Goal: Task Accomplishment & Management: Use online tool/utility

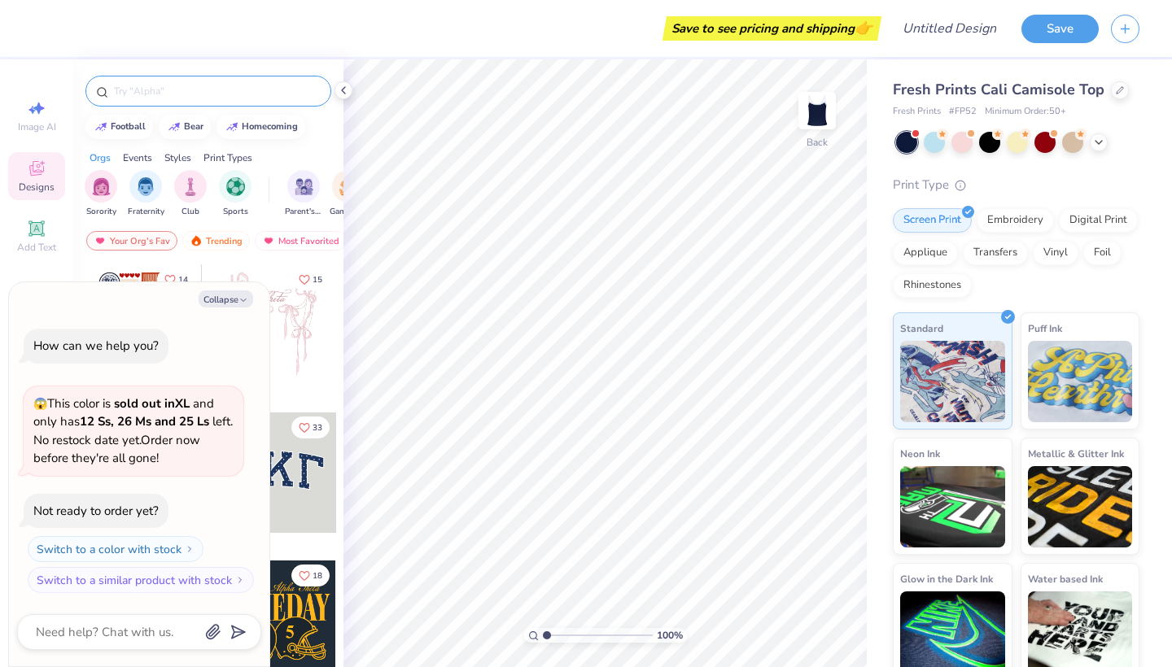
click at [201, 93] on input "text" at bounding box center [216, 91] width 208 height 16
type input "tri sigma"
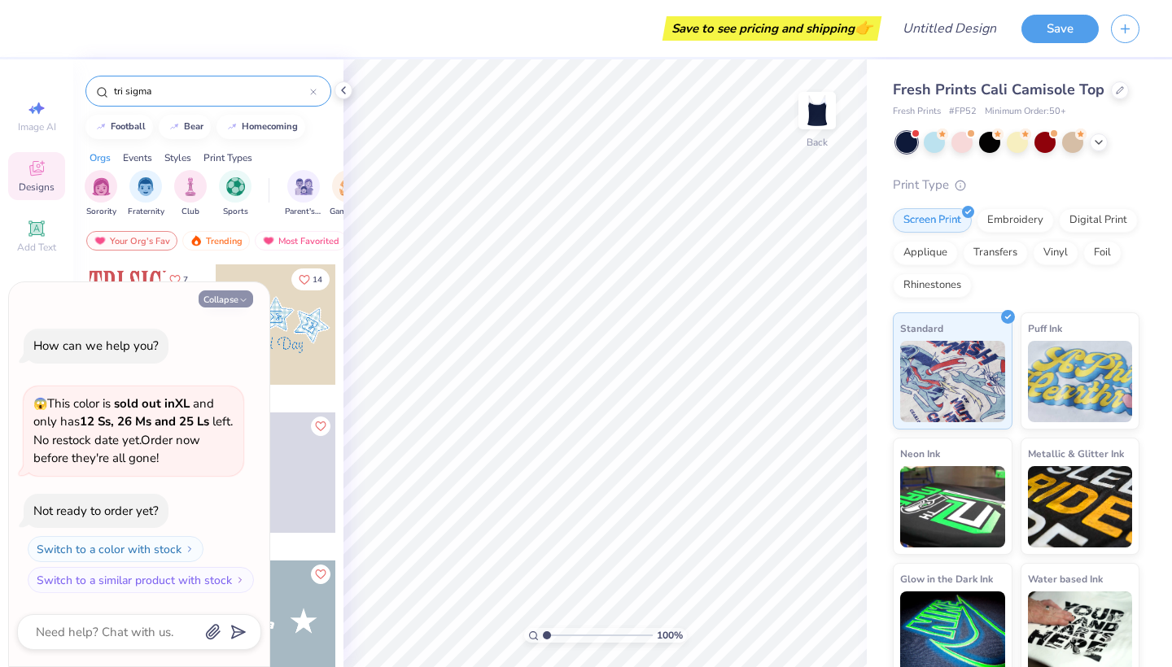
click at [243, 305] on icon "button" at bounding box center [244, 300] width 10 height 10
type textarea "x"
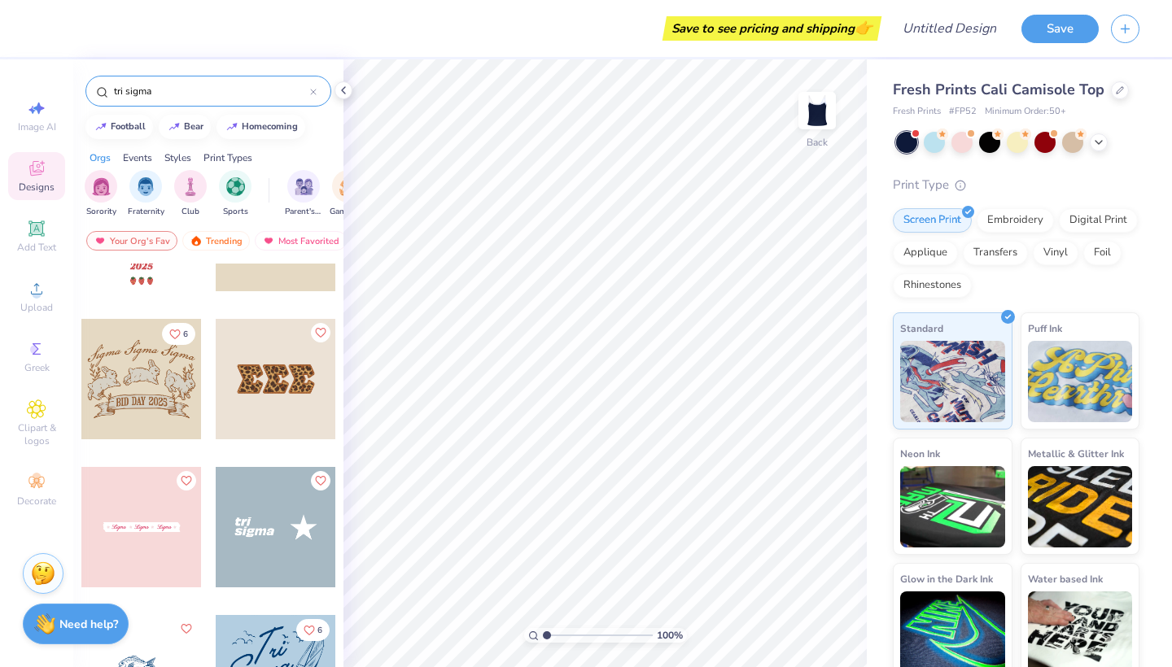
scroll to position [94, 0]
click at [261, 411] on div at bounding box center [276, 378] width 120 height 120
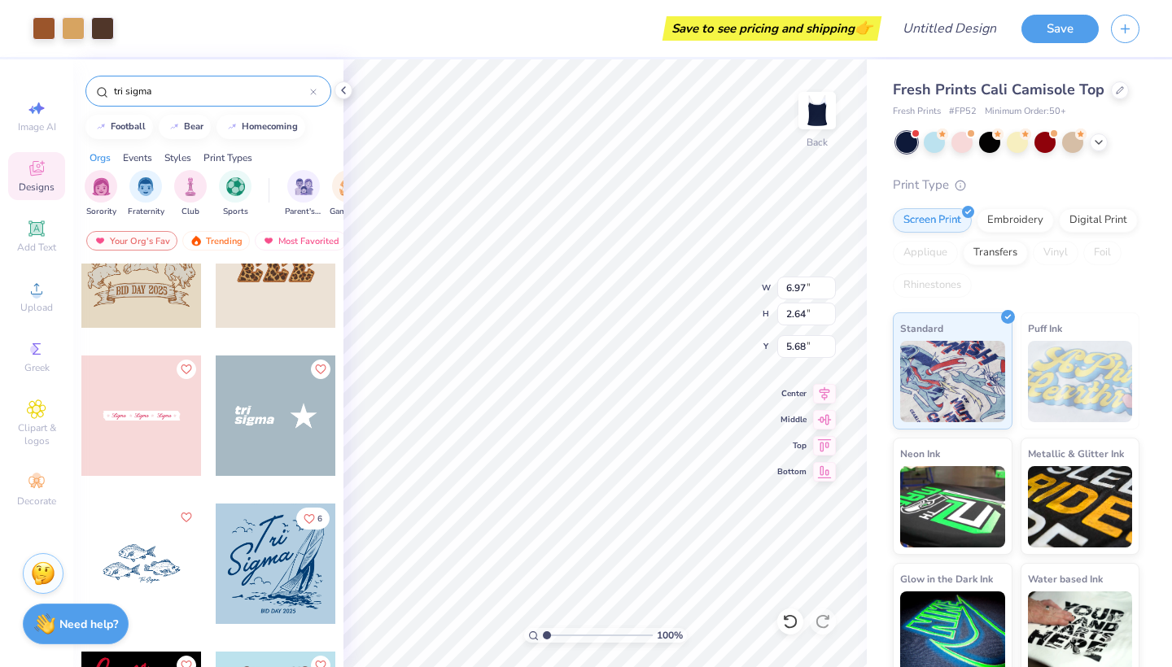
scroll to position [209, 0]
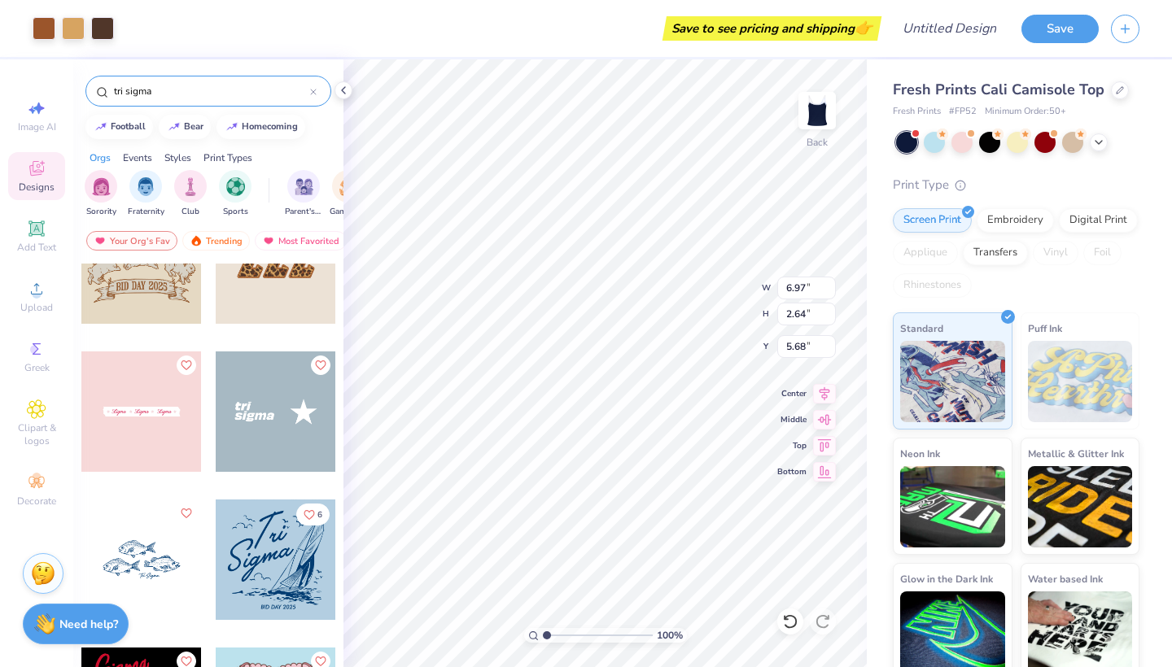
click at [272, 414] on div at bounding box center [276, 412] width 120 height 120
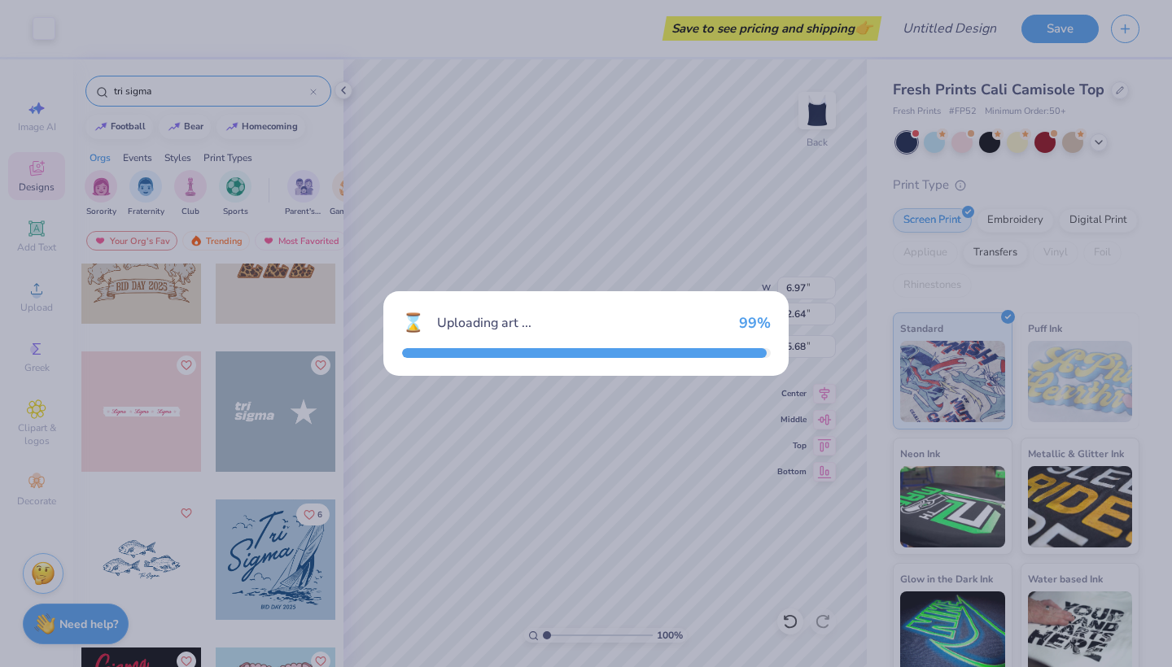
type input "2.31"
type input "1.16"
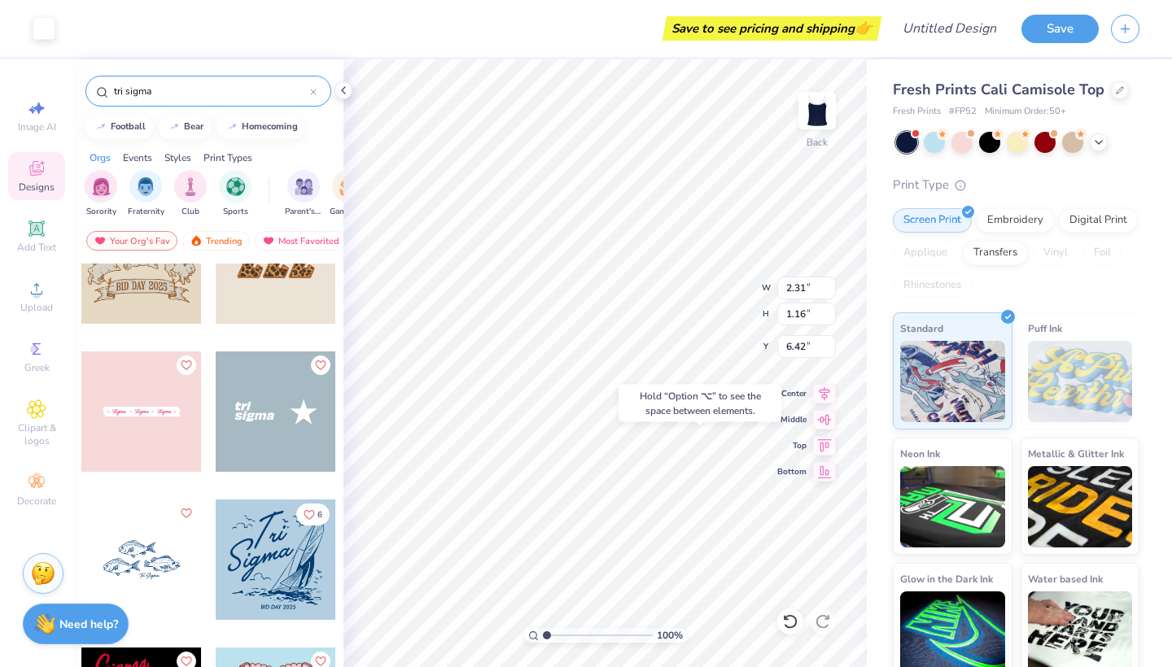
type input "7.74"
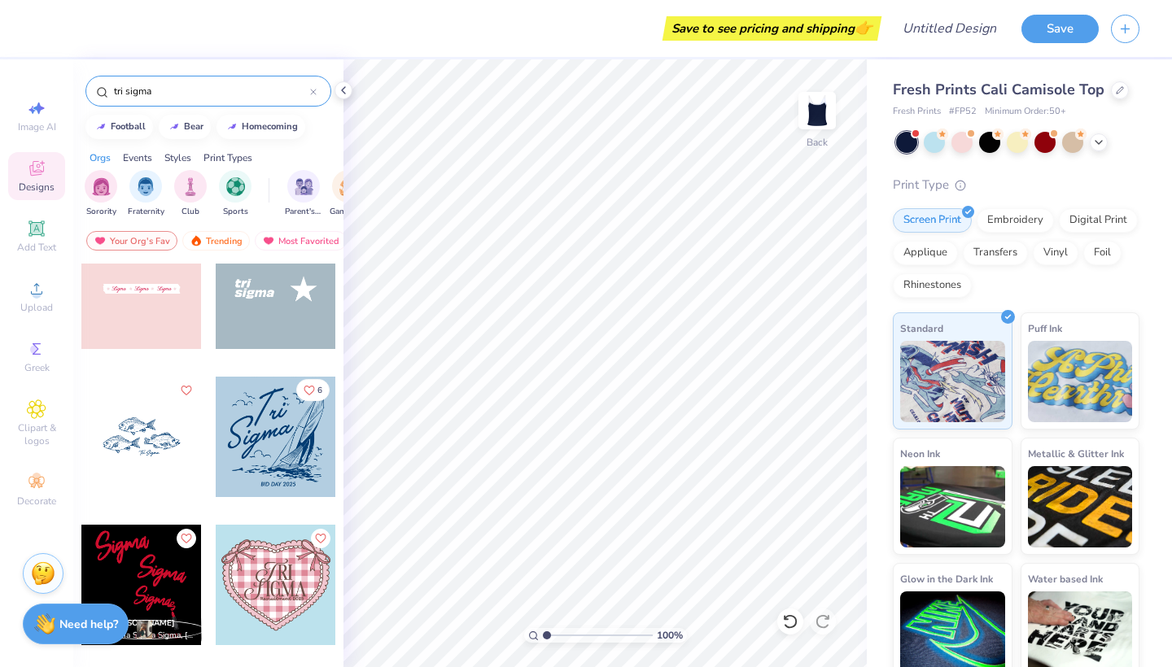
scroll to position [335, 0]
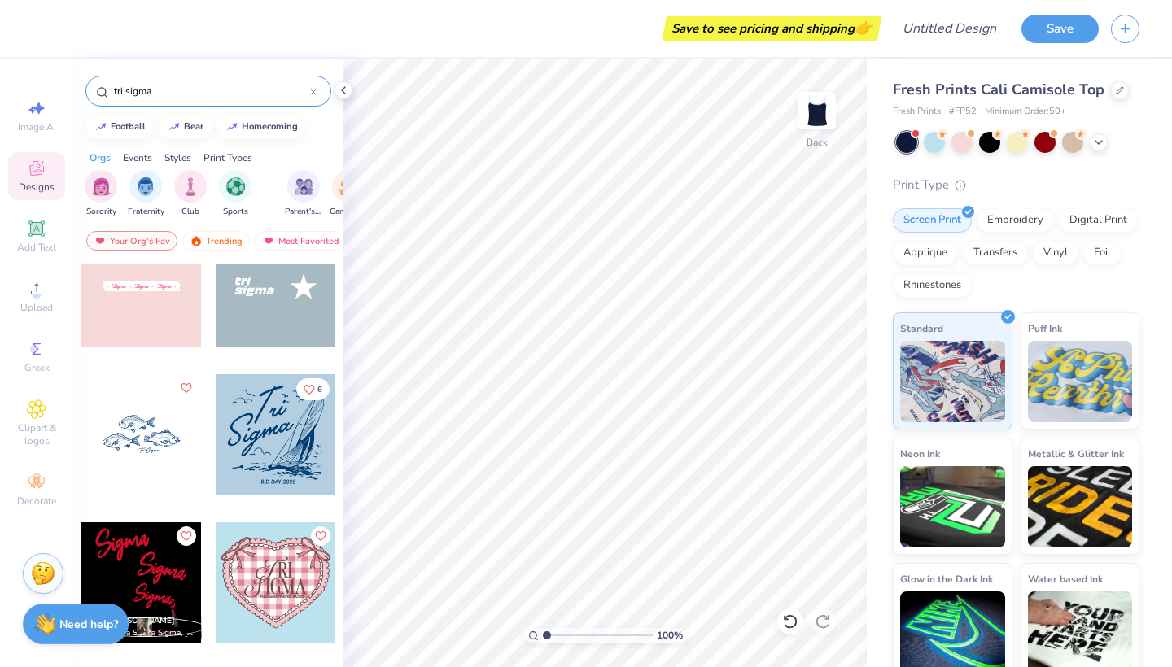
click at [162, 453] on div at bounding box center [141, 434] width 120 height 120
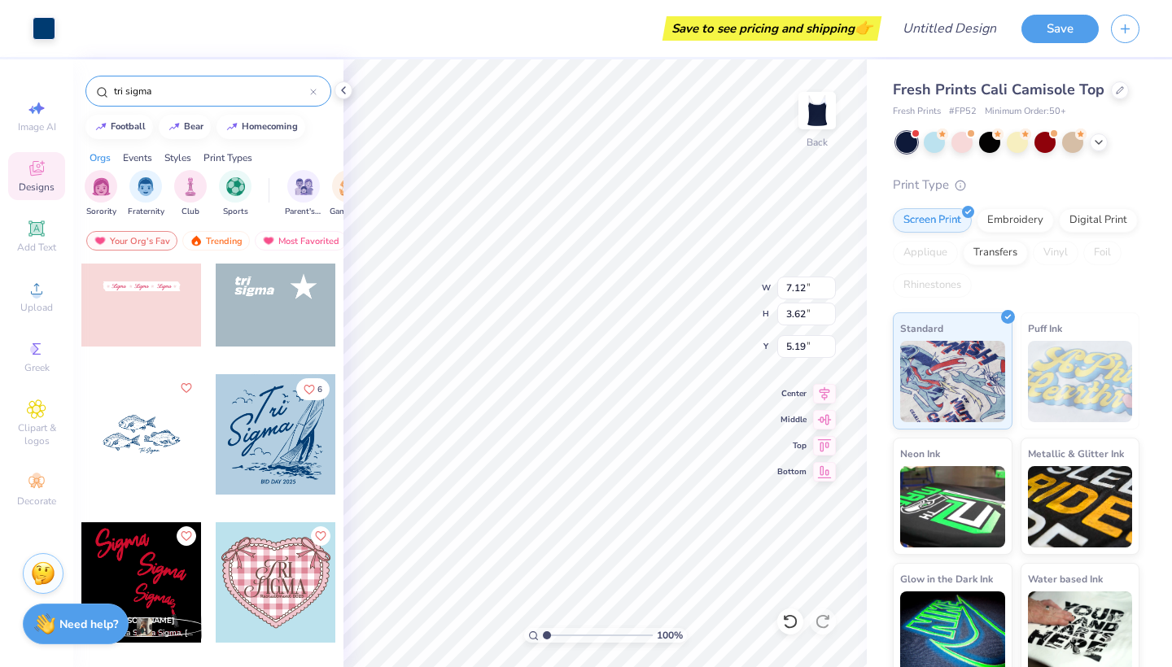
type input "3.23"
click at [38, 436] on span "Clipart & logos" at bounding box center [36, 435] width 57 height 26
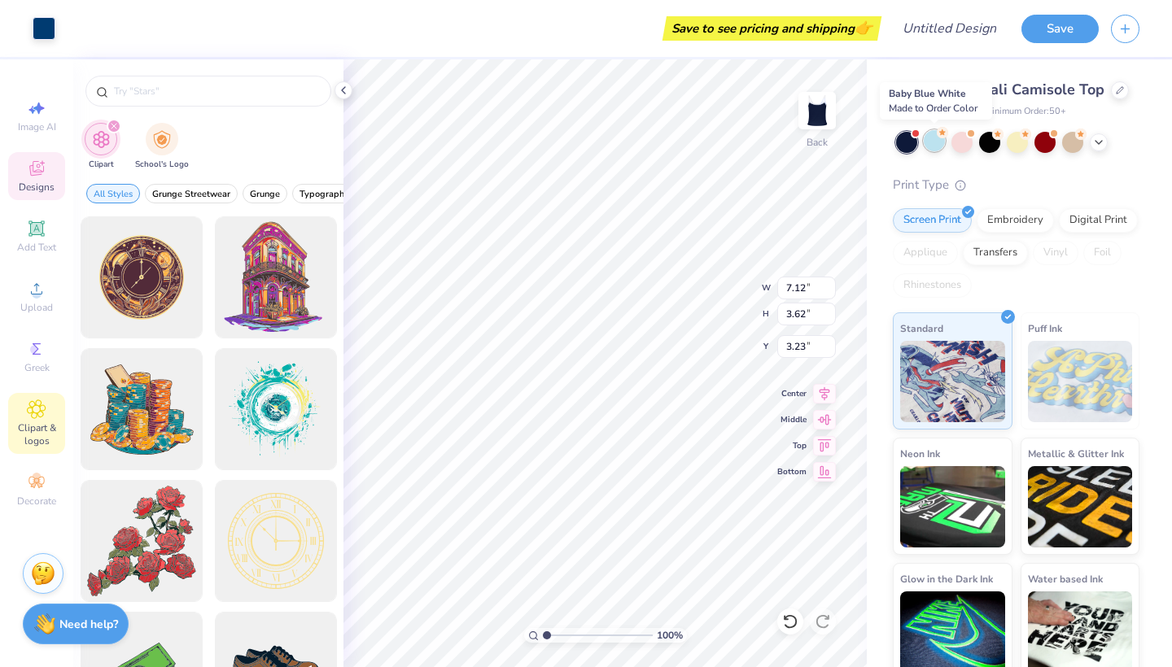
click at [935, 148] on div at bounding box center [934, 140] width 21 height 21
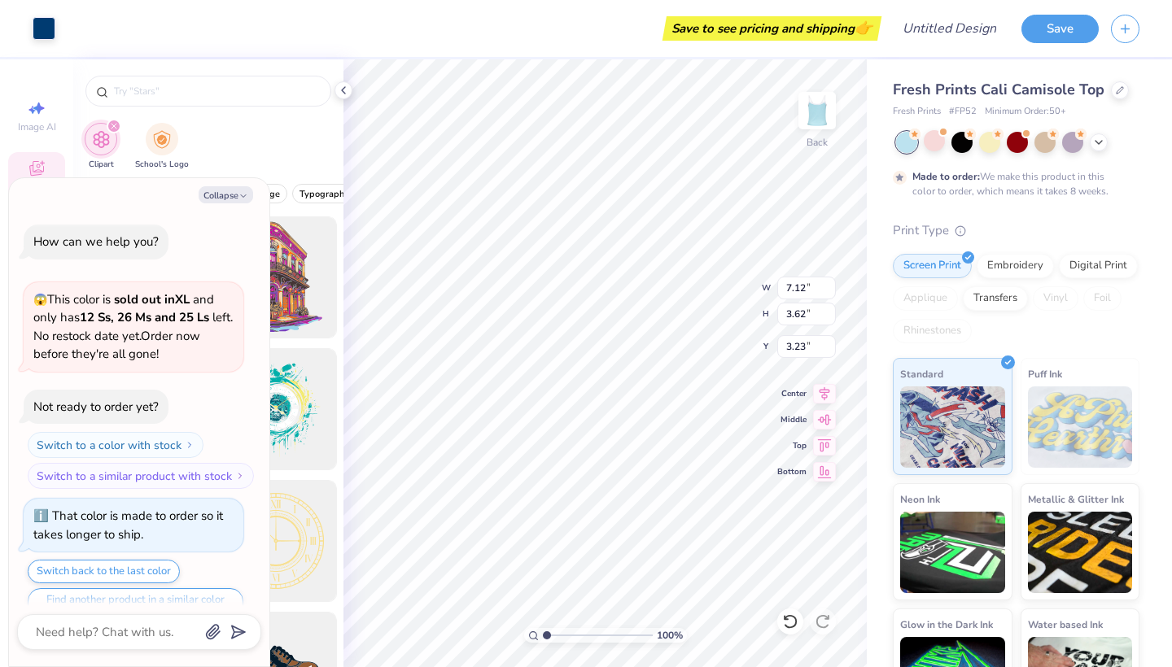
scroll to position [28, 0]
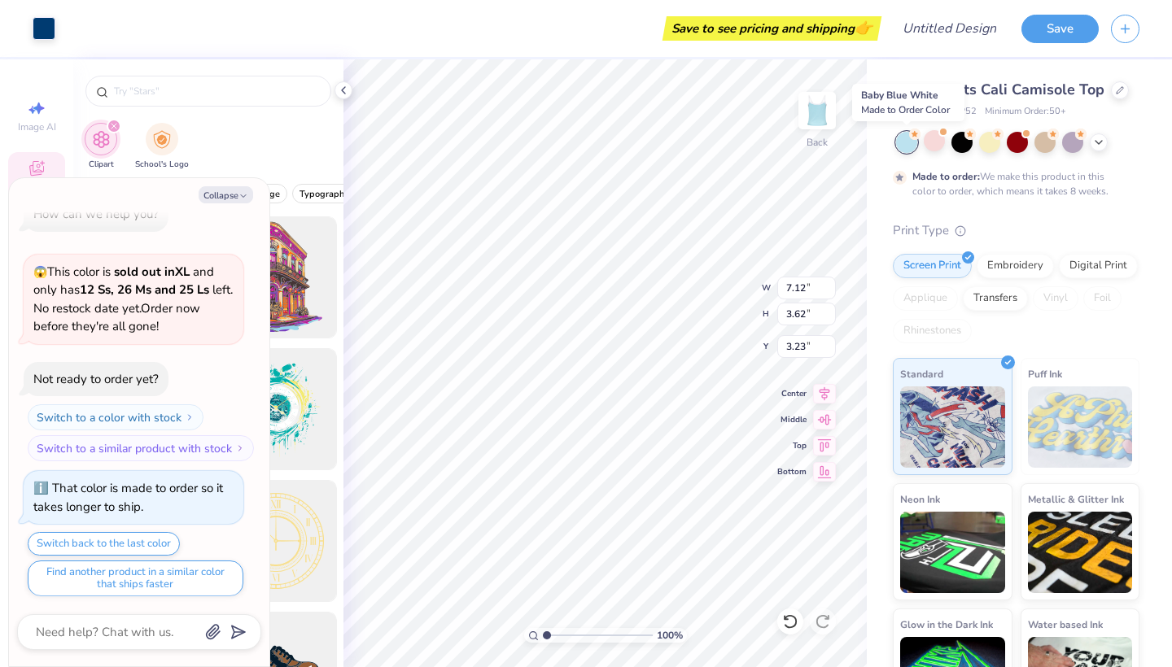
click at [907, 142] on div at bounding box center [906, 142] width 21 height 21
click at [959, 141] on div at bounding box center [962, 140] width 21 height 21
click at [1099, 143] on icon at bounding box center [1098, 140] width 13 height 13
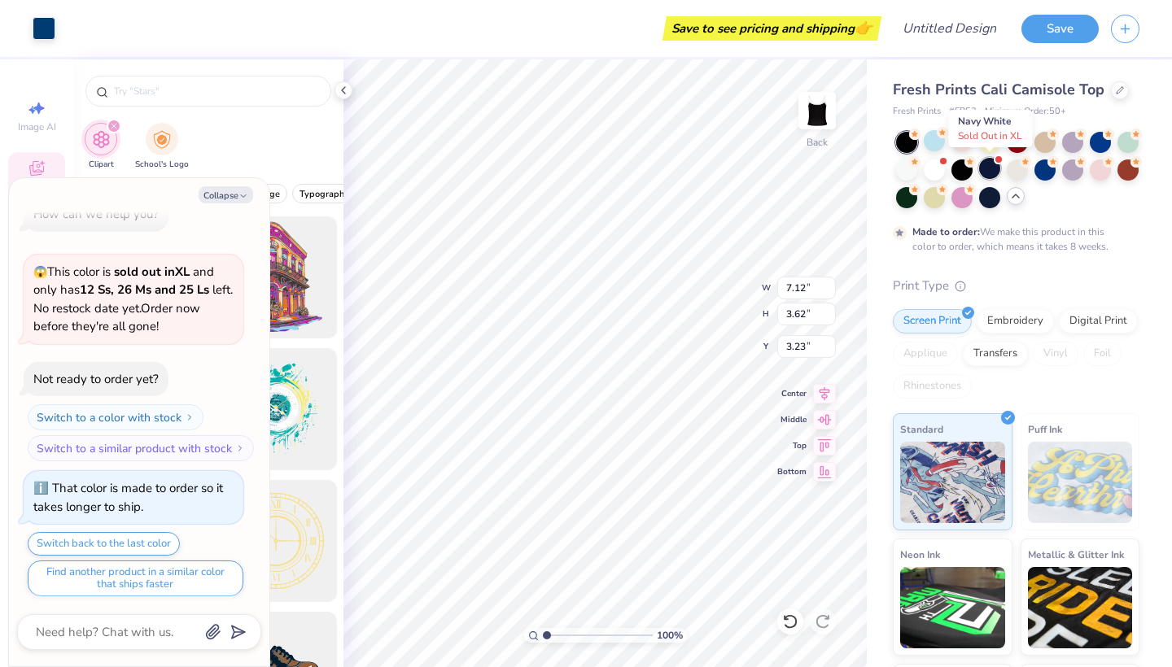
click at [990, 169] on div at bounding box center [989, 168] width 21 height 21
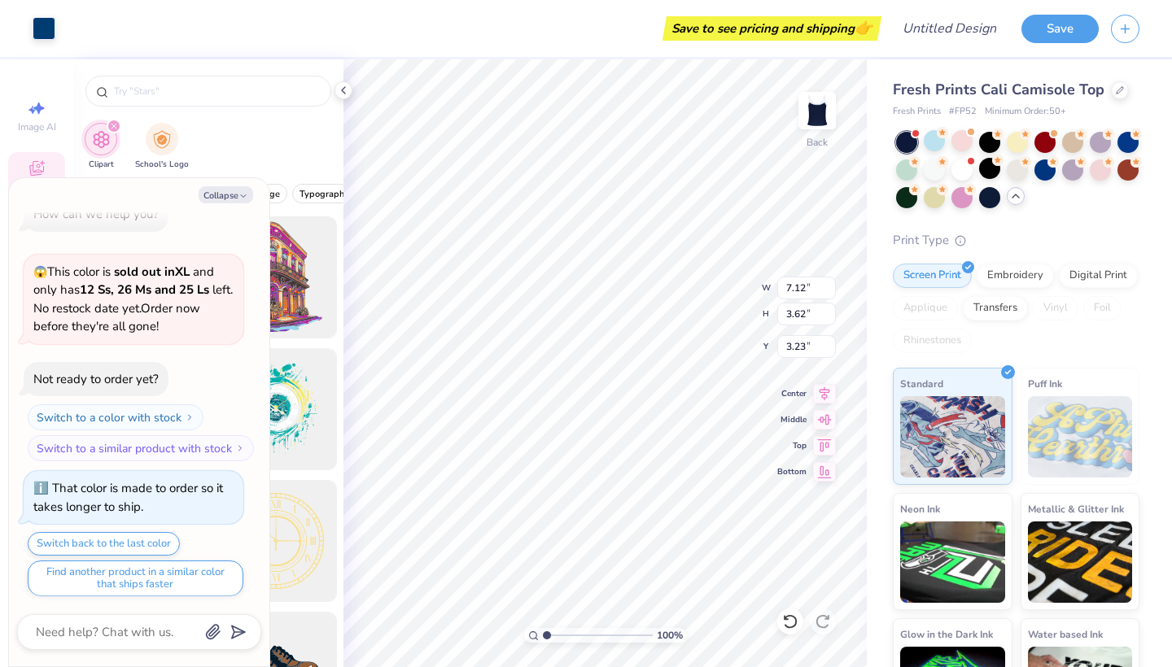
scroll to position [335, 0]
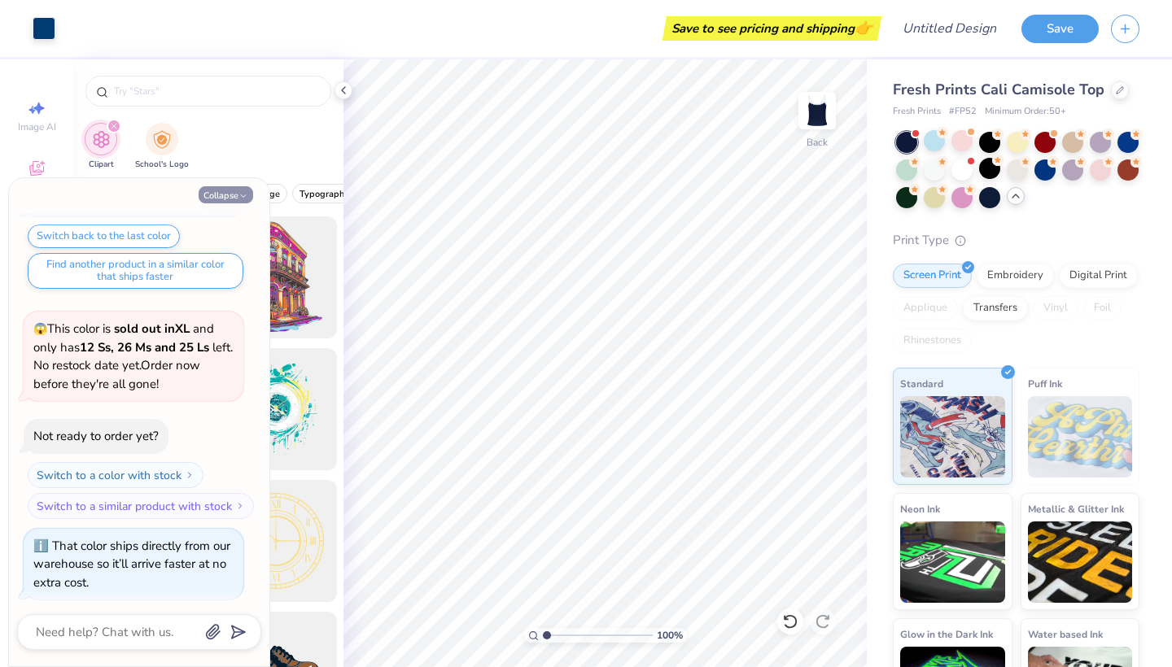
click at [251, 191] on button "Collapse" at bounding box center [226, 194] width 55 height 17
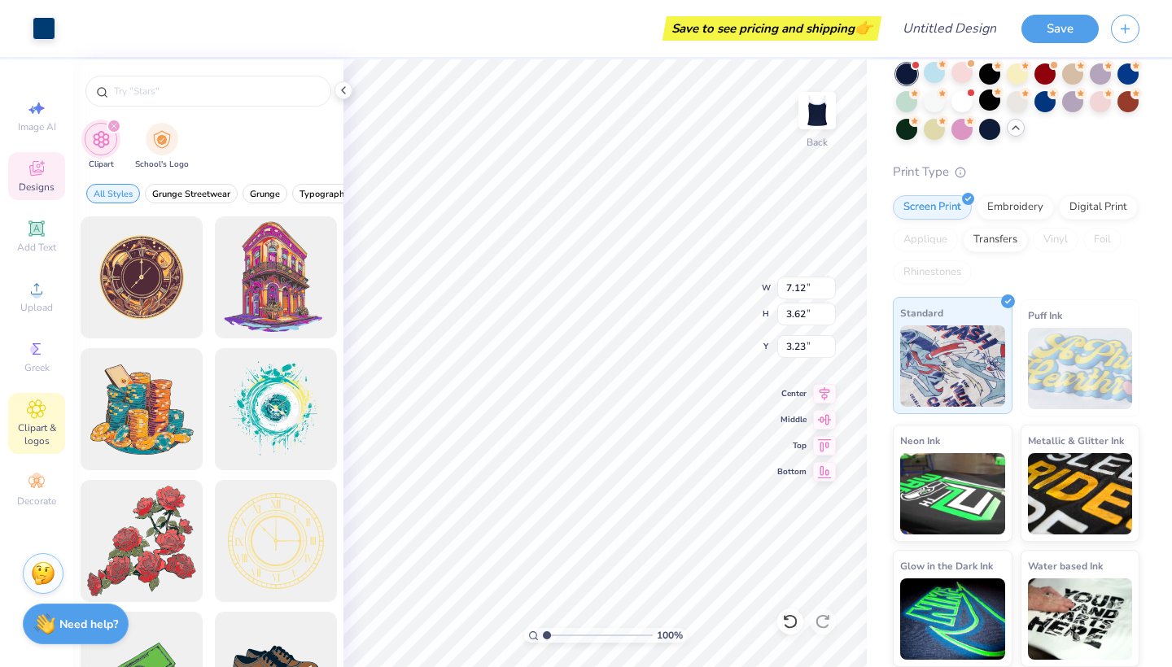
scroll to position [68, 0]
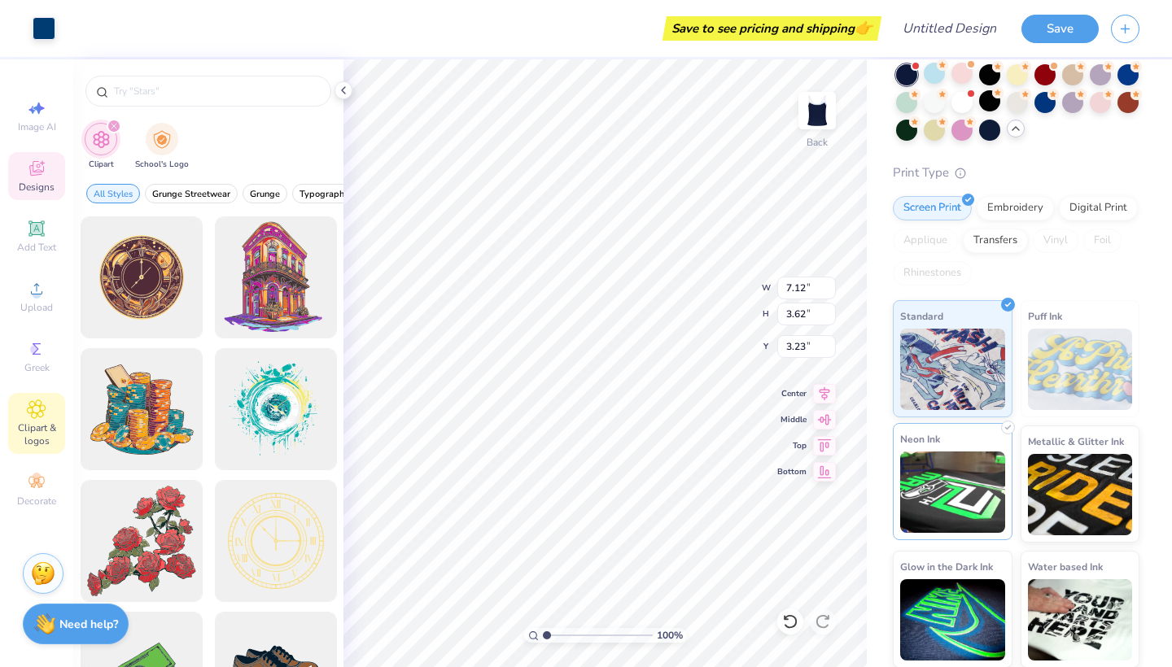
click at [950, 488] on img at bounding box center [952, 492] width 105 height 81
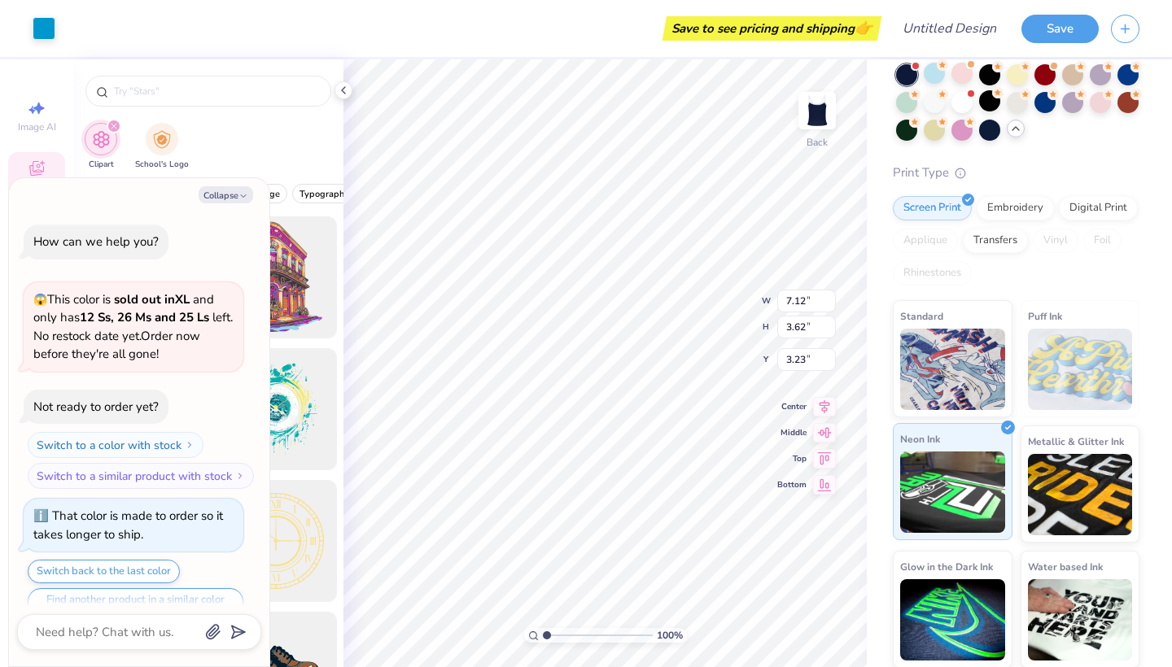
scroll to position [433, 0]
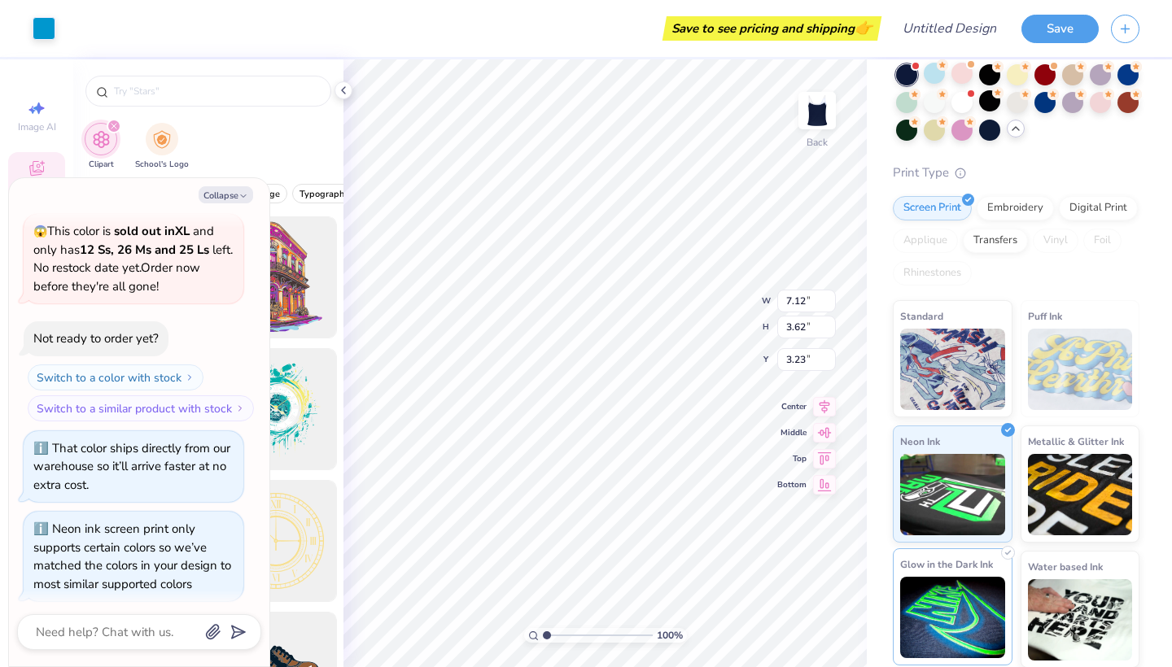
click at [975, 602] on img at bounding box center [952, 617] width 105 height 81
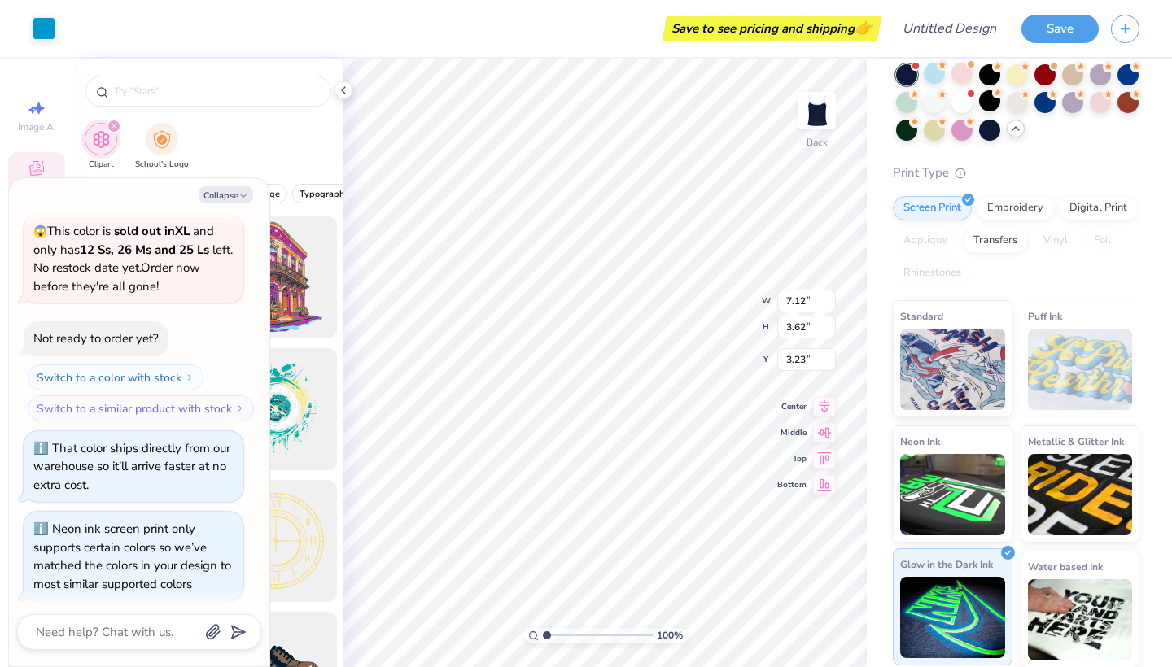
scroll to position [549, 0]
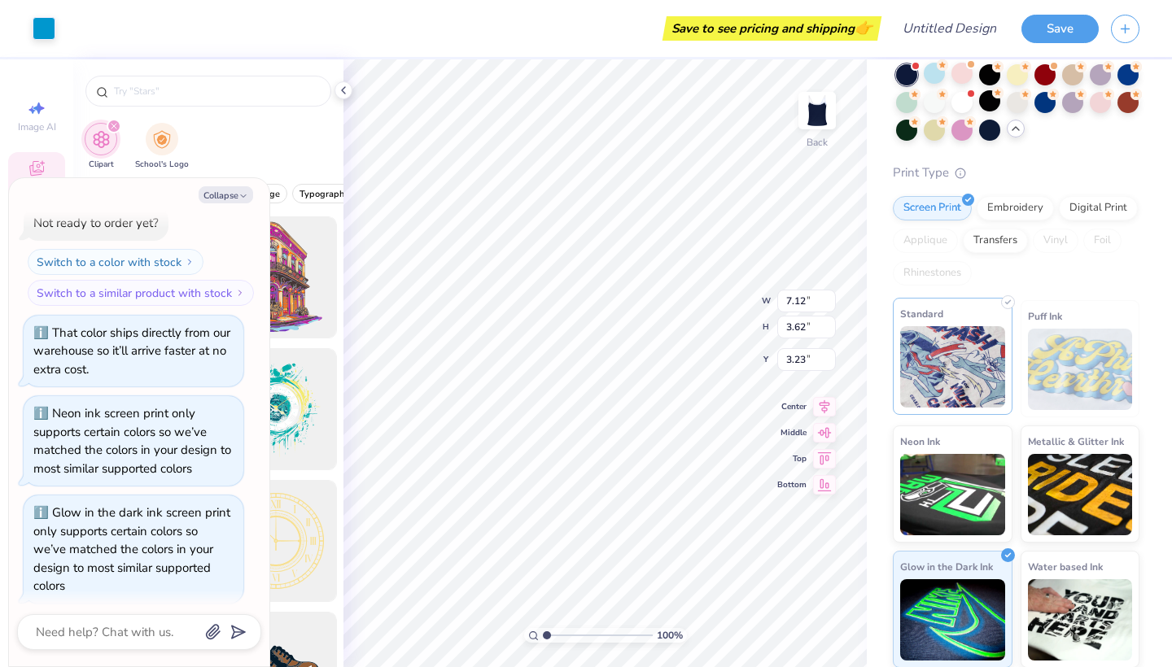
click at [927, 380] on img at bounding box center [952, 366] width 105 height 81
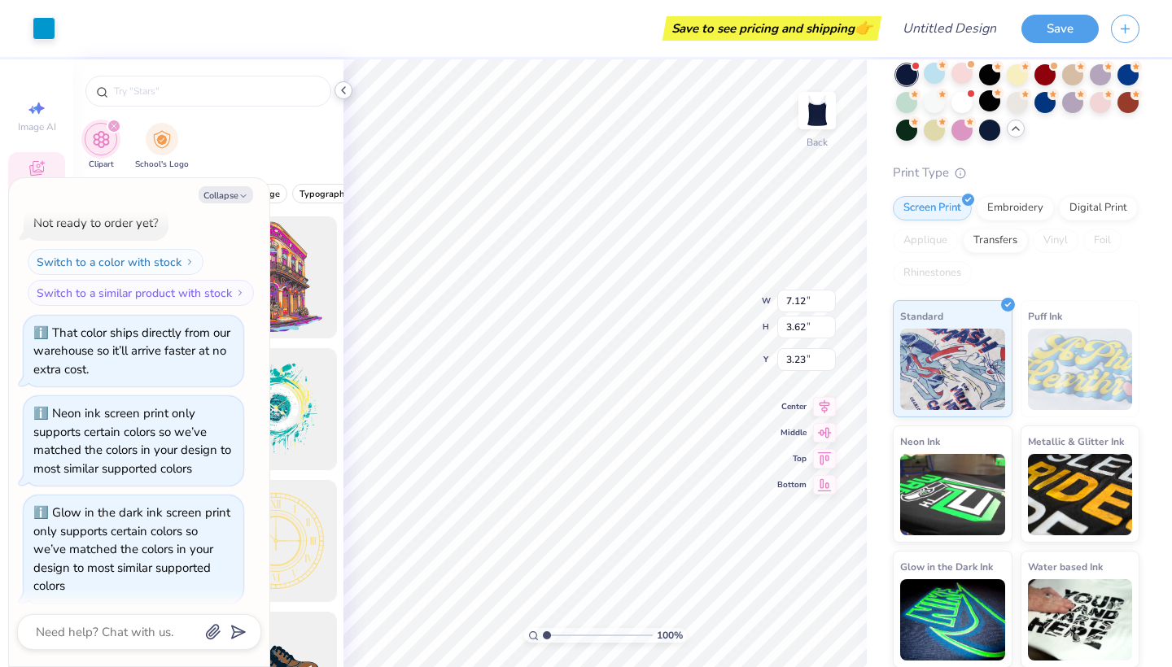
click at [348, 89] on icon at bounding box center [343, 90] width 13 height 13
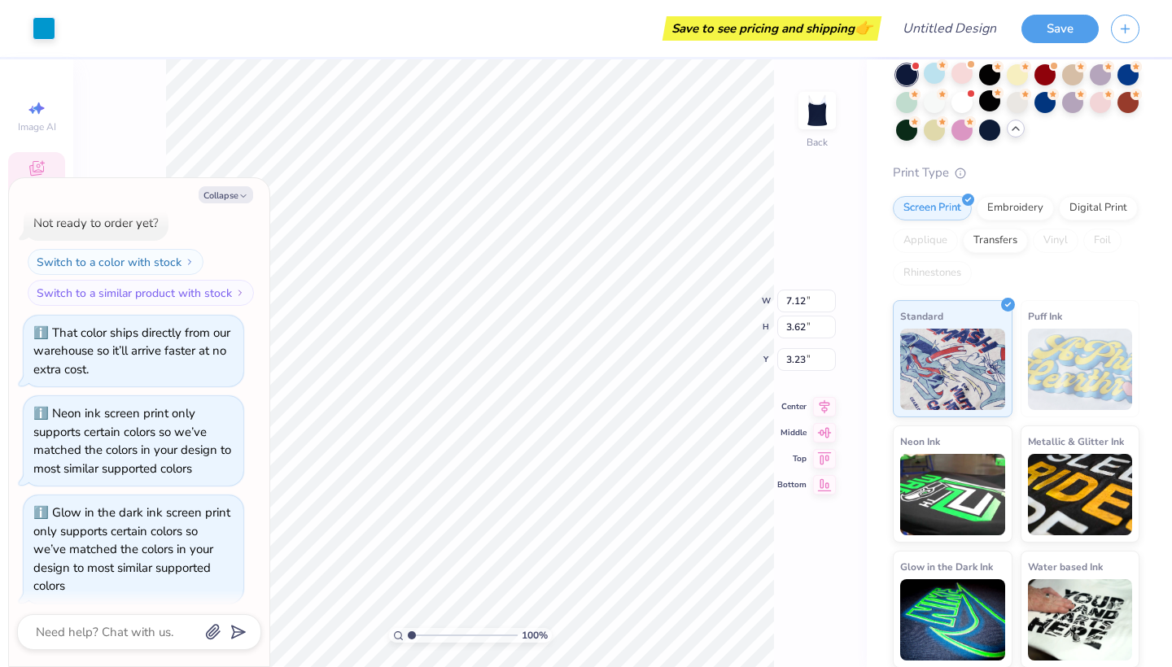
click at [243, 203] on div "Collapse How can we help you? 😱 This color is sold out in XL and only has 12 Ss…" at bounding box center [139, 422] width 260 height 488
click at [241, 199] on icon "button" at bounding box center [244, 196] width 10 height 10
type textarea "x"
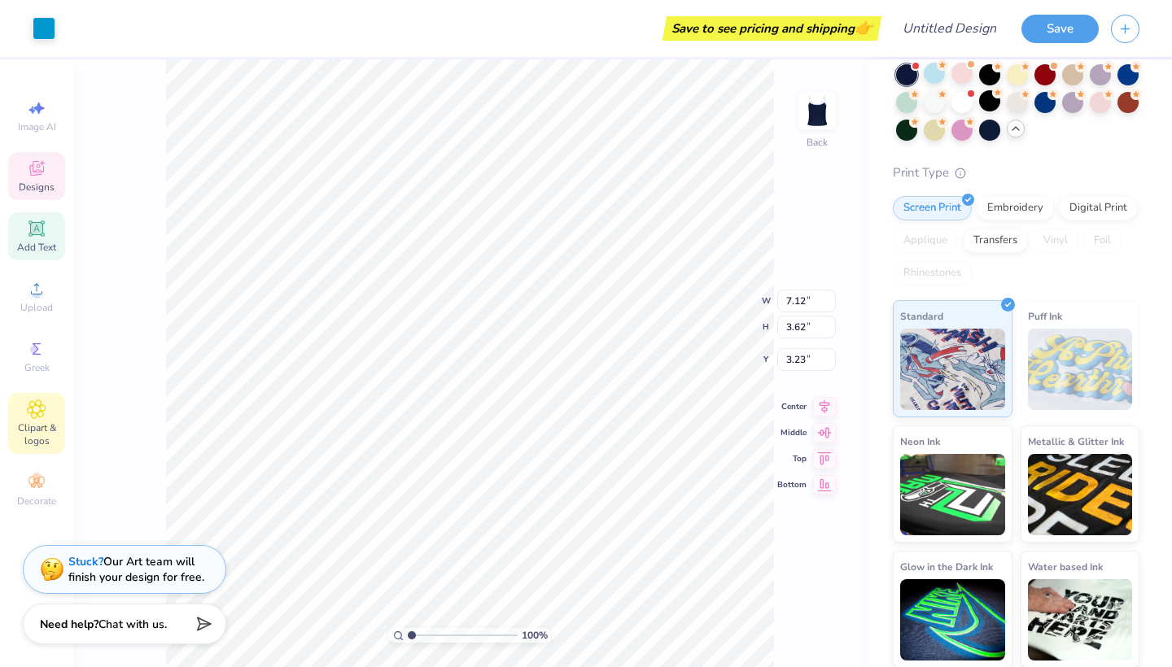
click at [44, 238] on icon at bounding box center [37, 229] width 20 height 20
type input "3.96"
type input "1.15"
type input "6.43"
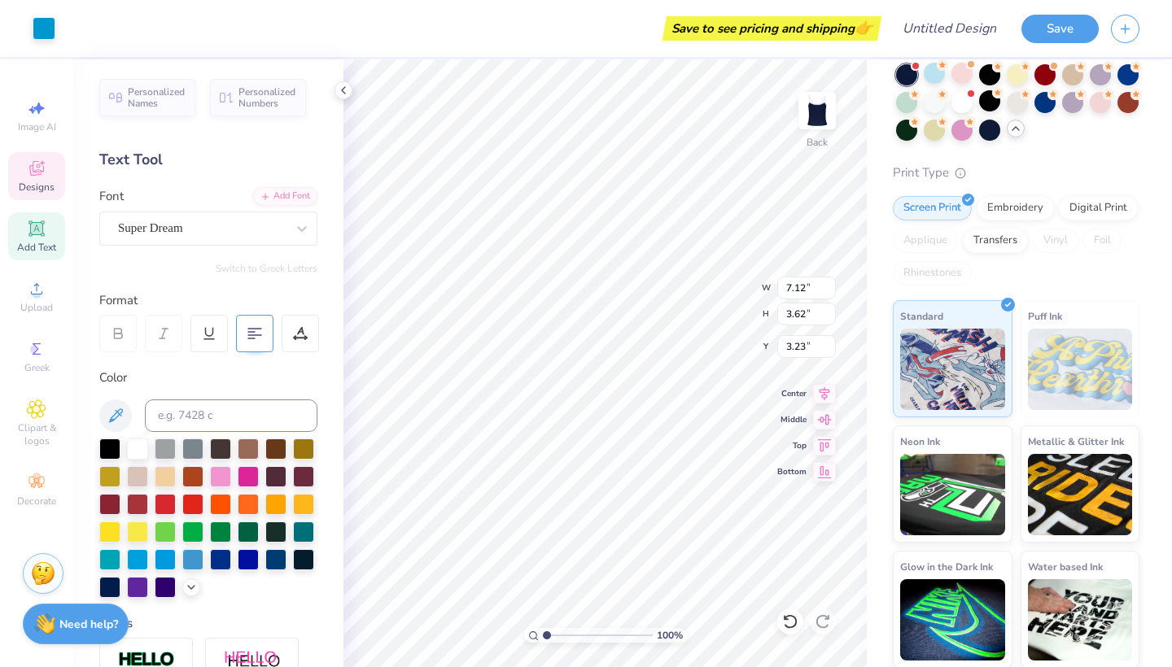
scroll to position [146, 0]
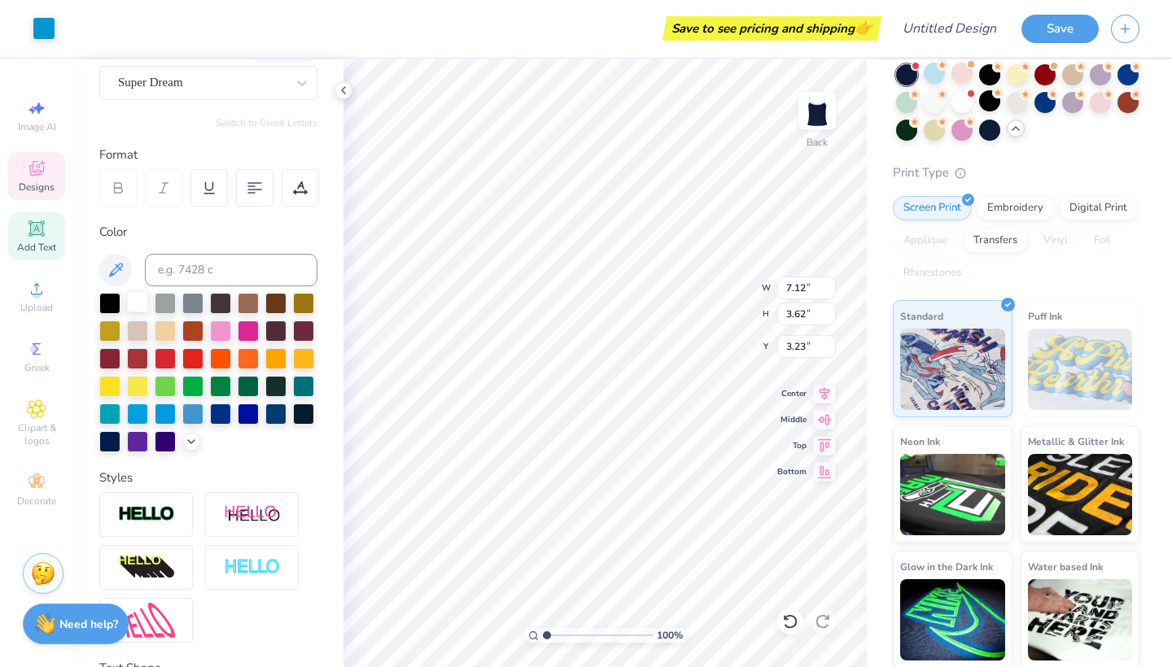
click at [133, 309] on div at bounding box center [137, 301] width 21 height 21
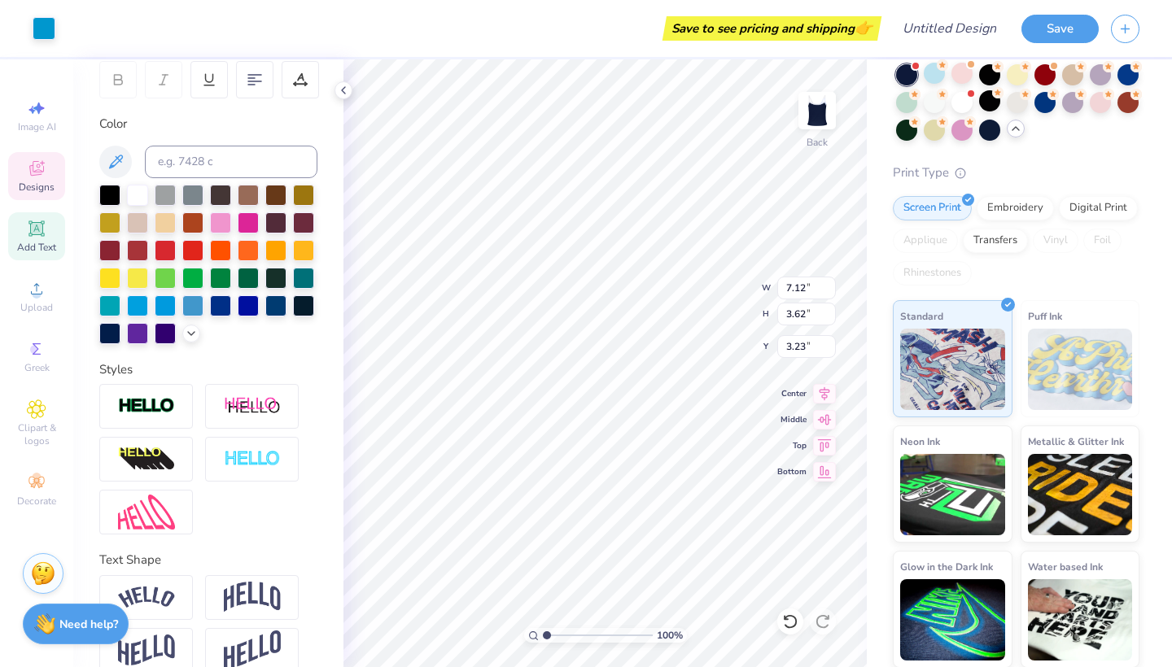
scroll to position [256, 0]
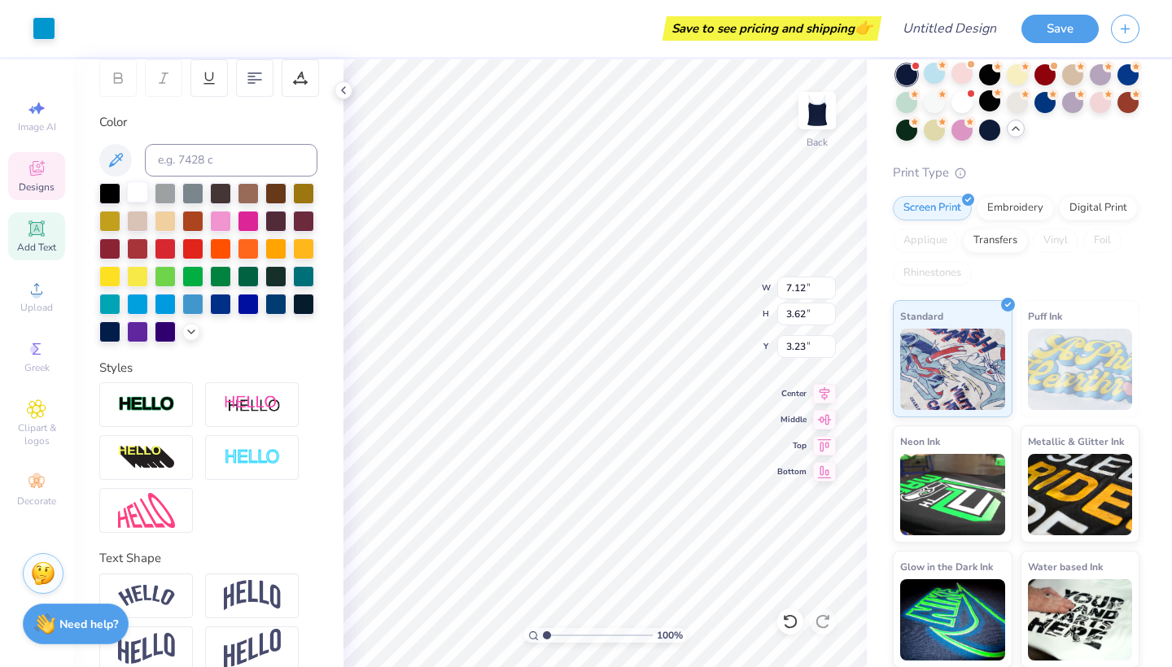
click at [138, 190] on div at bounding box center [137, 192] width 21 height 21
type input "3.38"
type input "3.41"
type input "1.66"
type input "5.04"
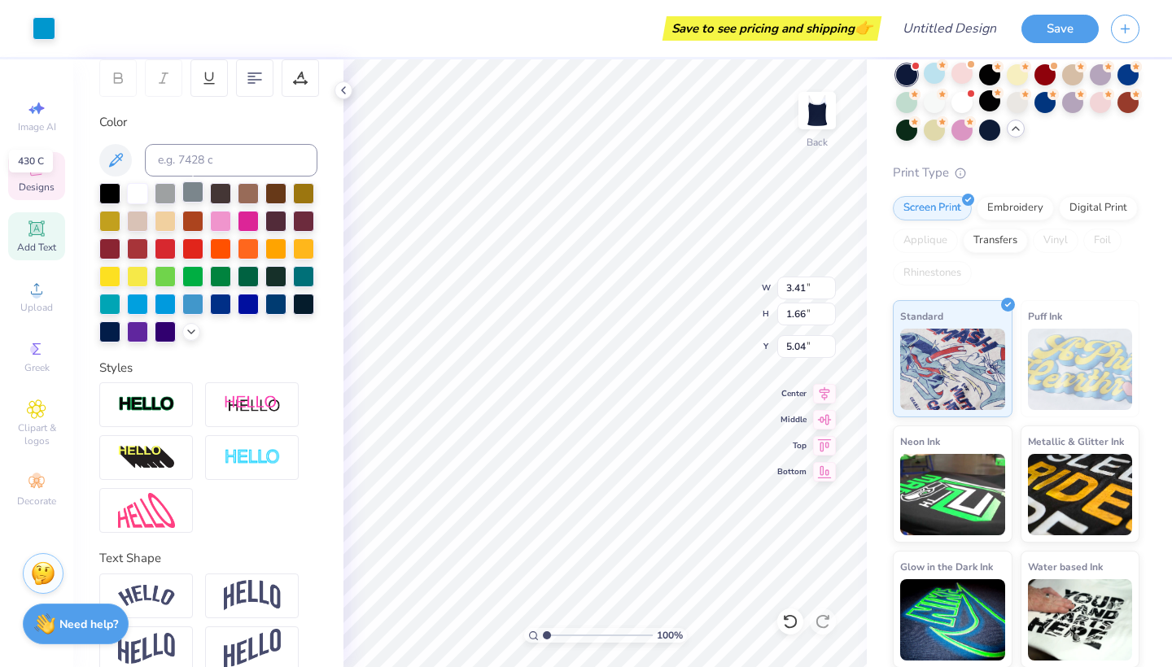
click at [197, 194] on div at bounding box center [192, 192] width 21 height 21
click at [148, 192] on div at bounding box center [137, 192] width 21 height 21
click at [142, 190] on div at bounding box center [137, 192] width 21 height 21
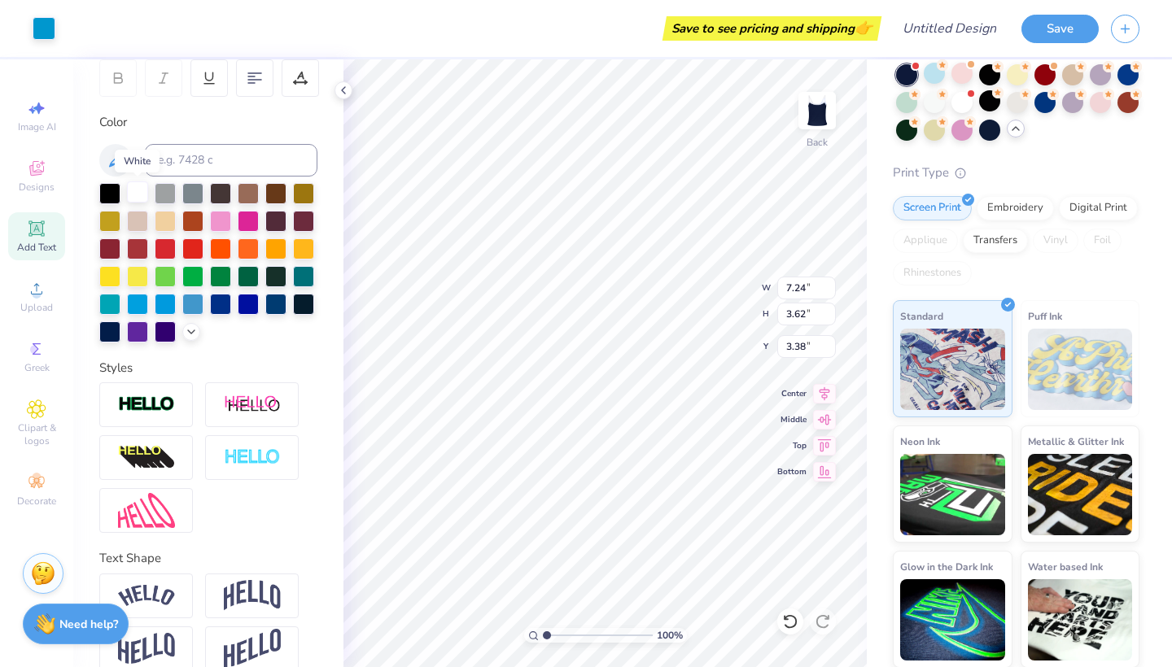
click at [144, 190] on div at bounding box center [137, 192] width 21 height 21
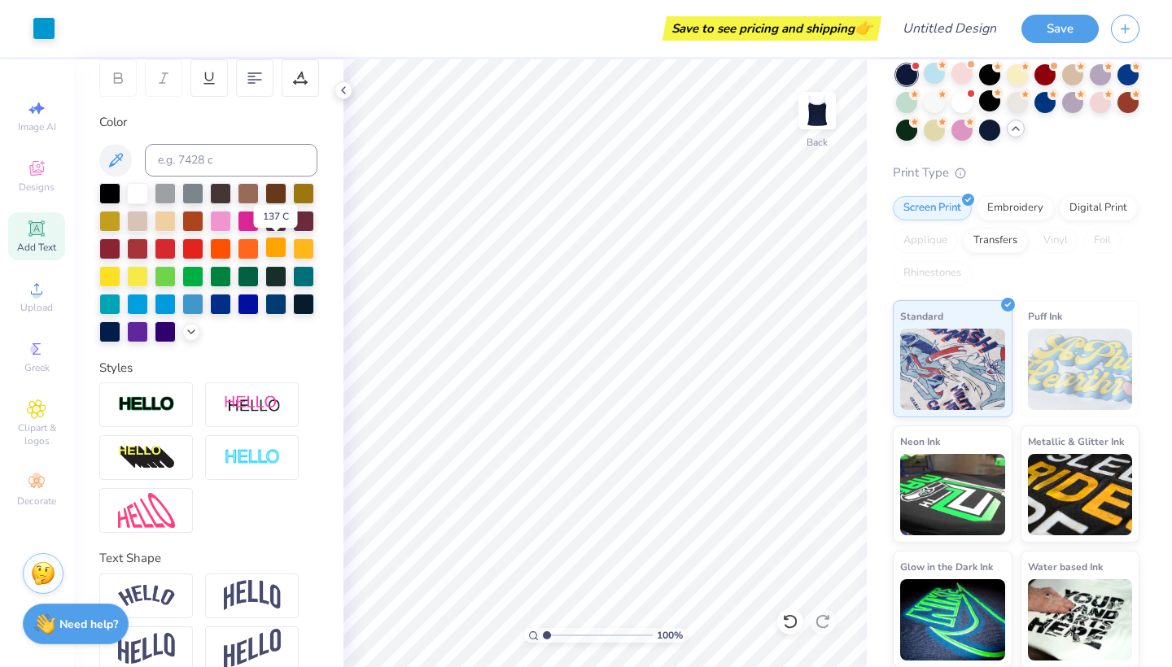
click at [279, 258] on div at bounding box center [275, 247] width 21 height 21
click at [279, 251] on div at bounding box center [275, 247] width 21 height 21
click at [24, 182] on span "Designs" at bounding box center [37, 187] width 36 height 13
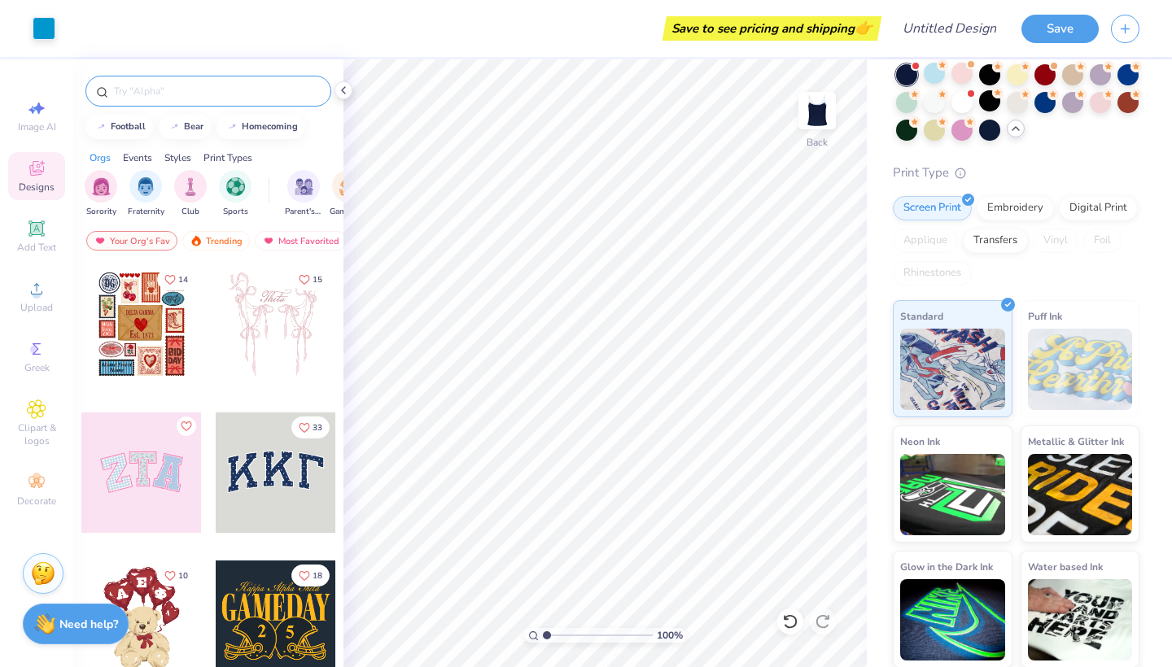
click at [211, 81] on div at bounding box center [208, 91] width 246 height 31
click at [206, 94] on input "text" at bounding box center [216, 91] width 208 height 16
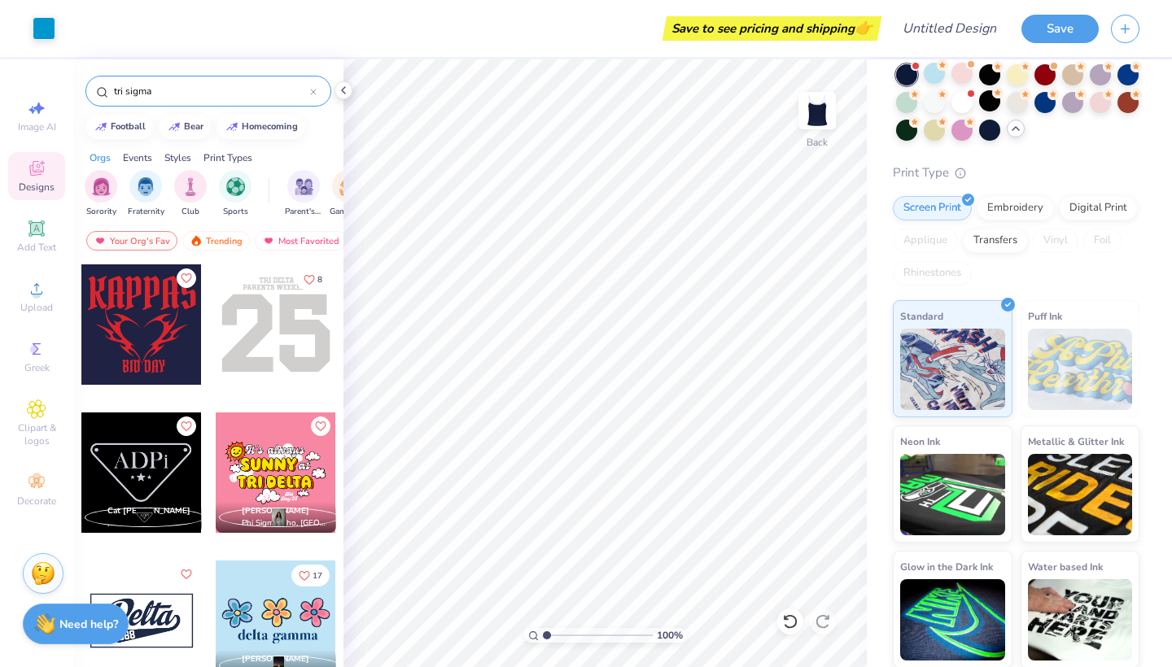
type input "tri sigma"
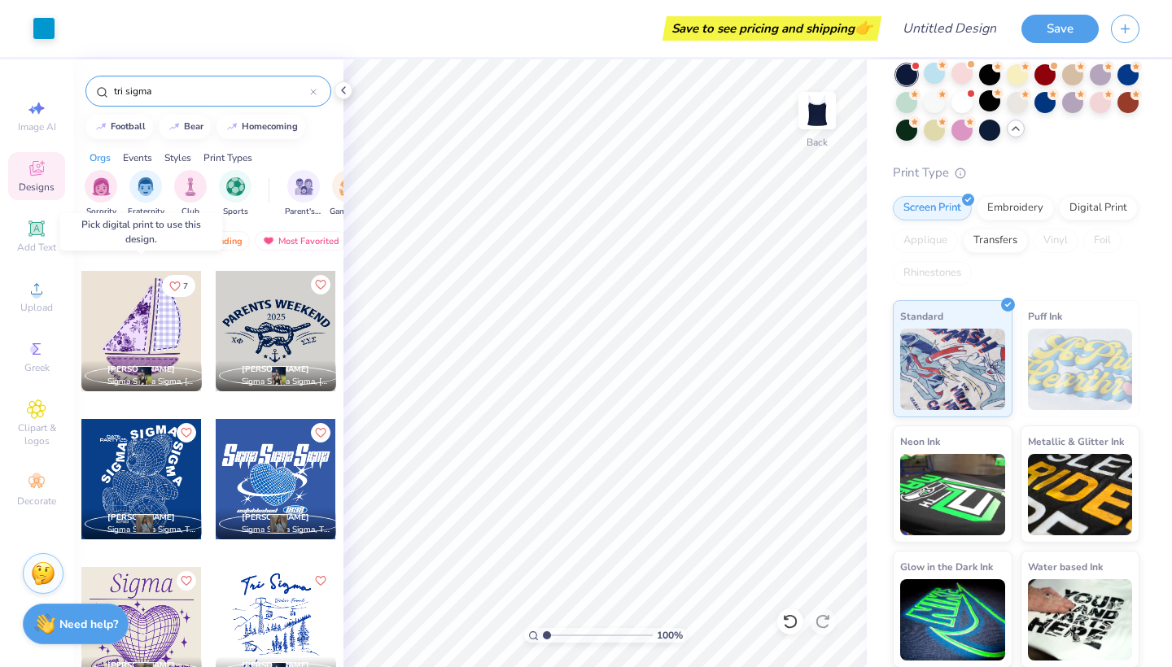
scroll to position [1637, 0]
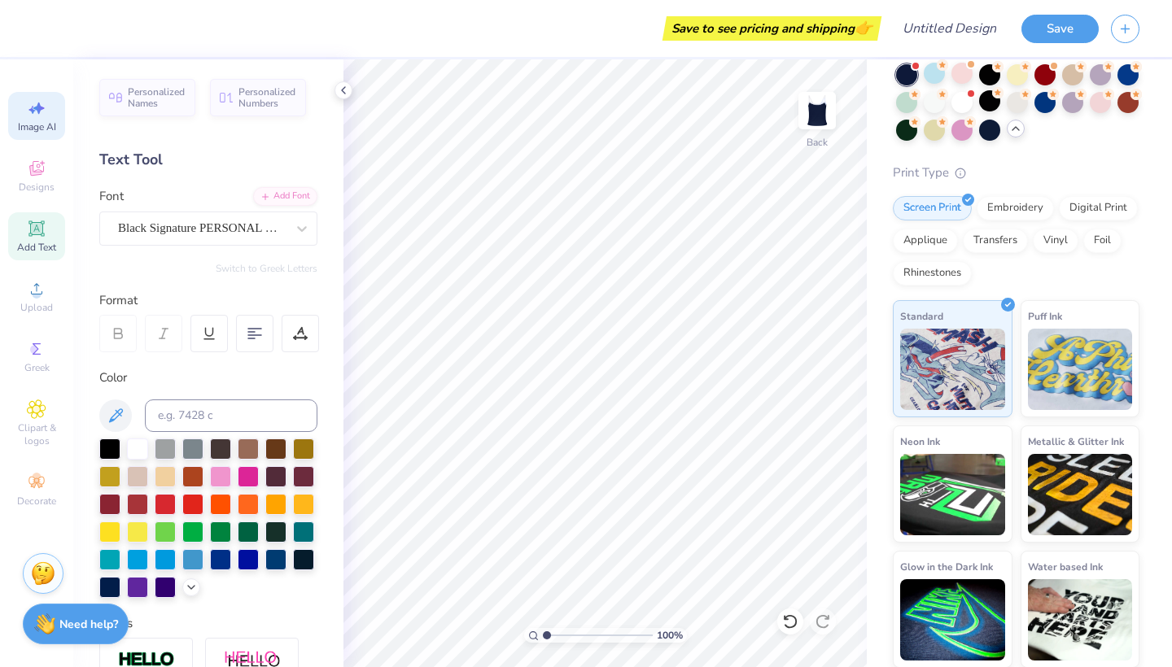
click at [33, 138] on div "Image AI" at bounding box center [36, 116] width 57 height 48
select select "4"
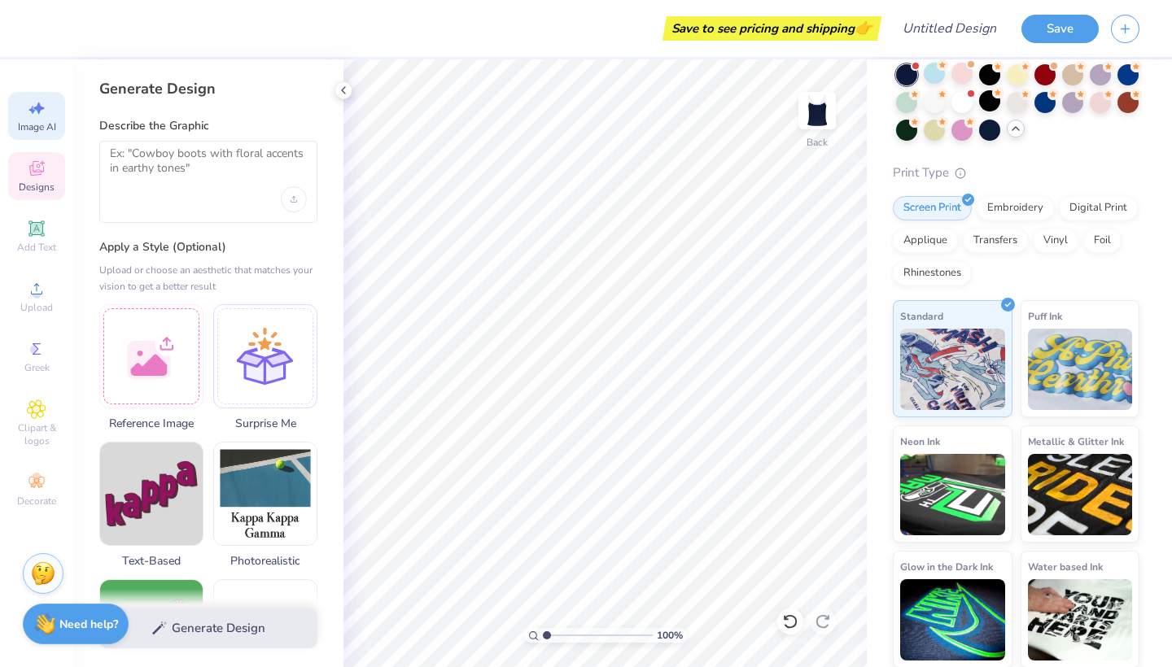
click at [37, 177] on icon at bounding box center [37, 169] width 20 height 20
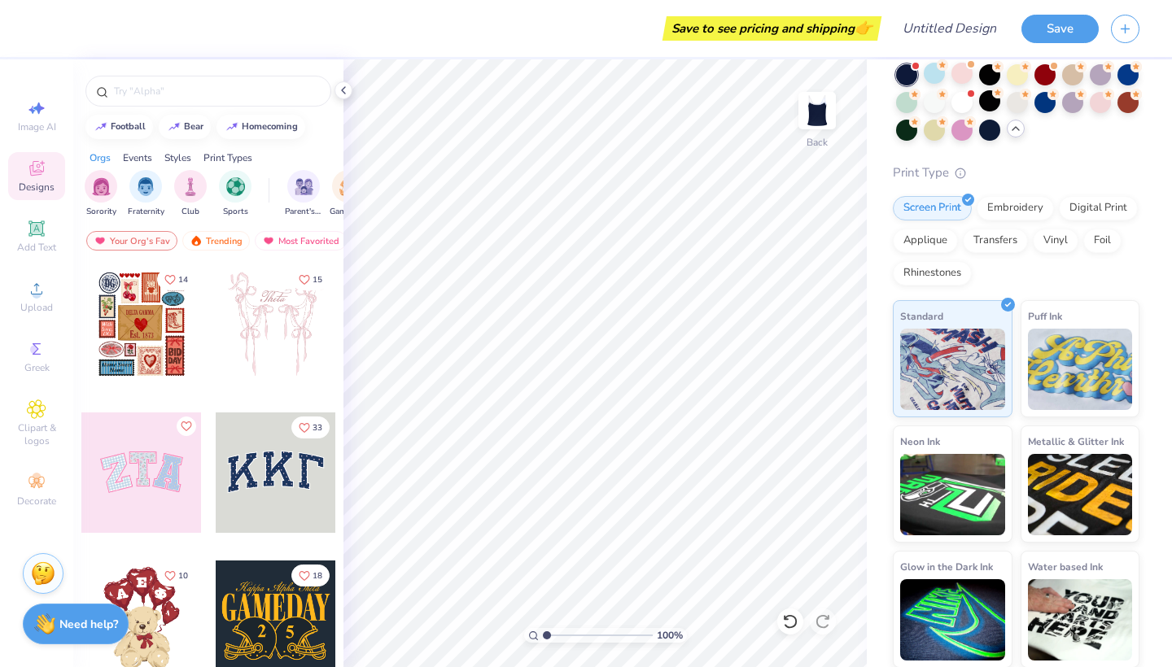
click at [283, 479] on div at bounding box center [276, 473] width 120 height 120
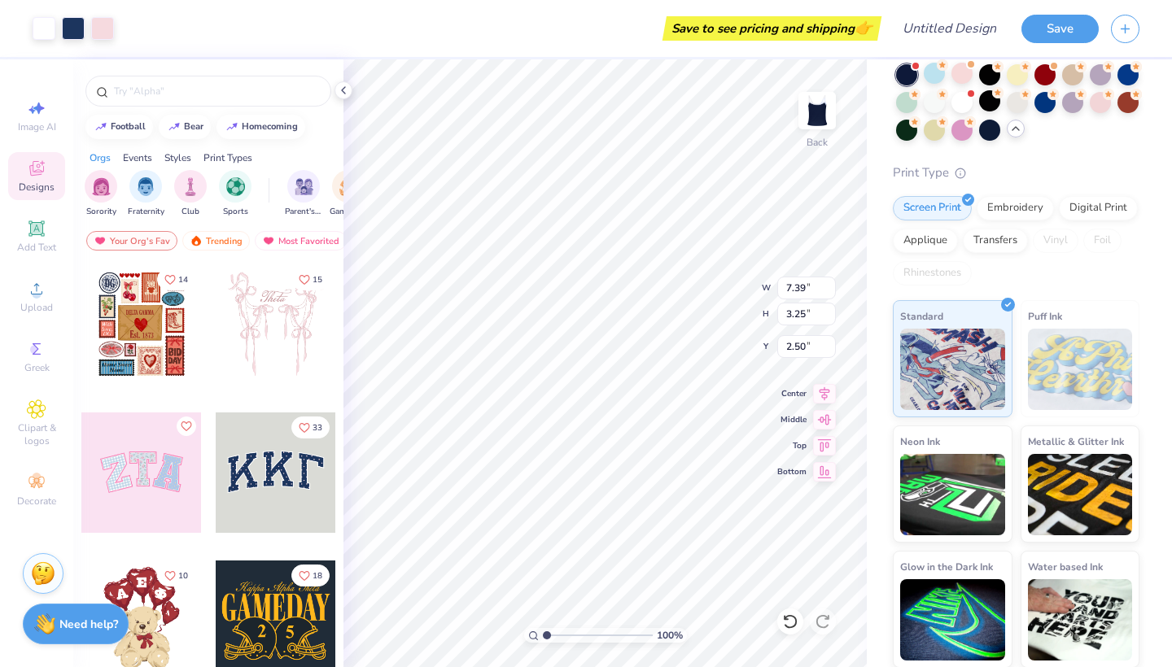
type input "2.50"
click at [49, 356] on div "Greek" at bounding box center [36, 357] width 57 height 48
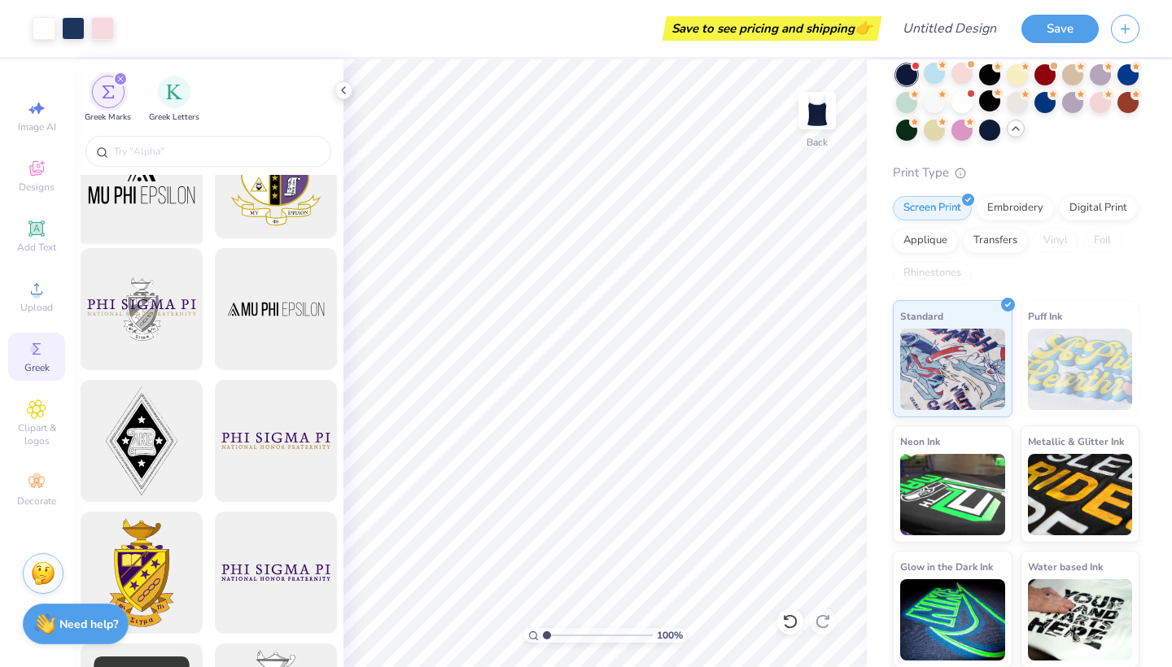
scroll to position [191, 0]
click at [46, 123] on span "Image AI" at bounding box center [37, 126] width 38 height 13
select select "4"
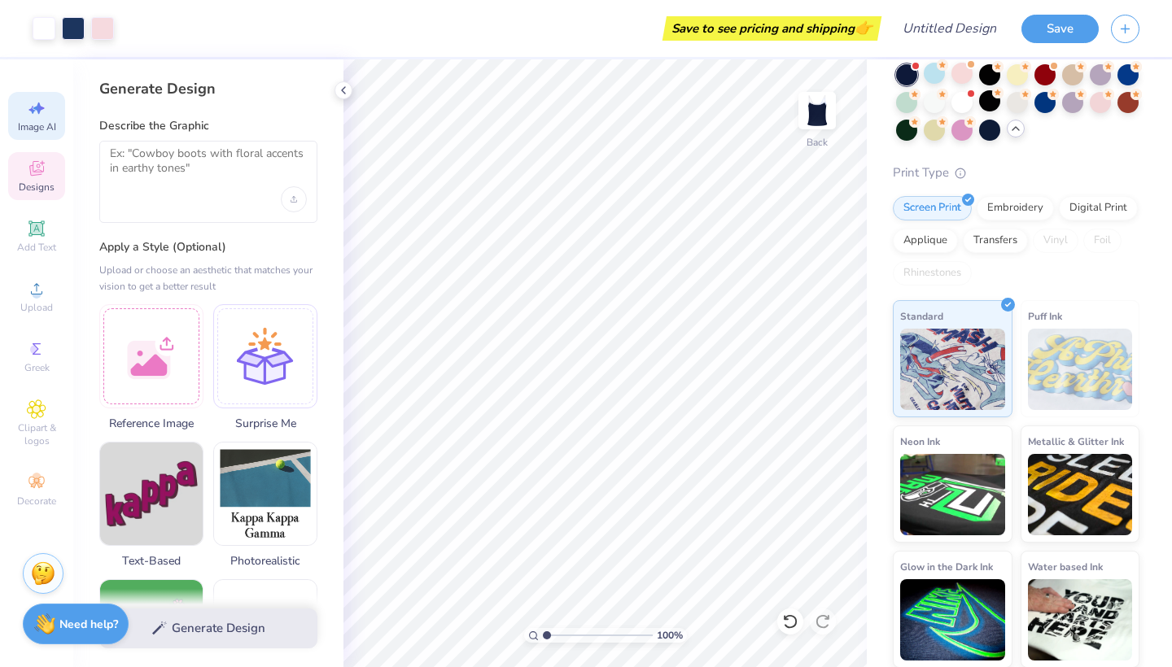
click at [42, 170] on icon at bounding box center [37, 169] width 20 height 20
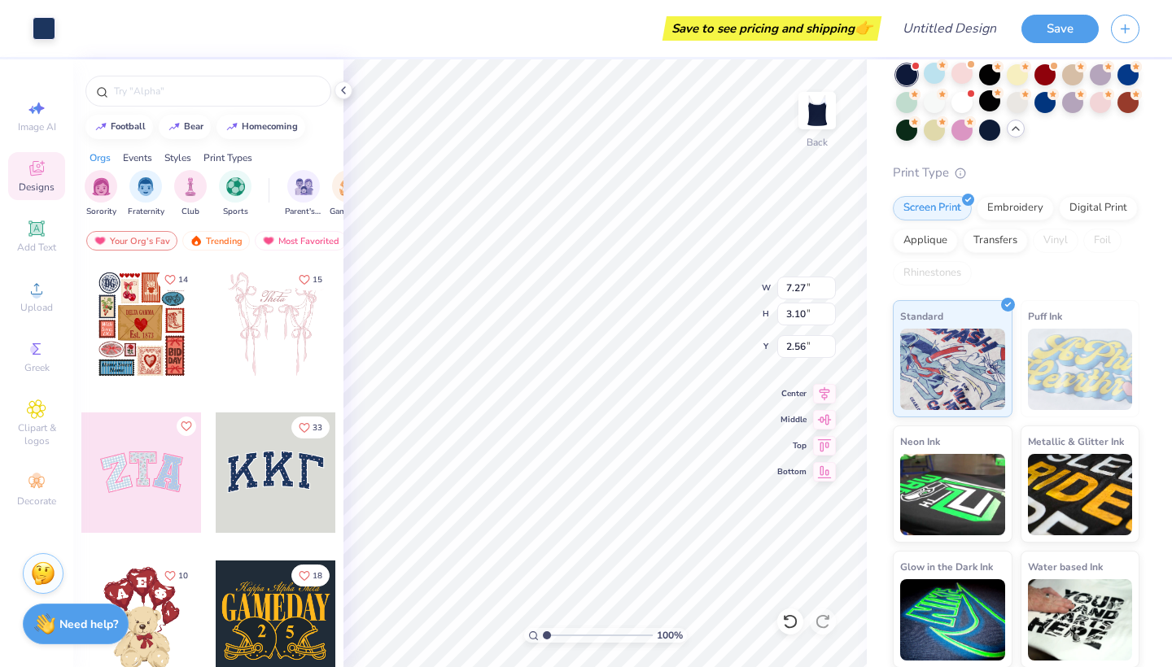
type input "2.57"
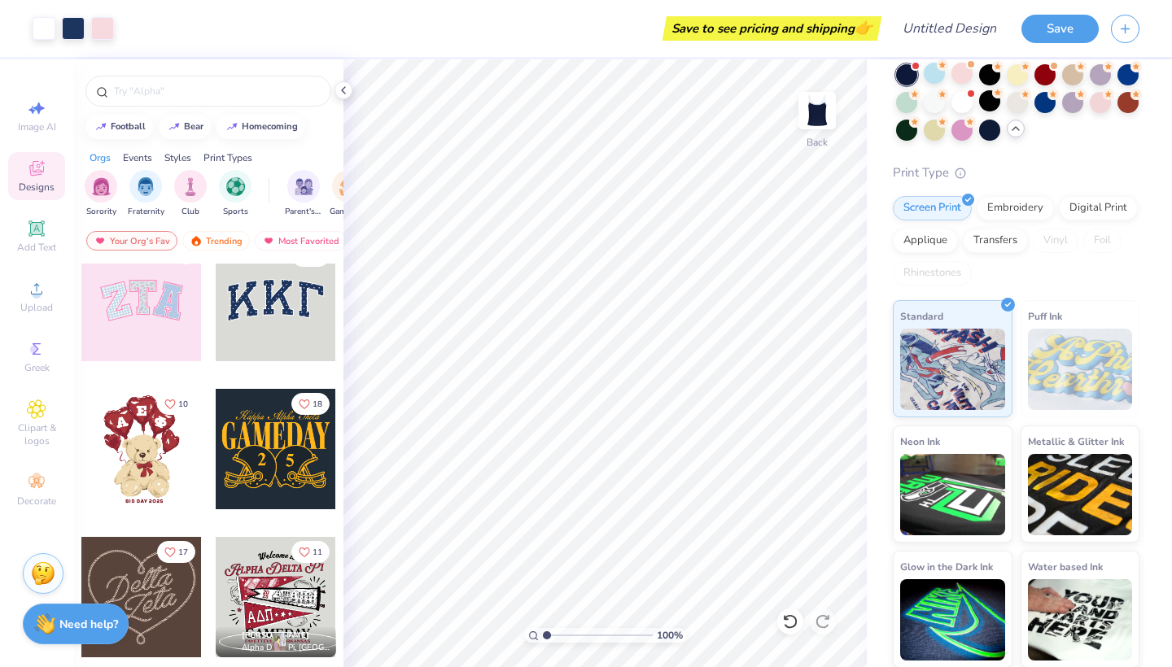
scroll to position [218, 0]
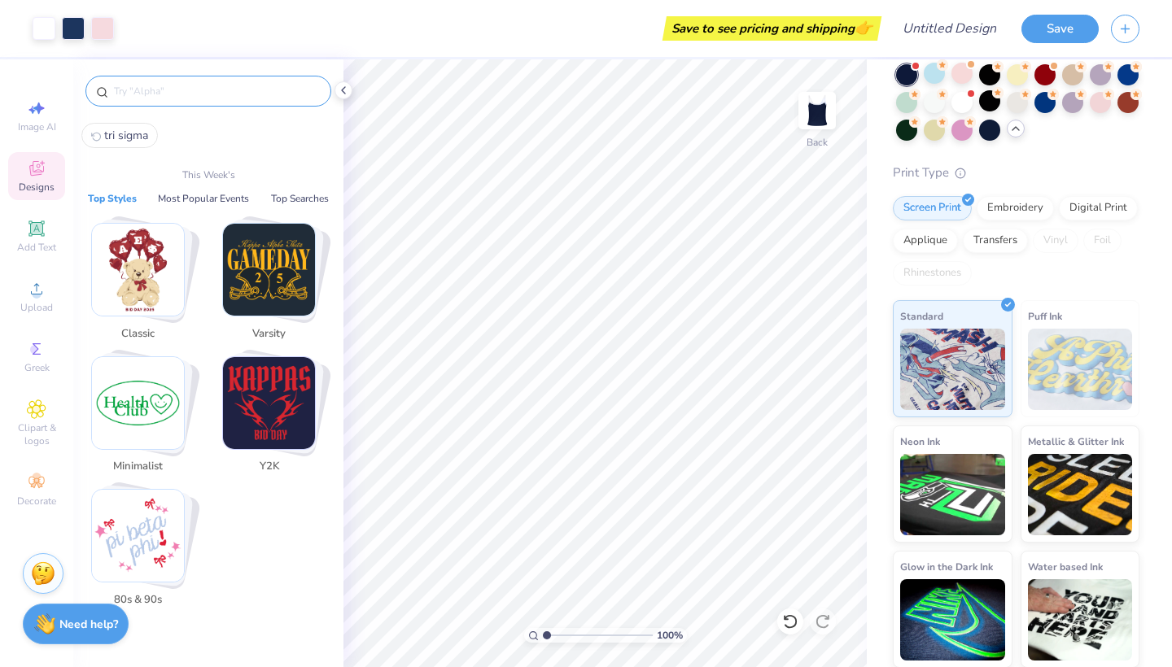
click at [241, 85] on input "text" at bounding box center [216, 91] width 208 height 16
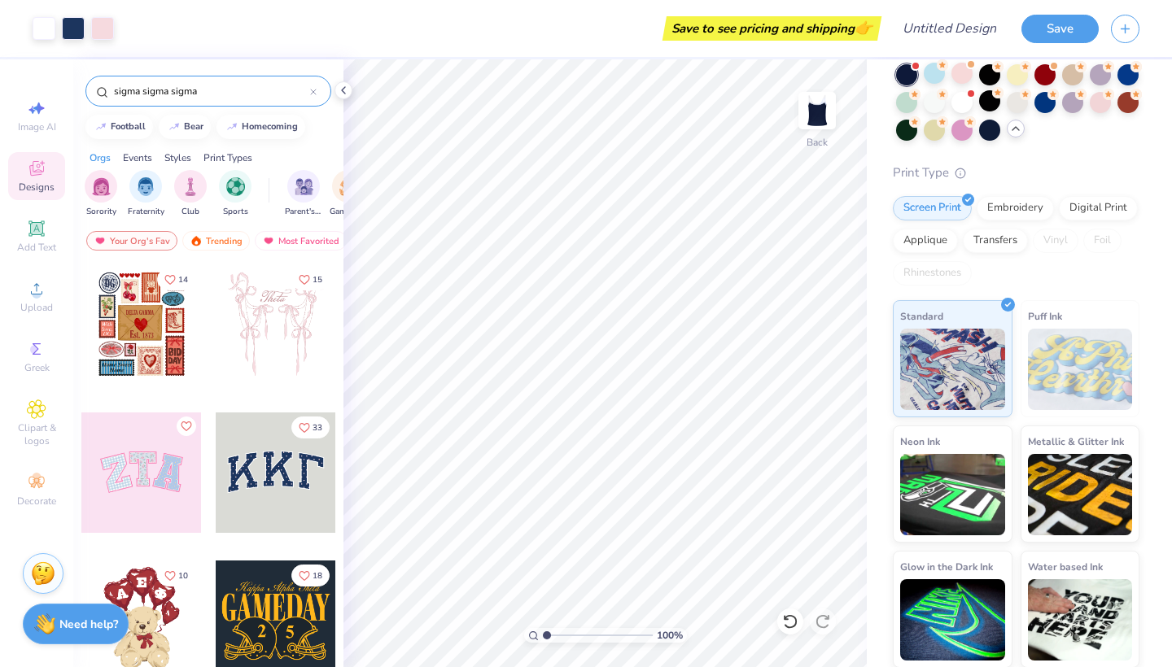
type input "sigma sigma sigma"
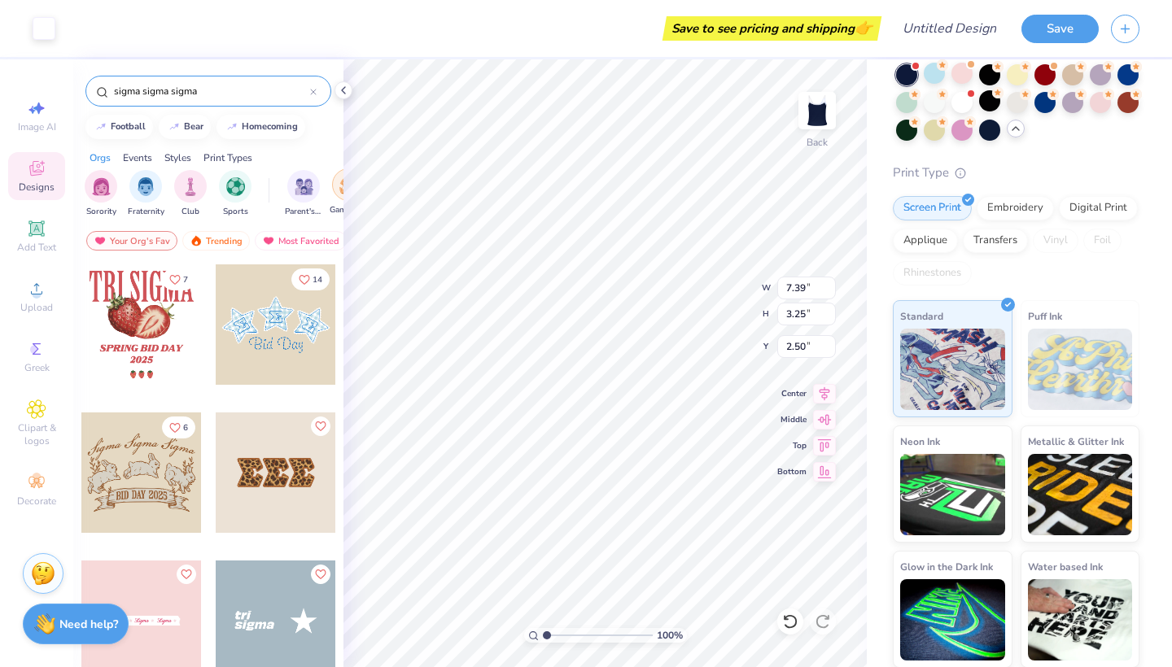
type input "7.27"
type input "3.10"
type input "2.57"
click at [270, 354] on div at bounding box center [276, 325] width 120 height 120
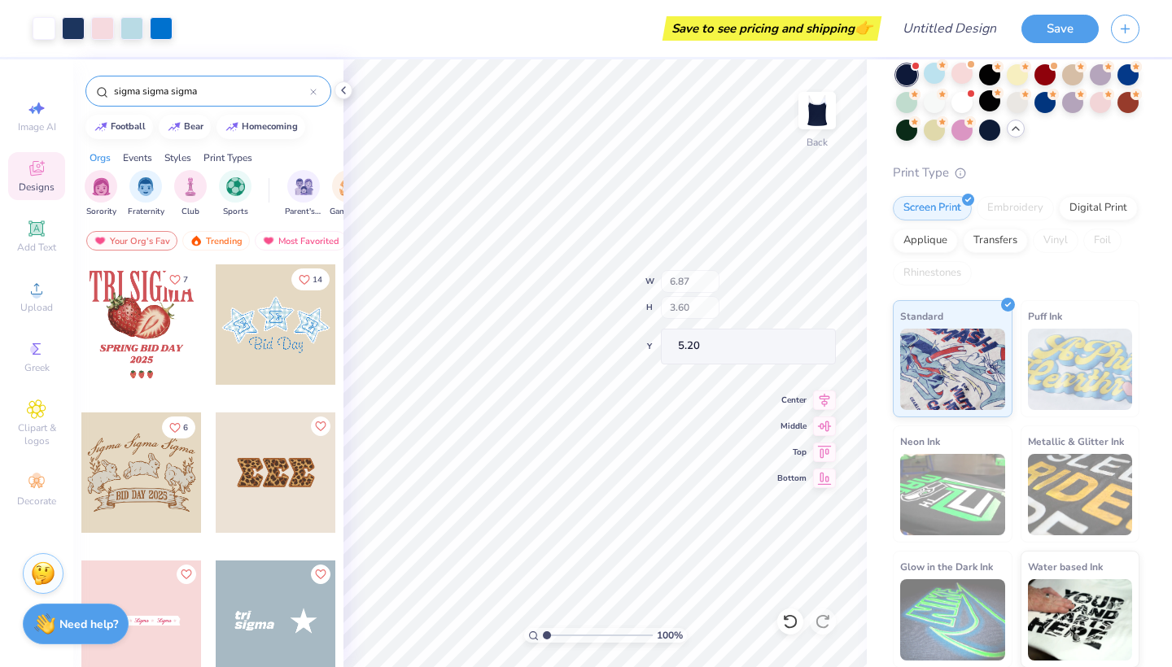
type input "3.40"
type input "1.01"
type input "7.79"
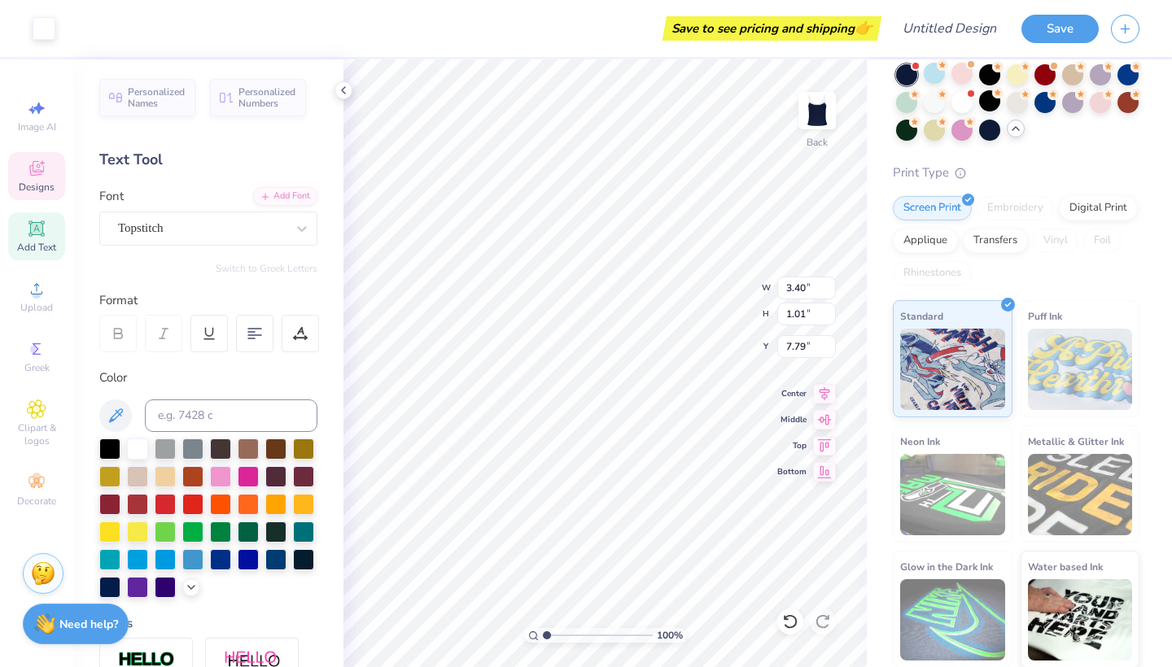
type input "7.39"
type input "3.25"
type input "2.66"
type input "3.40"
type input "1.01"
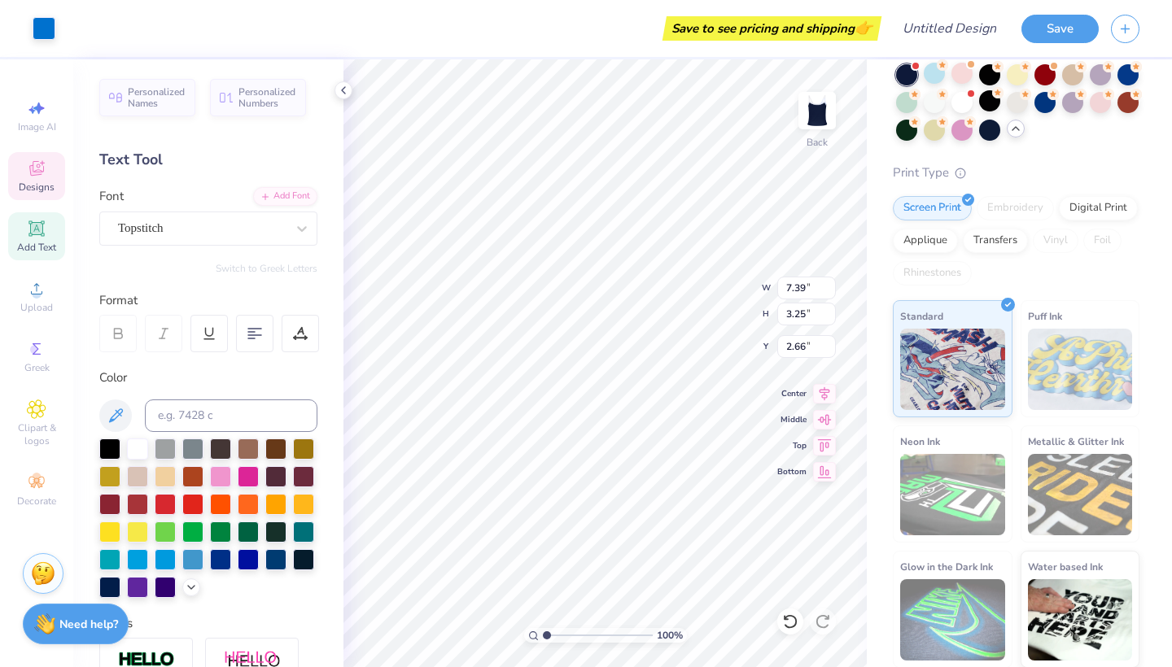
type input "7.79"
type input "5.95"
type input "2.29"
type input "2.32"
type input "2.31"
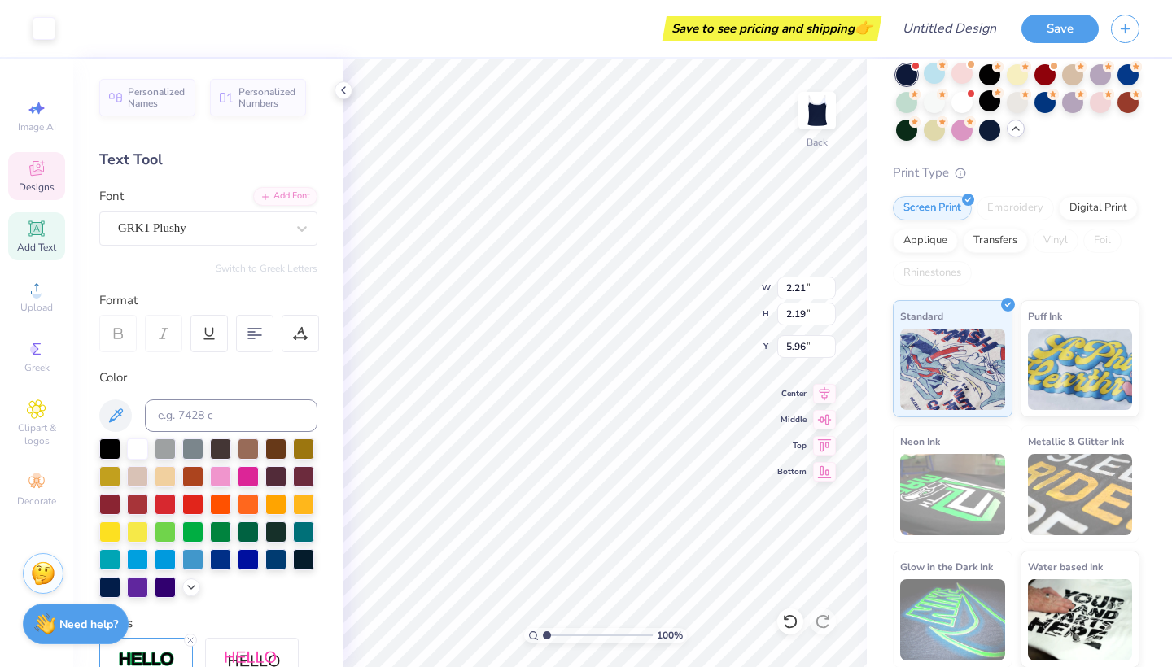
type input "5.90"
type input "2.21"
type input "2.19"
type input "5.96"
type input "6.49"
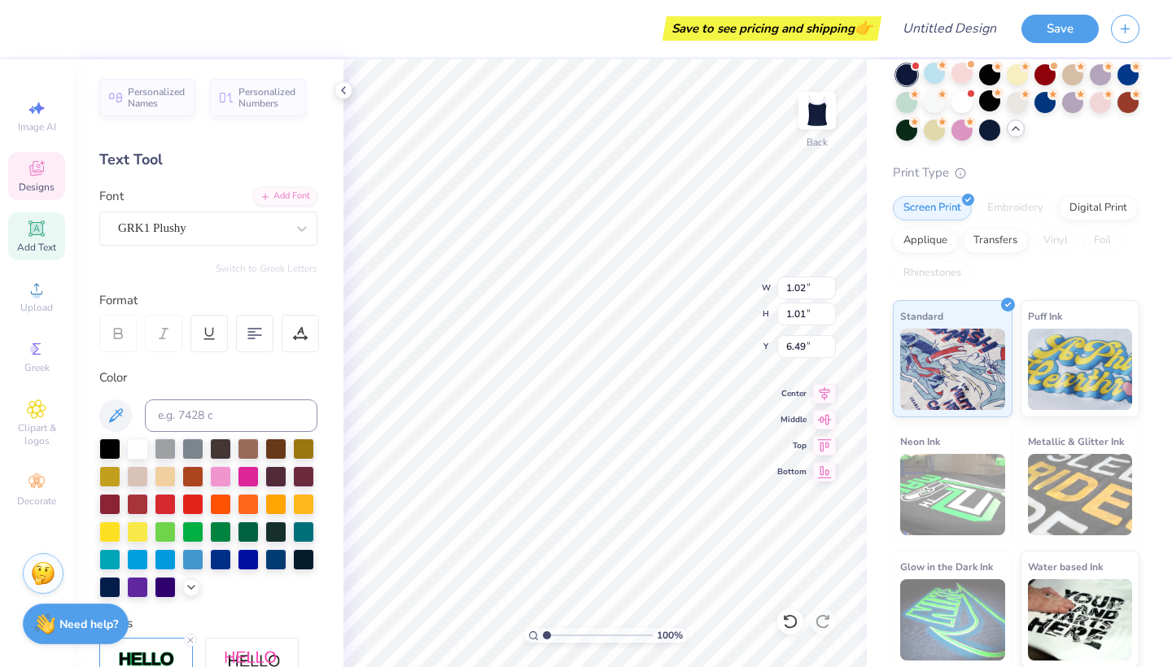
click at [40, 186] on span "Designs" at bounding box center [37, 187] width 36 height 13
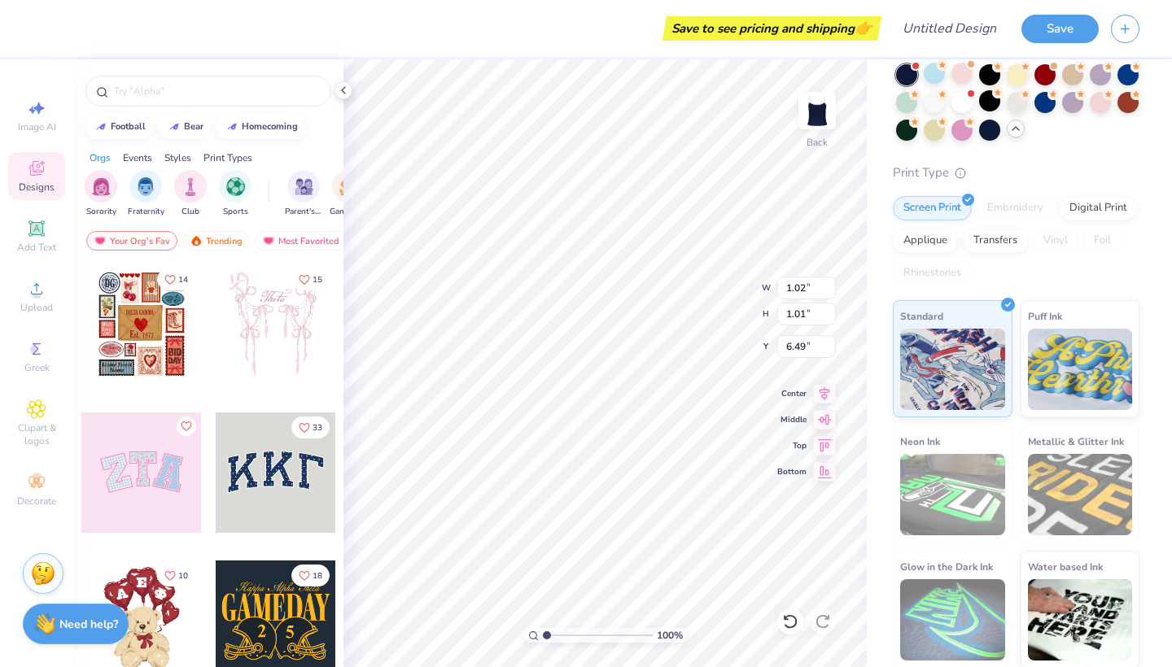
click at [265, 488] on div at bounding box center [276, 473] width 120 height 120
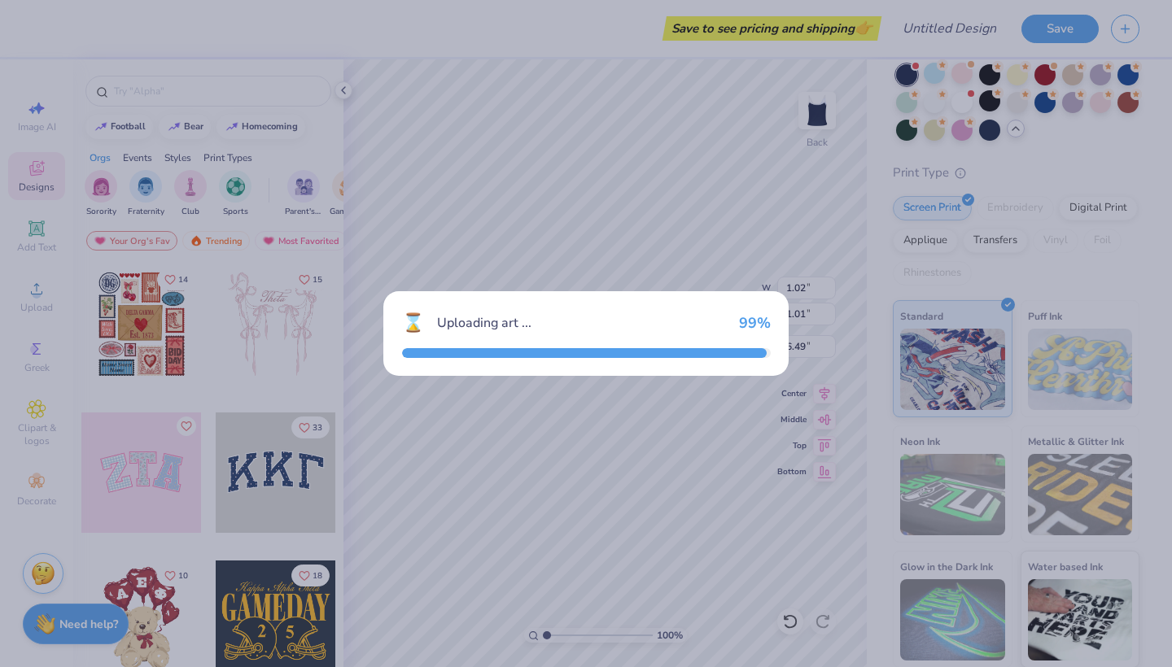
type input "7.39"
type input "3.25"
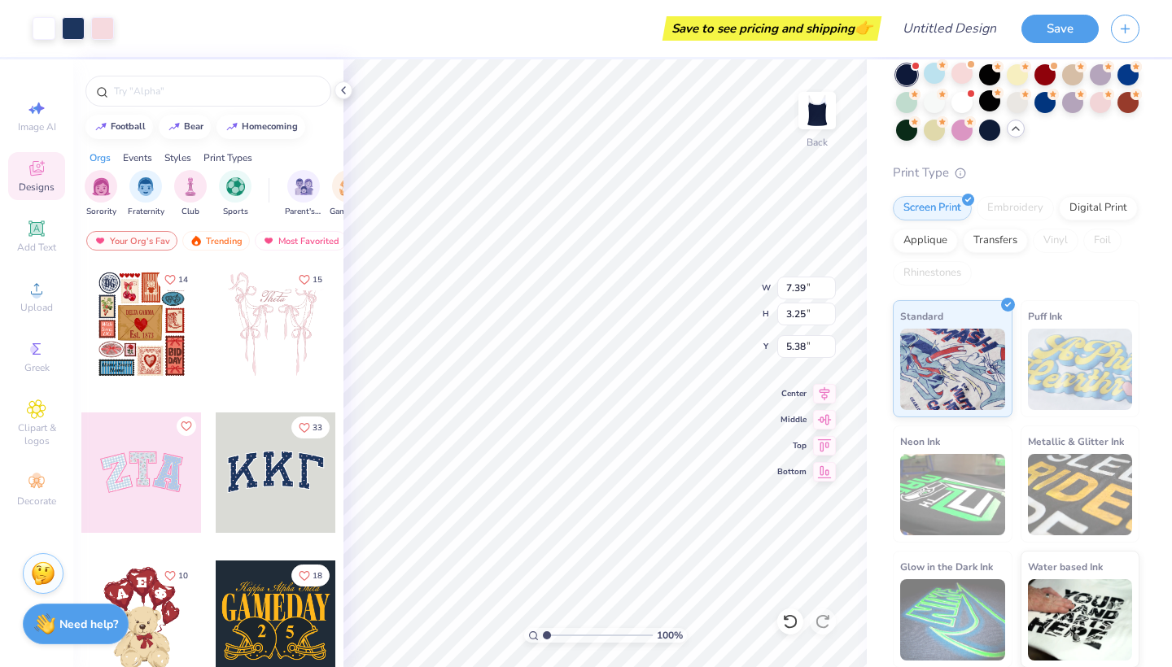
type input "1.83"
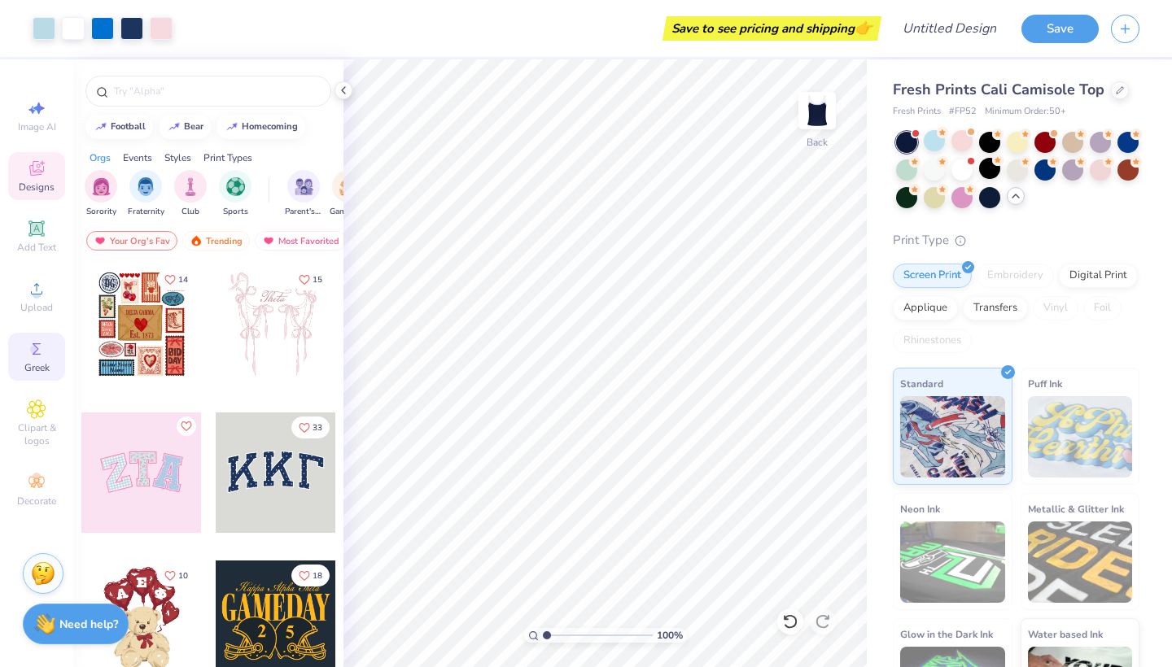
click at [34, 346] on circle at bounding box center [34, 349] width 9 height 9
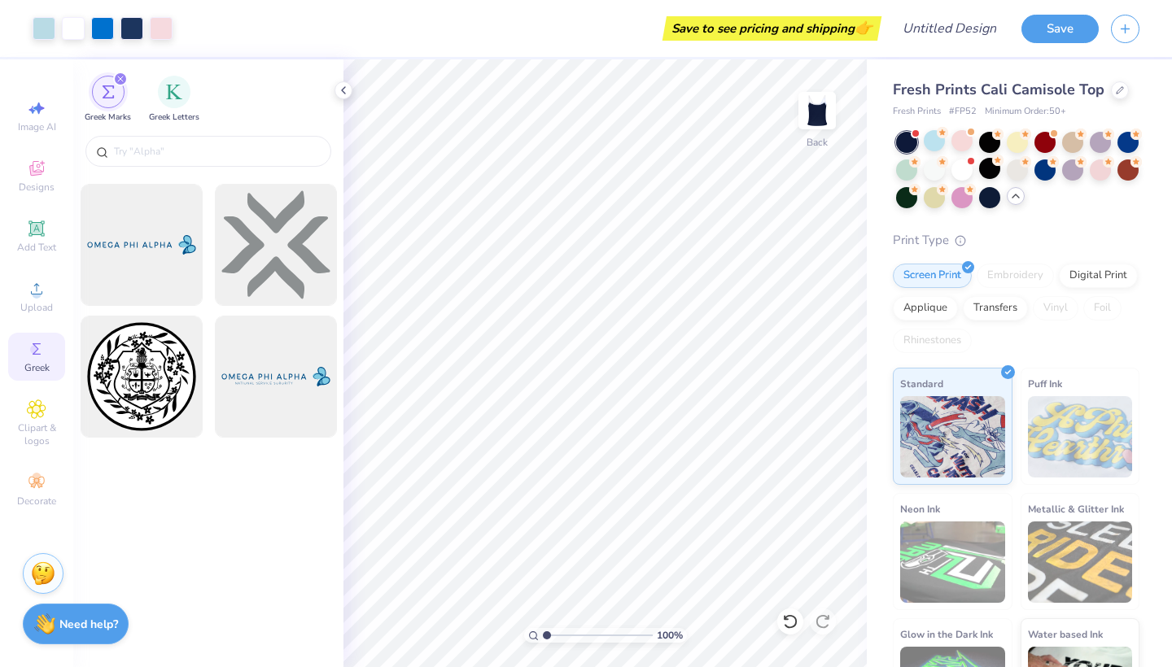
scroll to position [2460, 0]
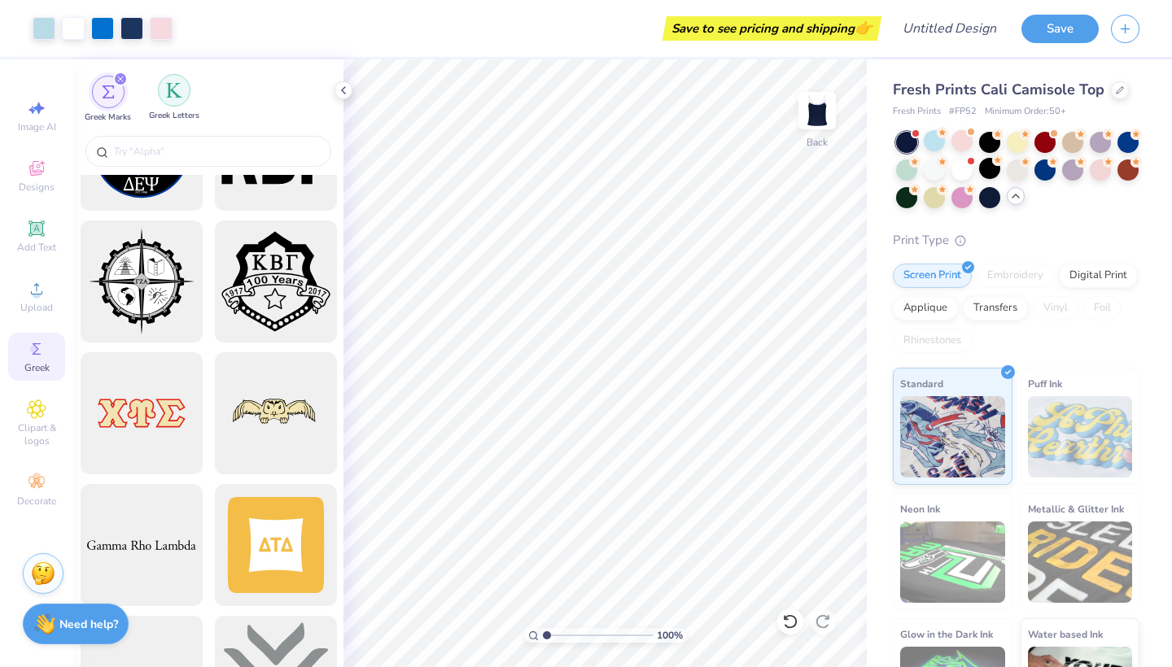
click at [184, 85] on div "filter for Greek Letters" at bounding box center [174, 90] width 33 height 33
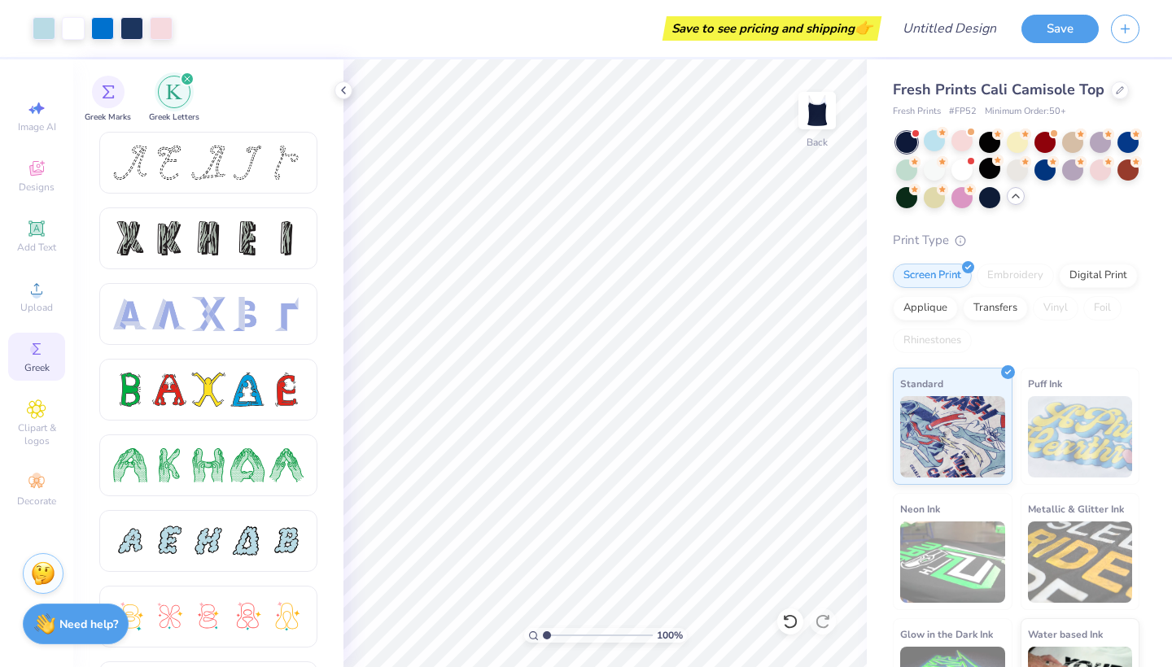
scroll to position [0, 0]
type input "7.27"
type input "3.10"
type input "1.90"
click at [685, 312] on div "100 % Back W 7.27 H 3.10 Y 1.90 Center Middle Top Bottom" at bounding box center [605, 363] width 523 height 608
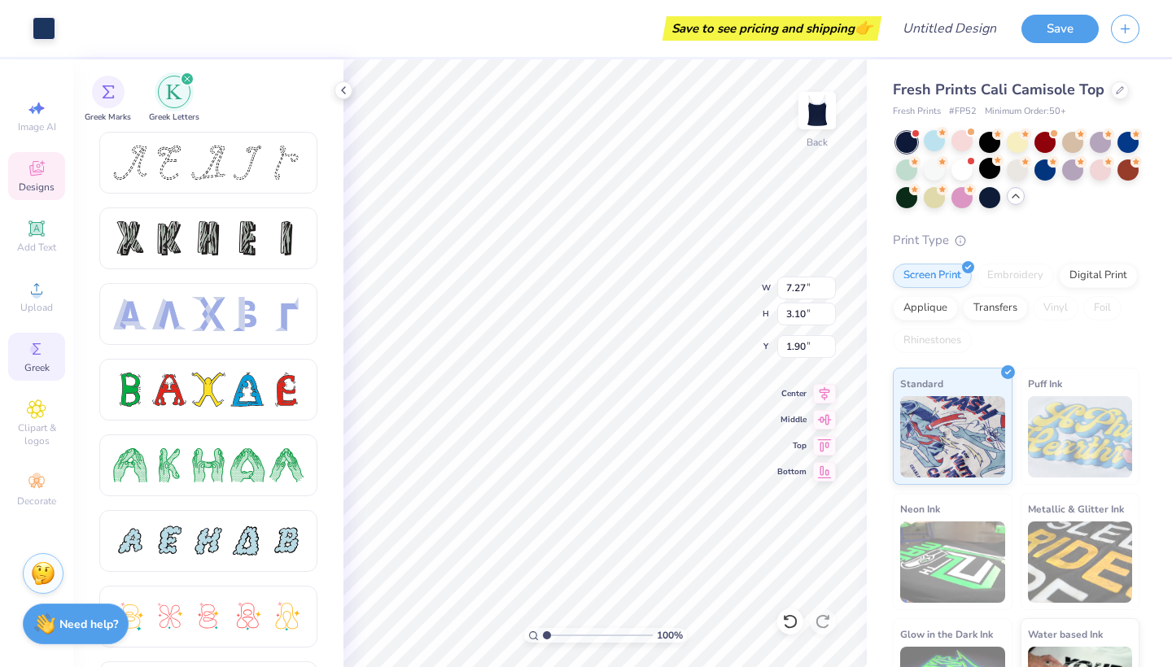
type input "1.01"
type input "1.02"
type input "6.54"
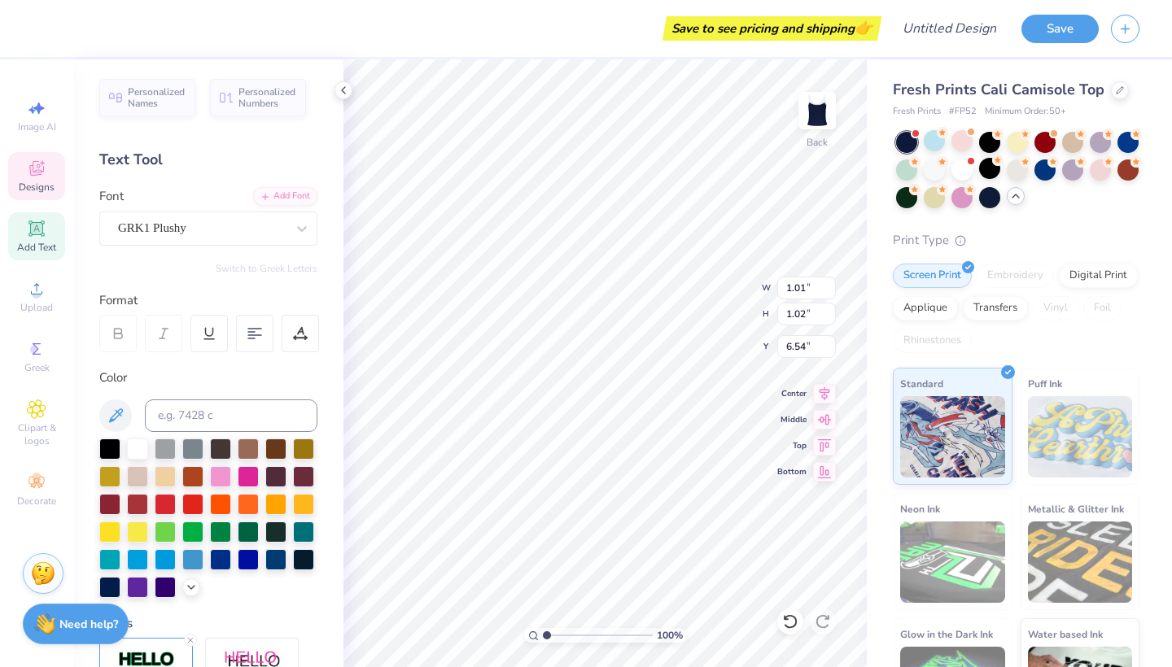
type input "7.27"
type input "3.10"
type input "1.91"
type input "7.47"
type input "3.25"
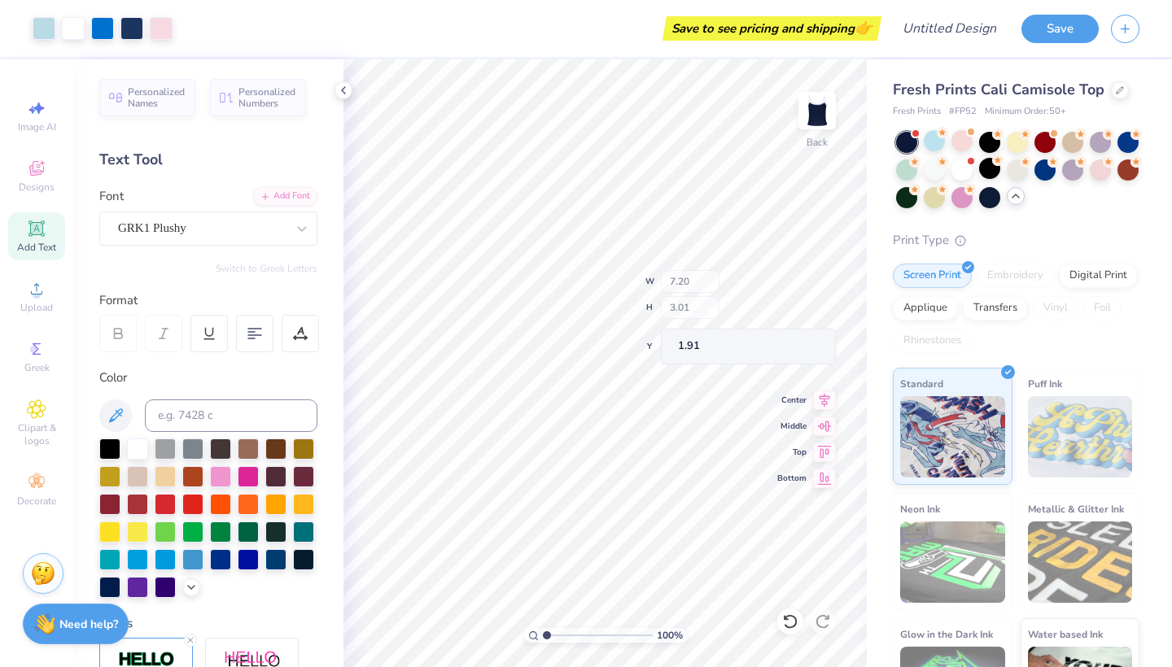
type input "1.83"
type input "1.01"
type input "1.02"
type input "6.54"
type input "7.20"
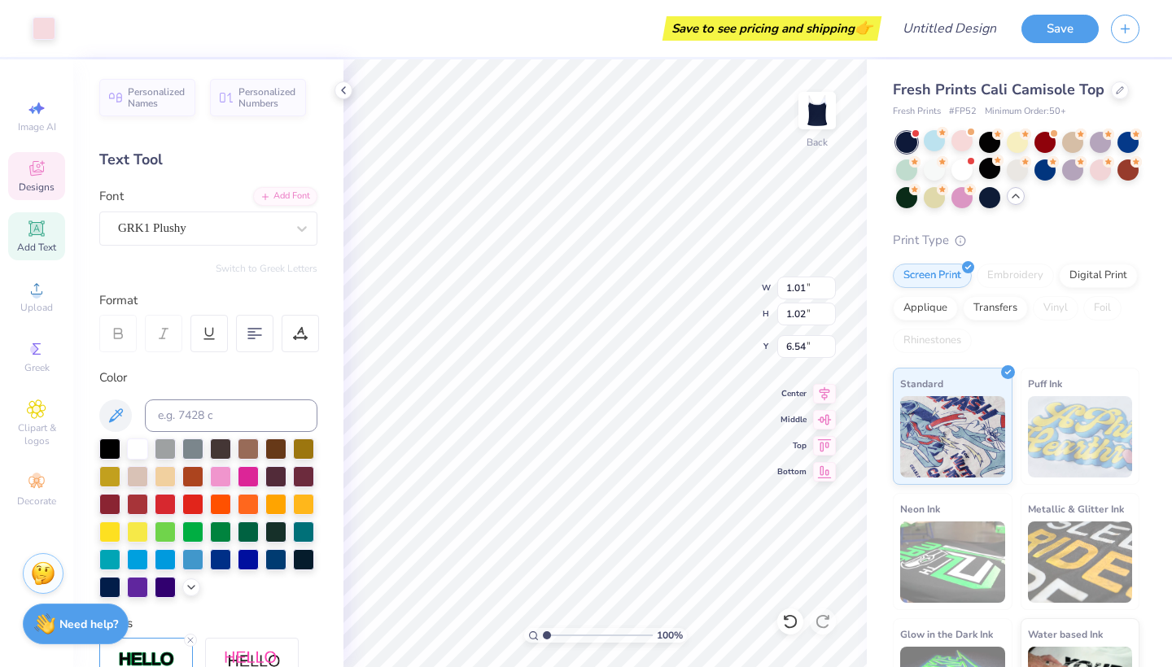
type input "3.01"
type input "1.91"
type input "7.27"
type input "3.10"
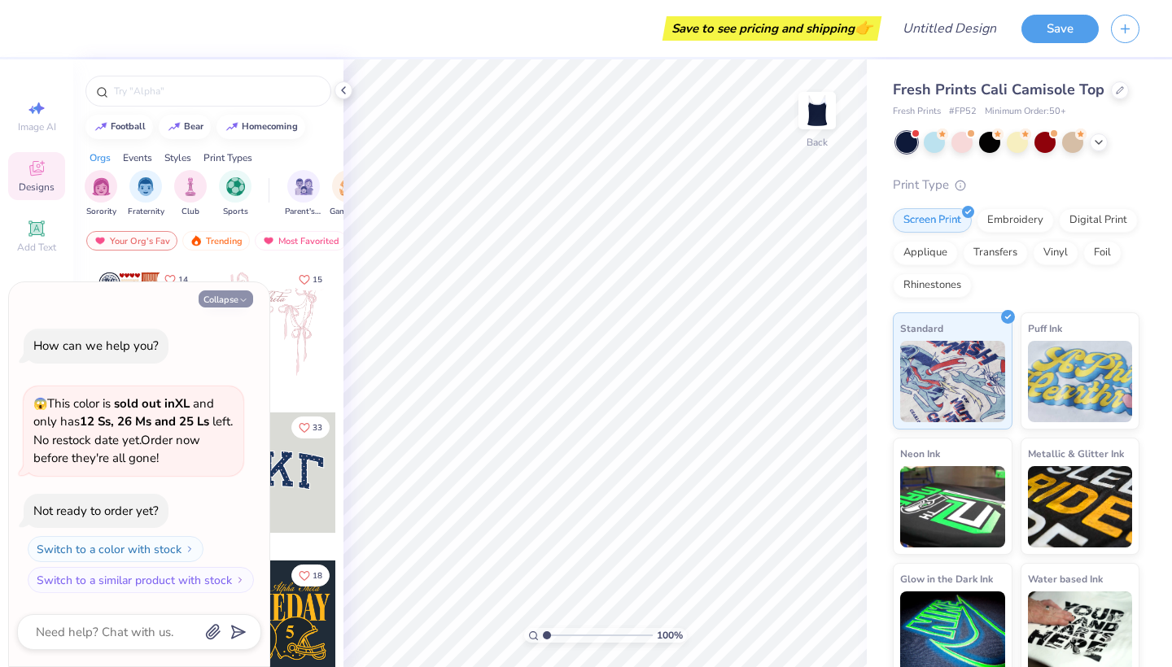
click at [239, 304] on icon "button" at bounding box center [244, 300] width 10 height 10
type textarea "x"
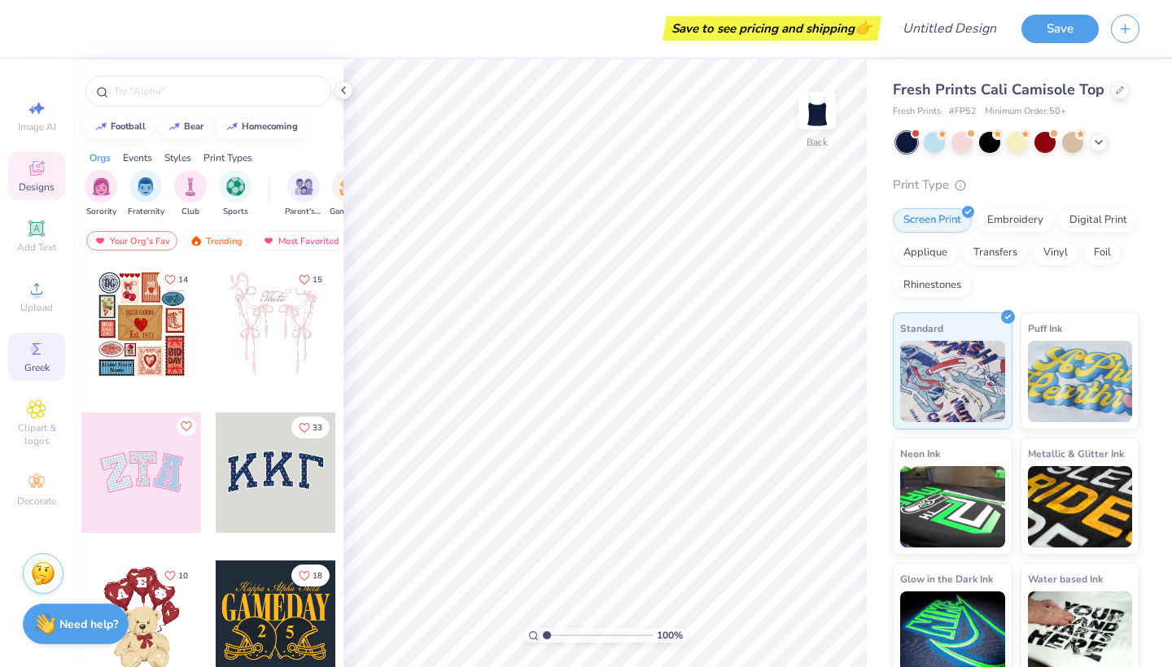
click at [33, 344] on icon at bounding box center [37, 349] width 20 height 20
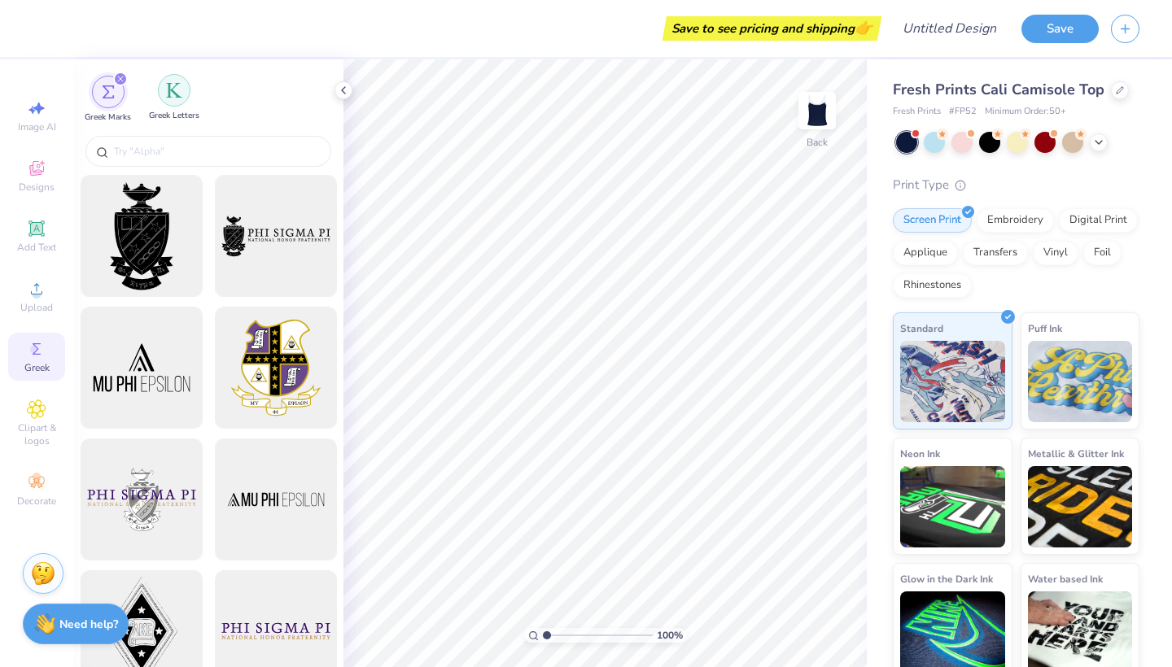
click at [177, 85] on img "filter for Greek Letters" at bounding box center [174, 90] width 16 height 16
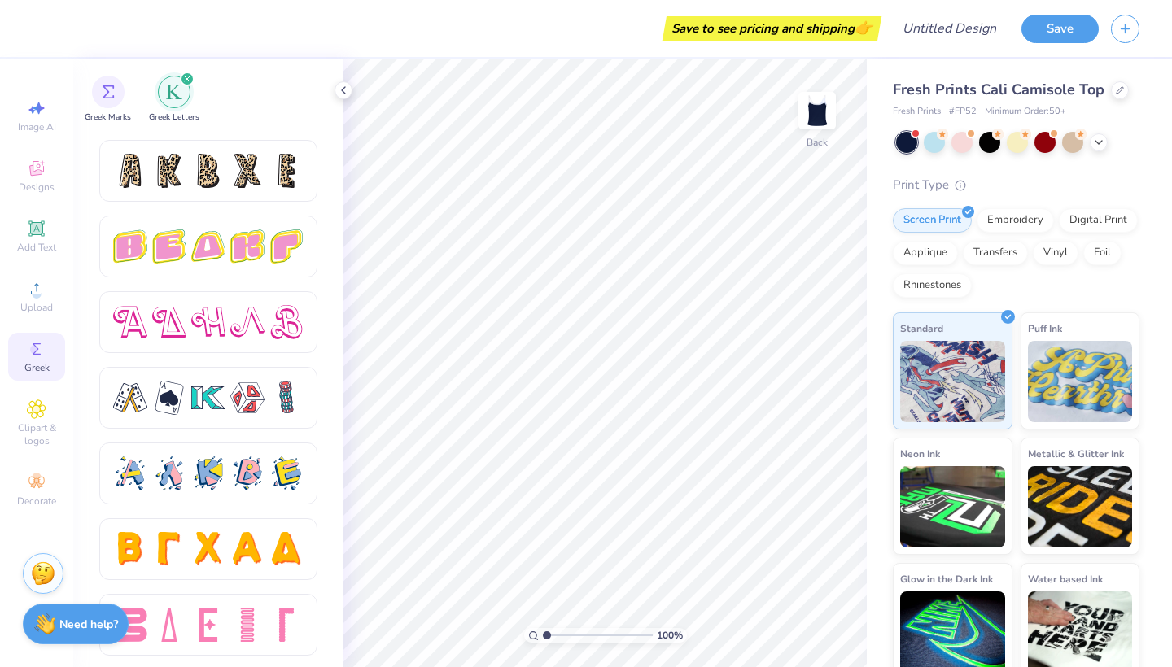
scroll to position [2717, 0]
click at [28, 125] on span "Image AI" at bounding box center [37, 126] width 38 height 13
select select "4"
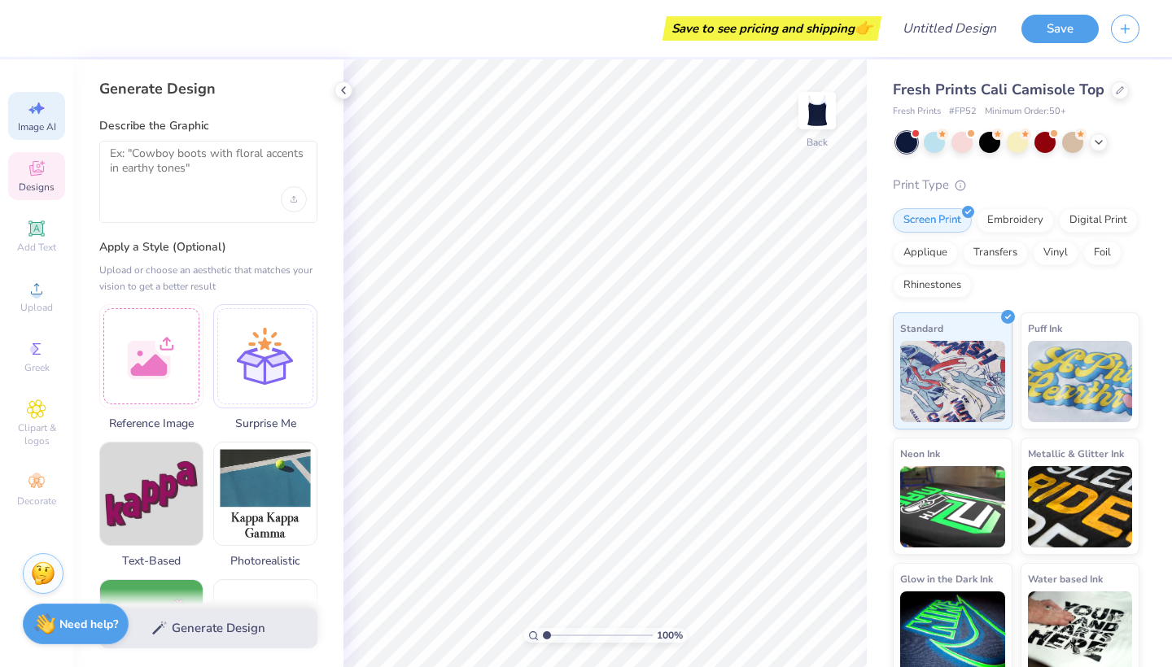
click at [31, 178] on div "Designs" at bounding box center [36, 176] width 57 height 48
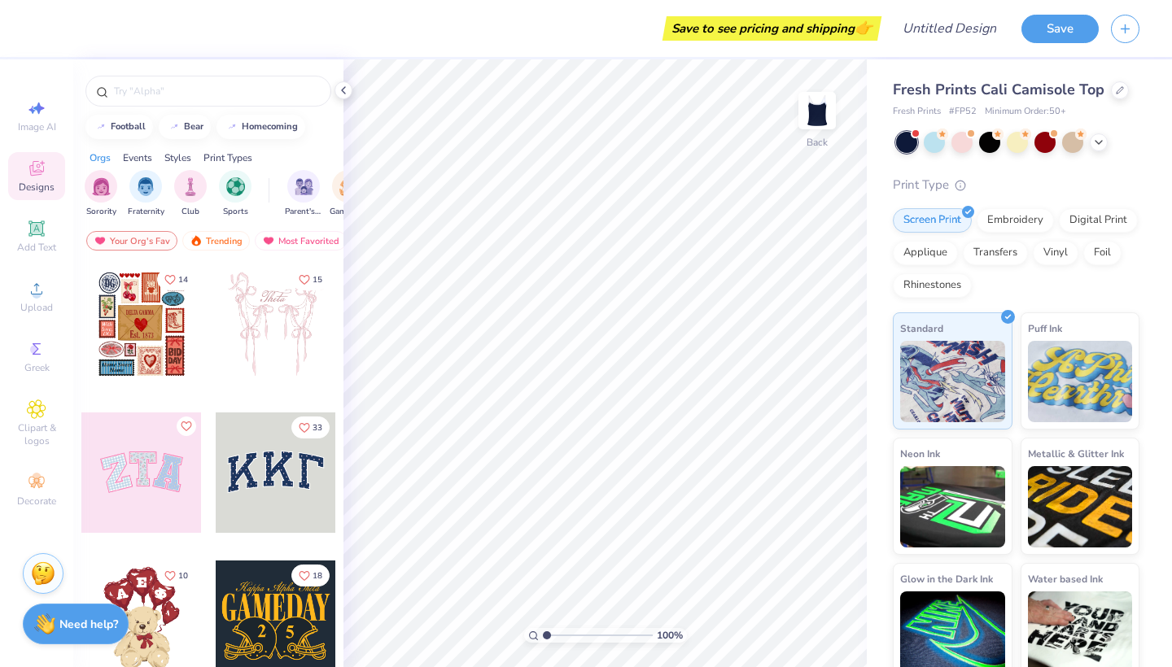
scroll to position [103, 0]
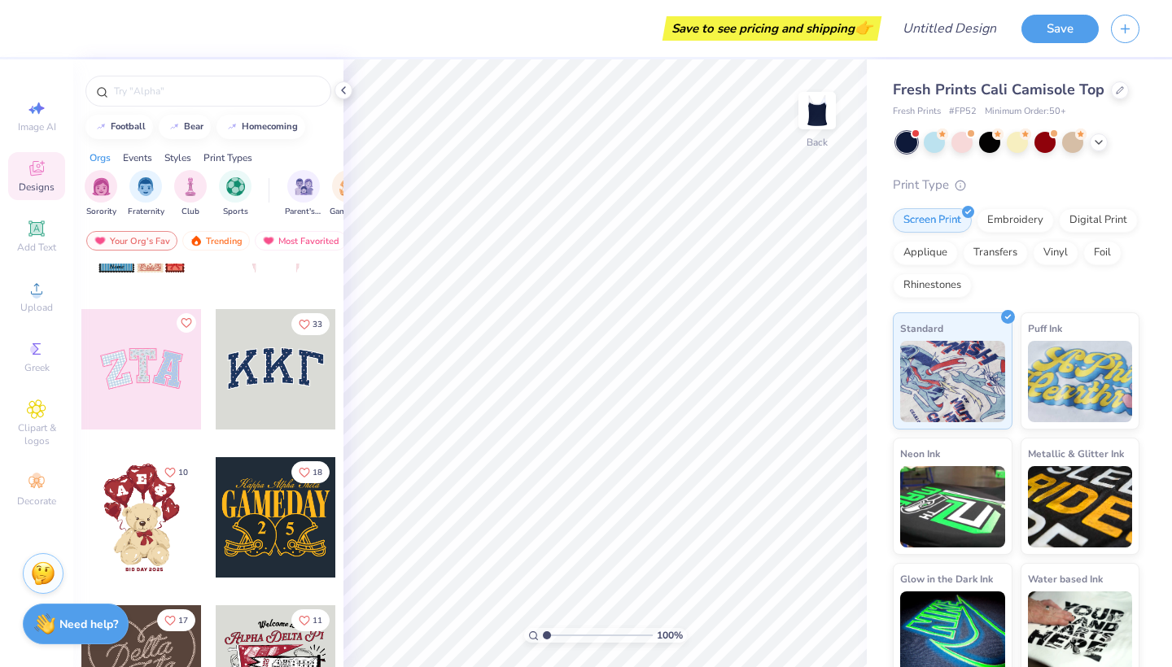
click at [251, 374] on div at bounding box center [276, 369] width 120 height 120
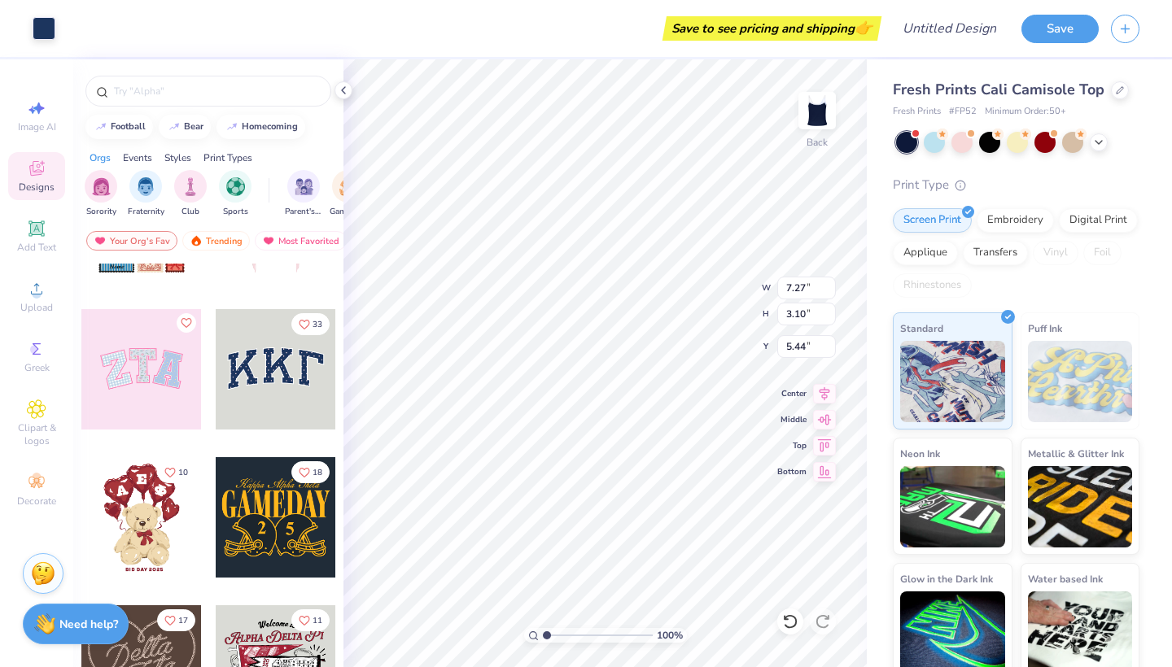
scroll to position [696, 0]
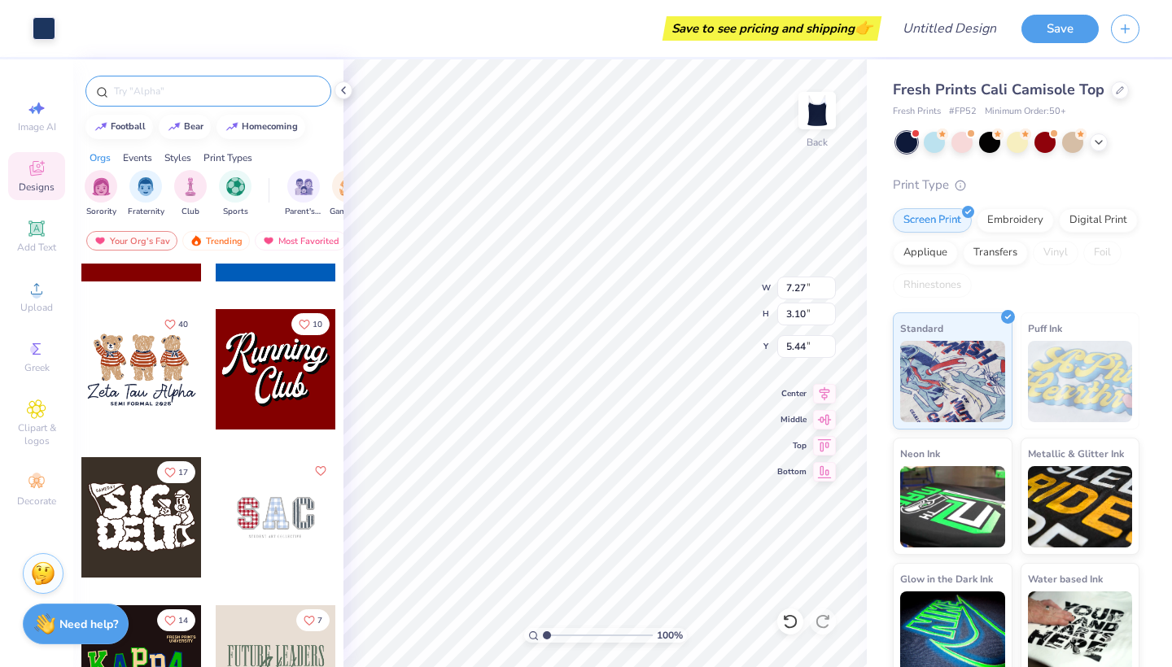
click at [191, 81] on div at bounding box center [208, 91] width 246 height 31
click at [184, 98] on input "text" at bounding box center [216, 91] width 208 height 16
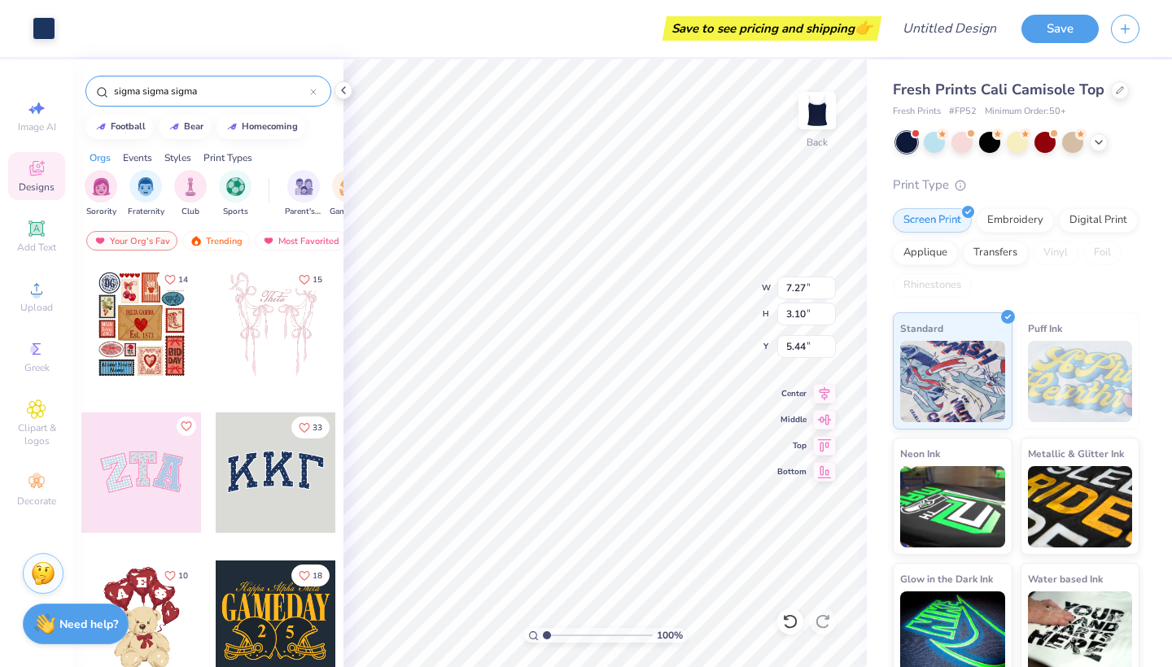
type input "sigma sigma sigma"
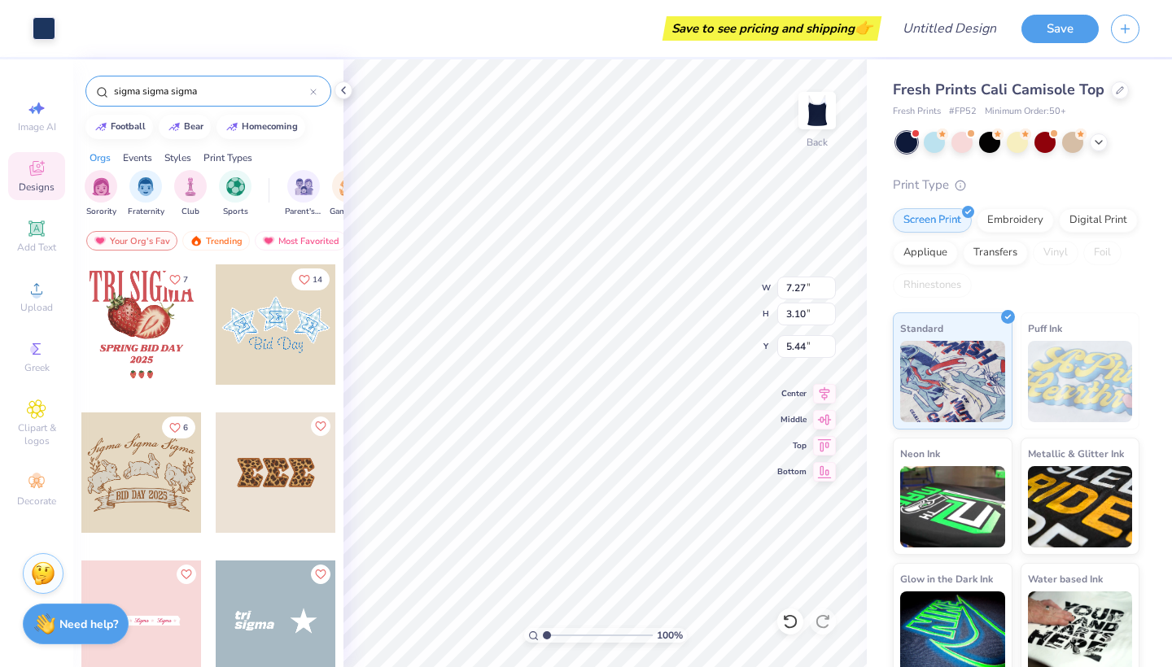
scroll to position [0, 0]
type input "2.67"
click at [254, 488] on div at bounding box center [276, 473] width 120 height 120
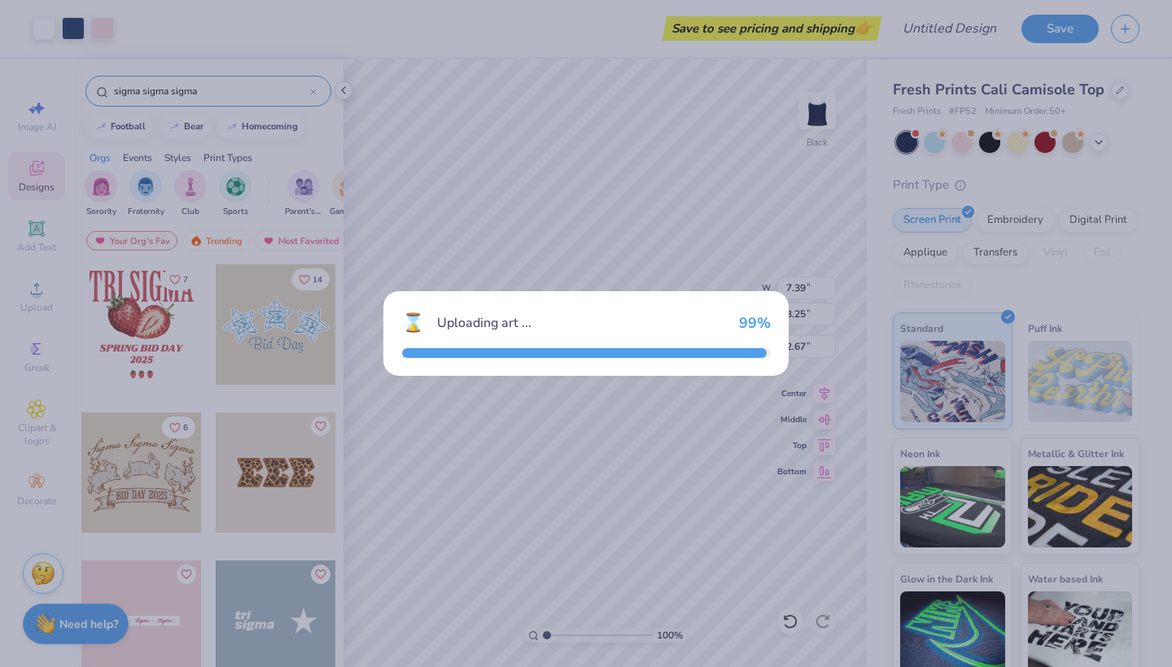
type input "6.97"
type input "2.64"
type input "5.68"
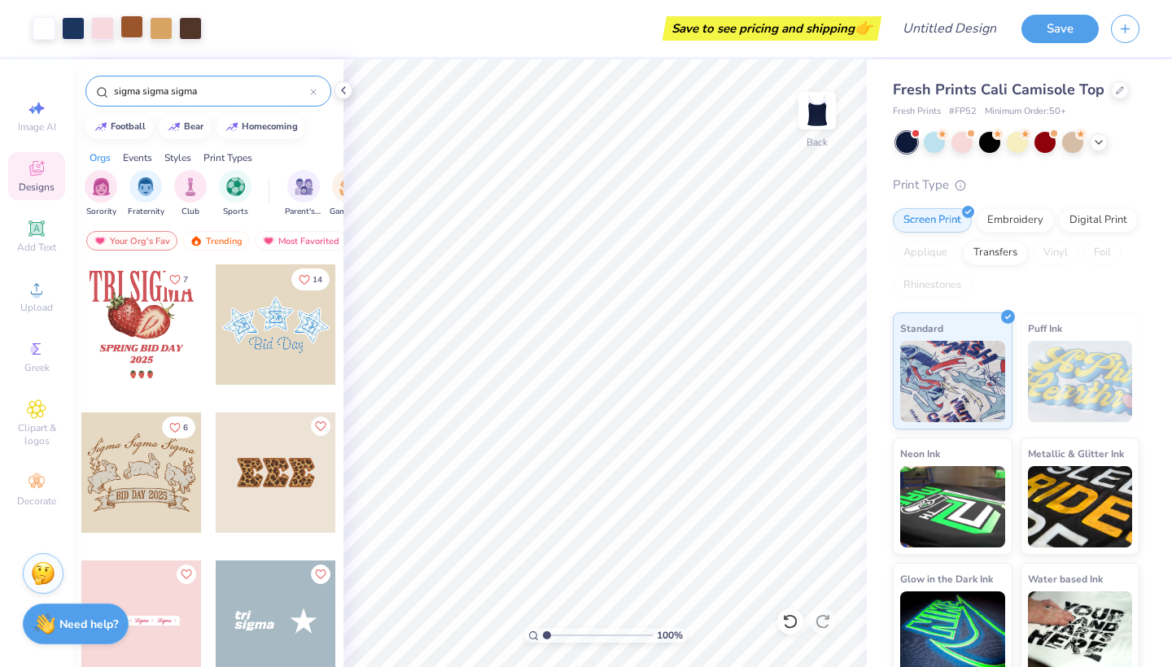
click at [133, 29] on div at bounding box center [131, 26] width 23 height 23
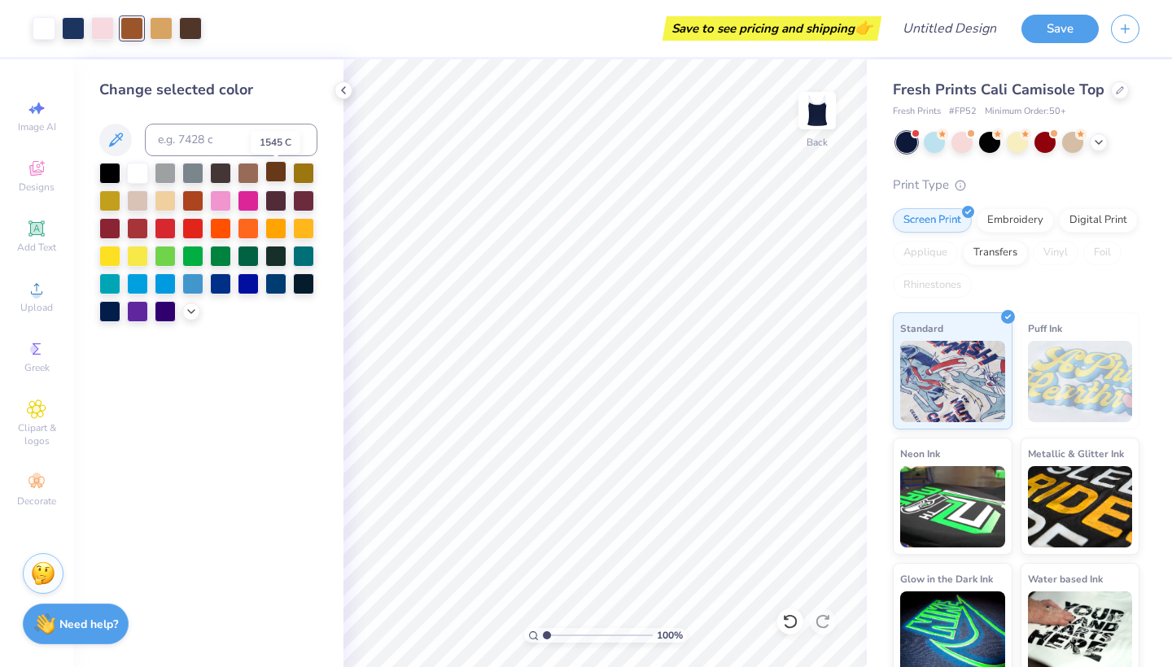
click at [275, 168] on div at bounding box center [275, 171] width 21 height 21
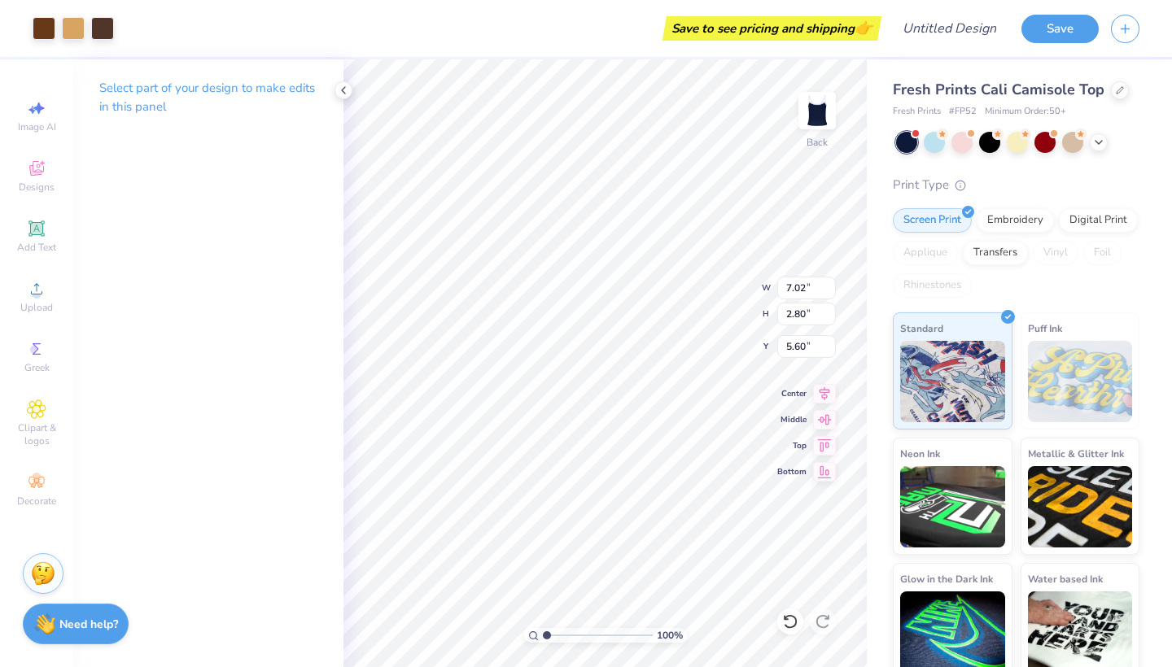
type input "7.02"
type input "2.80"
type input "2.57"
type input "7.00"
type input "2.74"
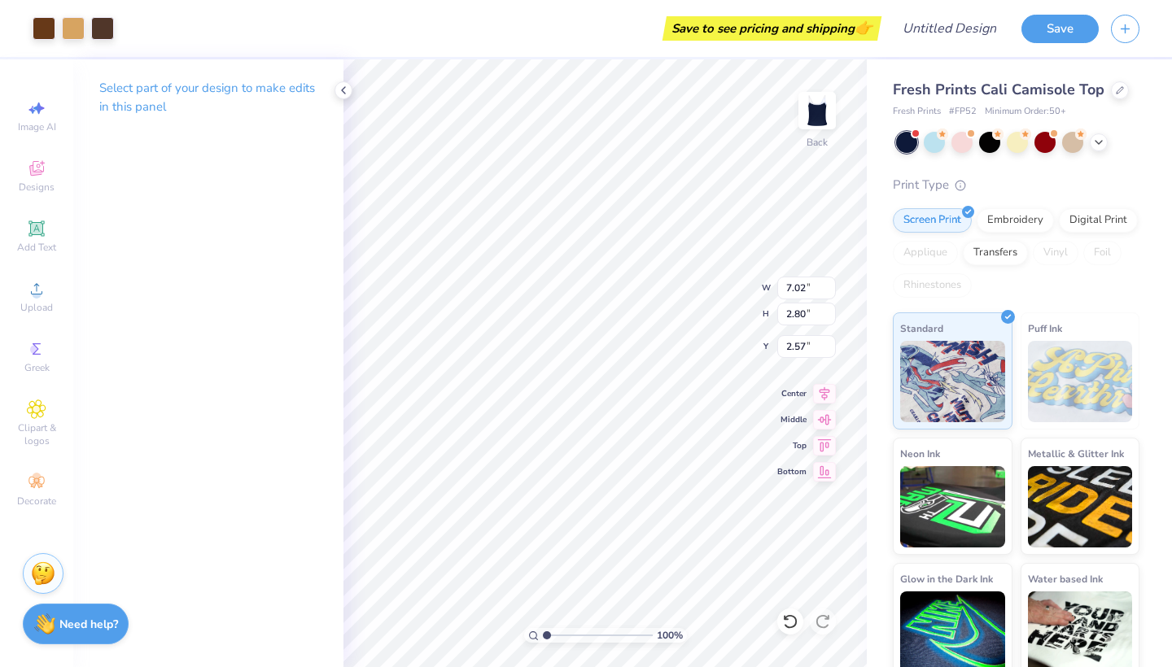
type input "2.61"
click at [46, 32] on div at bounding box center [44, 26] width 23 height 23
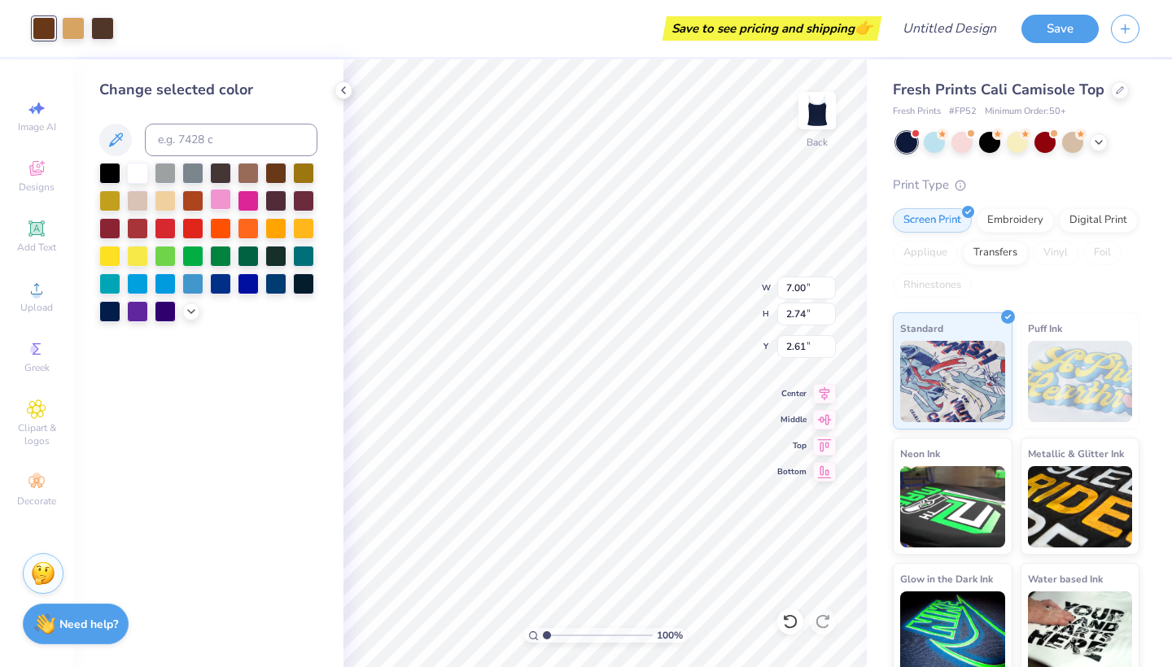
click at [224, 208] on div at bounding box center [220, 199] width 21 height 21
click at [102, 28] on div at bounding box center [102, 26] width 23 height 23
click at [75, 32] on div at bounding box center [73, 26] width 23 height 23
click at [252, 203] on div at bounding box center [248, 199] width 21 height 21
click at [103, 17] on div at bounding box center [102, 26] width 23 height 23
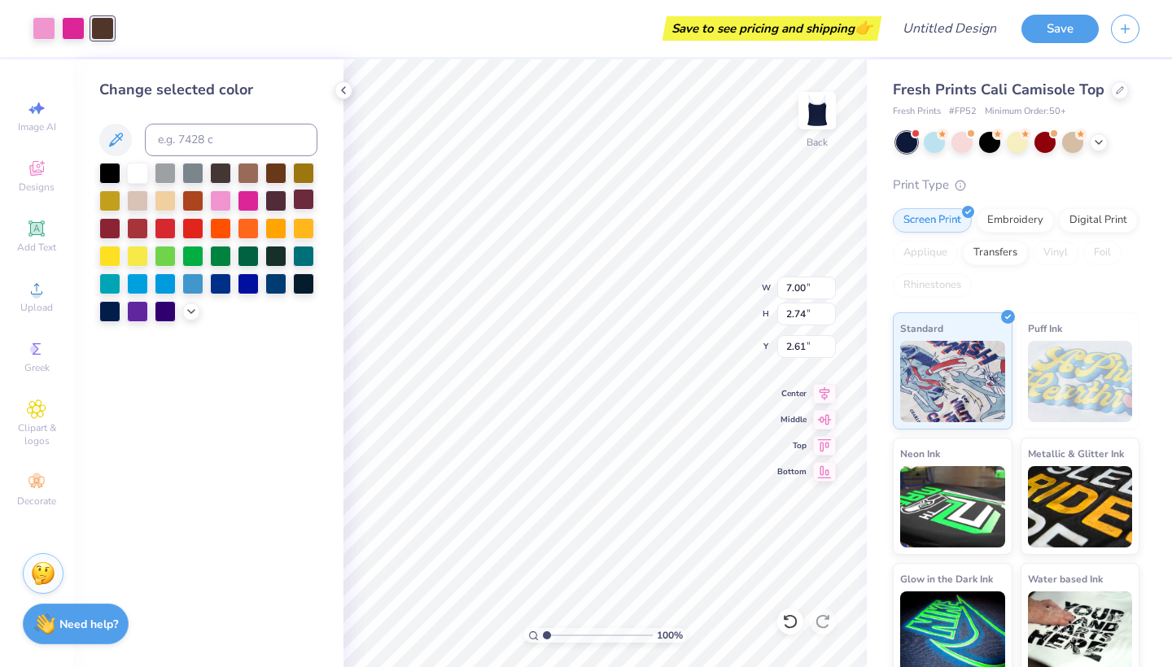
click at [303, 199] on div at bounding box center [303, 199] width 21 height 21
click at [138, 166] on div at bounding box center [137, 171] width 21 height 21
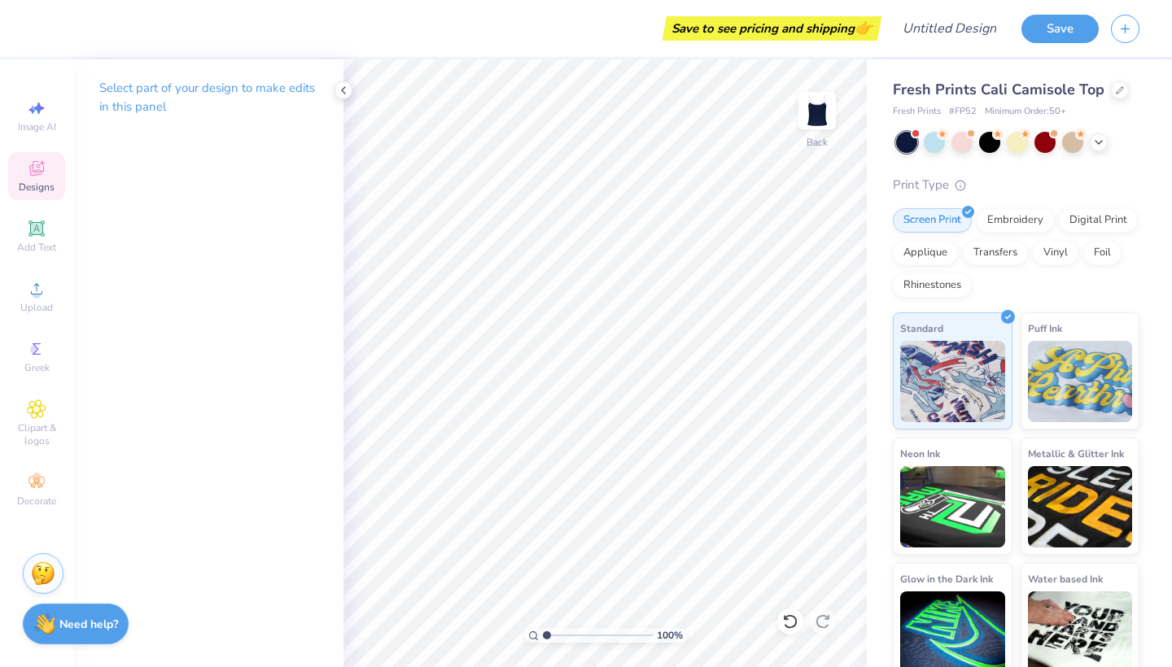
click at [47, 152] on div "Designs" at bounding box center [36, 176] width 57 height 48
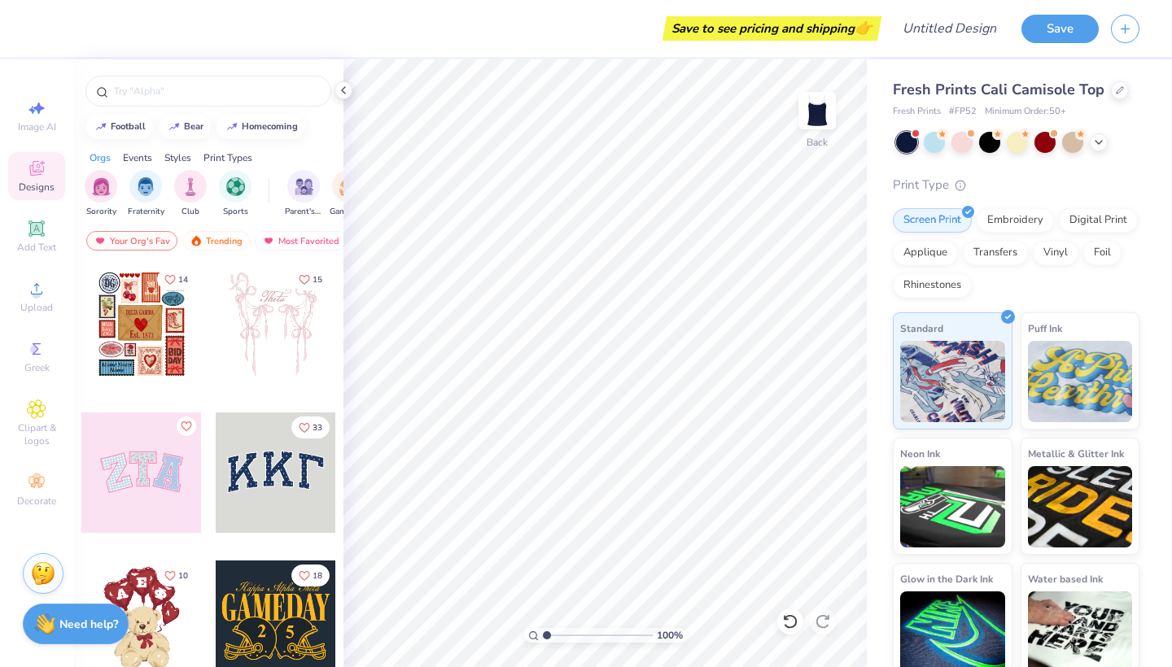
click at [260, 480] on div at bounding box center [276, 473] width 120 height 120
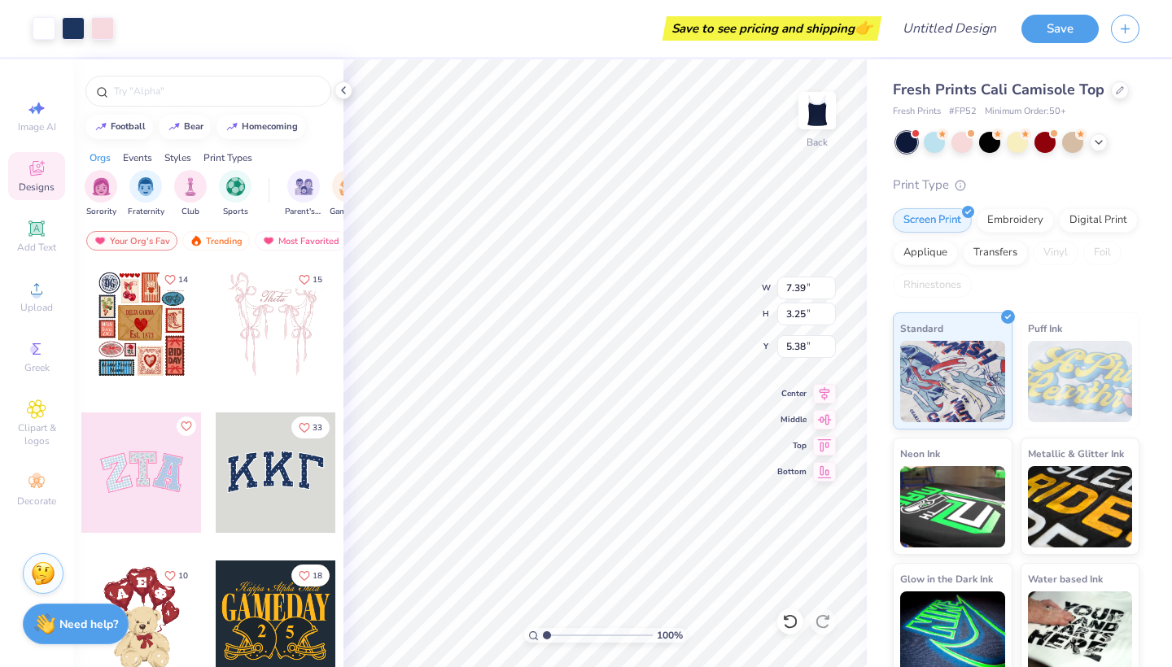
click at [148, 492] on div at bounding box center [141, 473] width 120 height 120
type textarea "x"
type input "6.87"
type input "3.44"
type input "5.28"
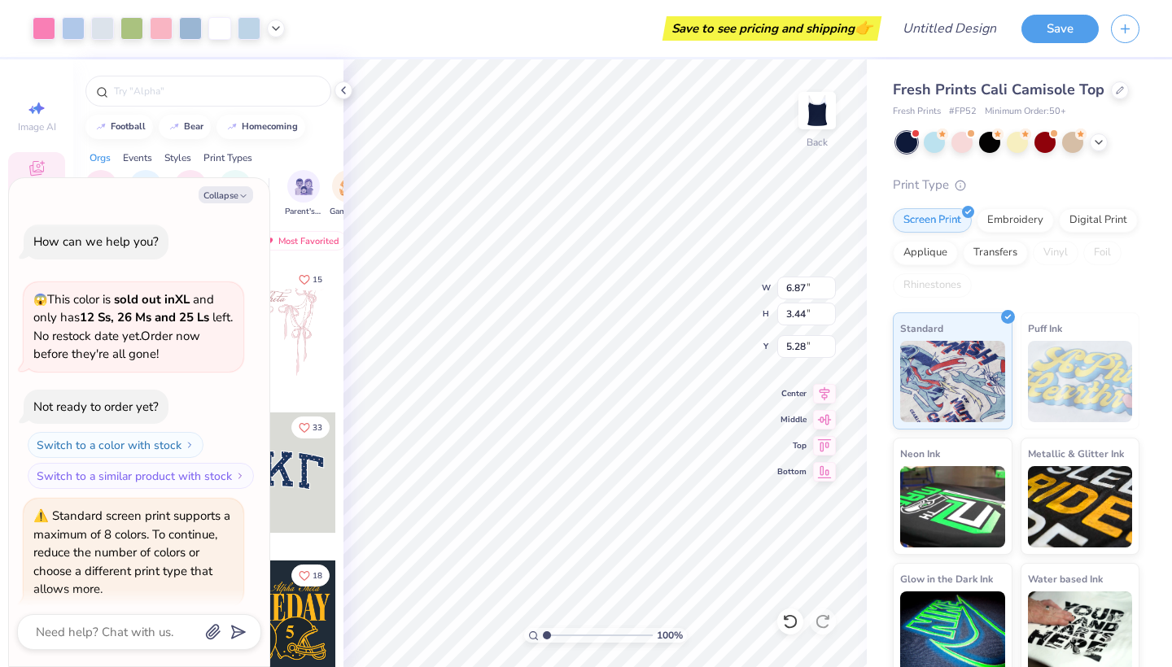
scroll to position [53, 0]
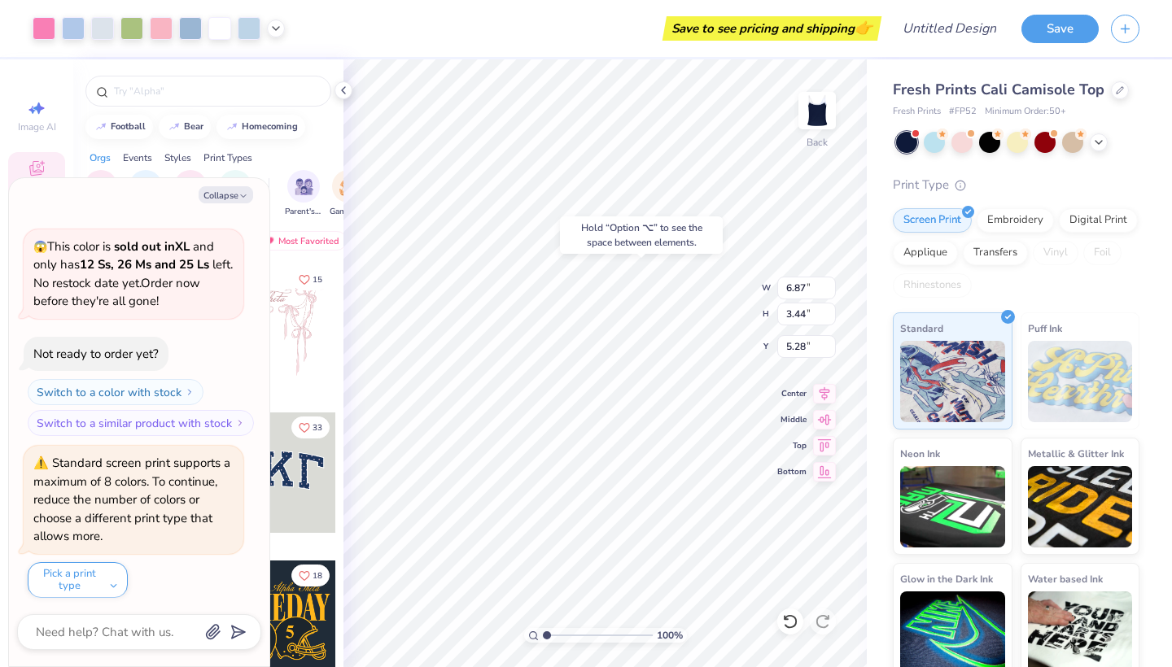
type textarea "x"
type input "1.79"
type textarea "x"
type input "7.39"
type input "3.25"
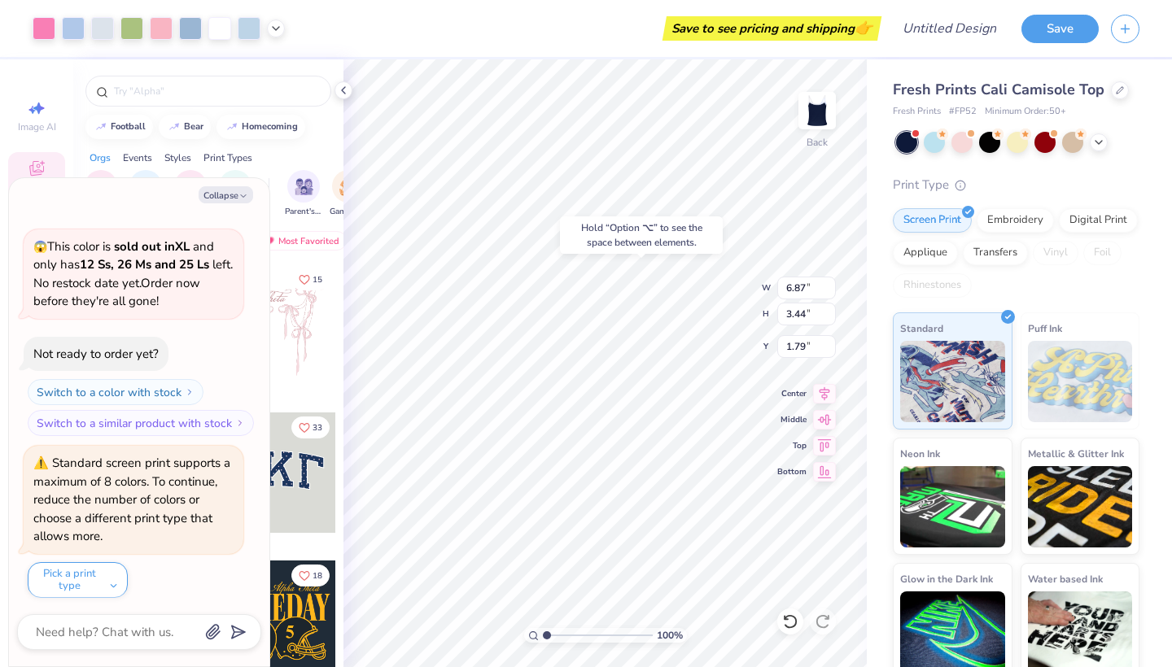
type input "5.38"
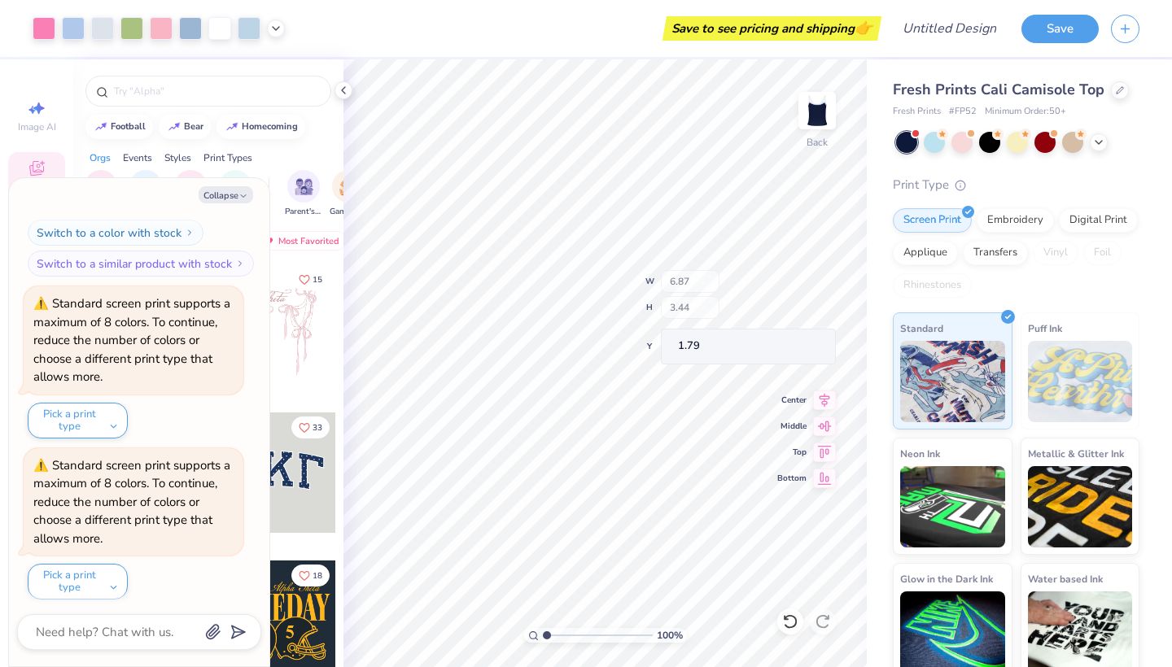
type textarea "x"
type input "2.11"
type input "2.74"
type input "1.88"
type textarea "x"
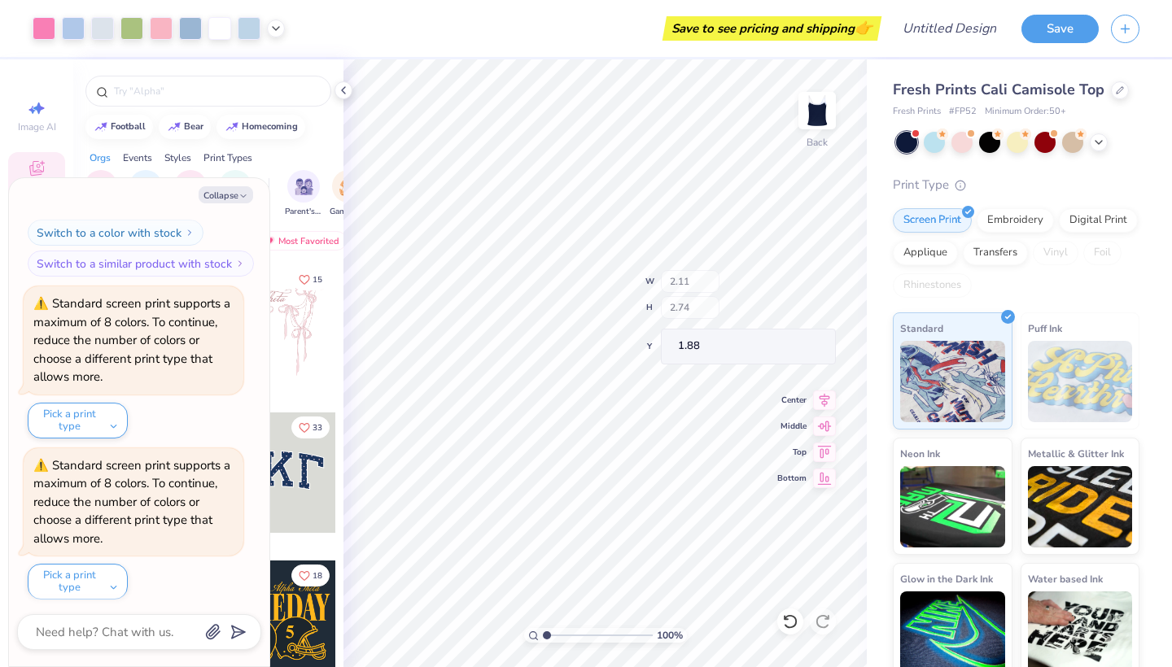
type input "2.32"
type input "3.05"
type input "2.04"
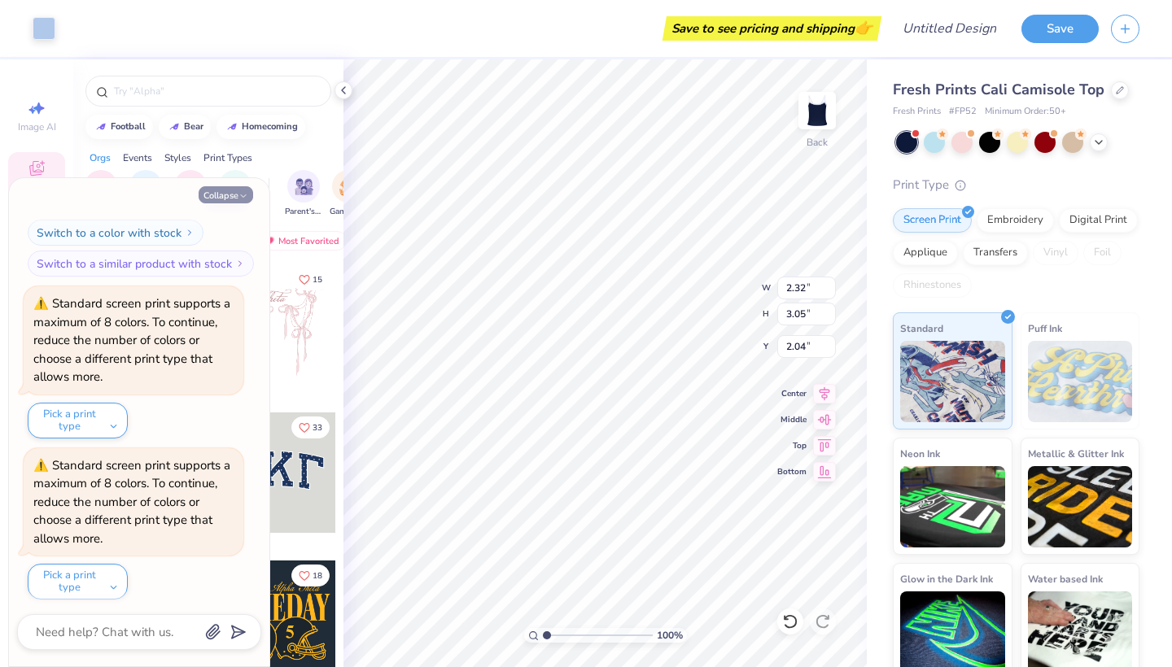
click at [230, 195] on button "Collapse" at bounding box center [226, 194] width 55 height 17
type textarea "x"
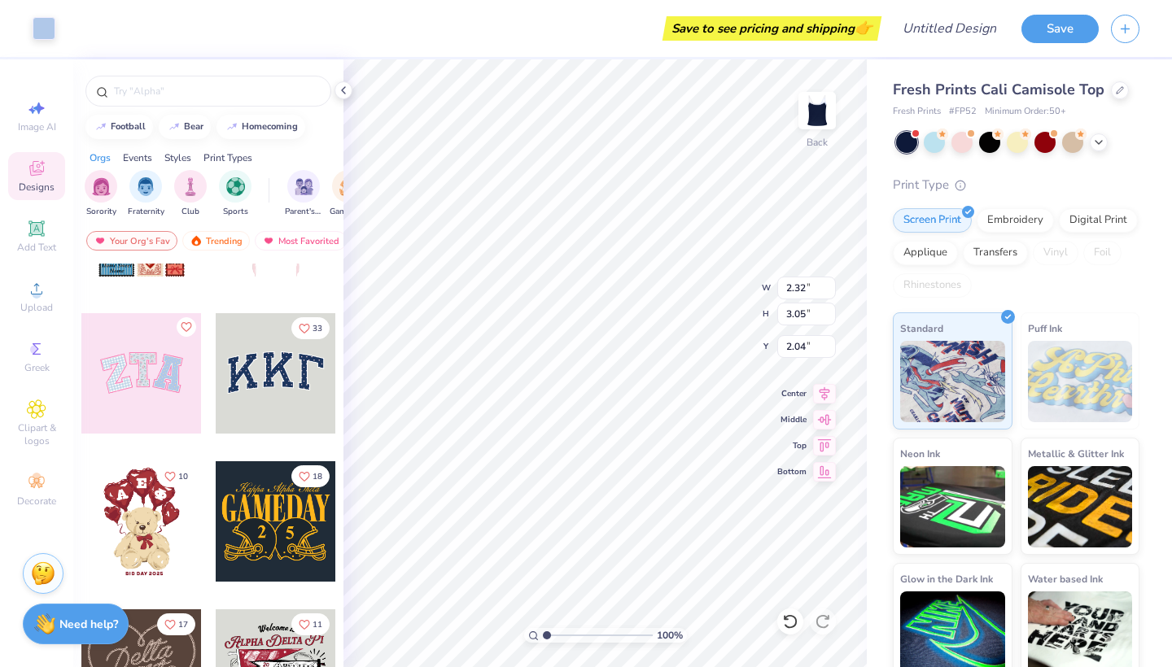
scroll to position [274, 0]
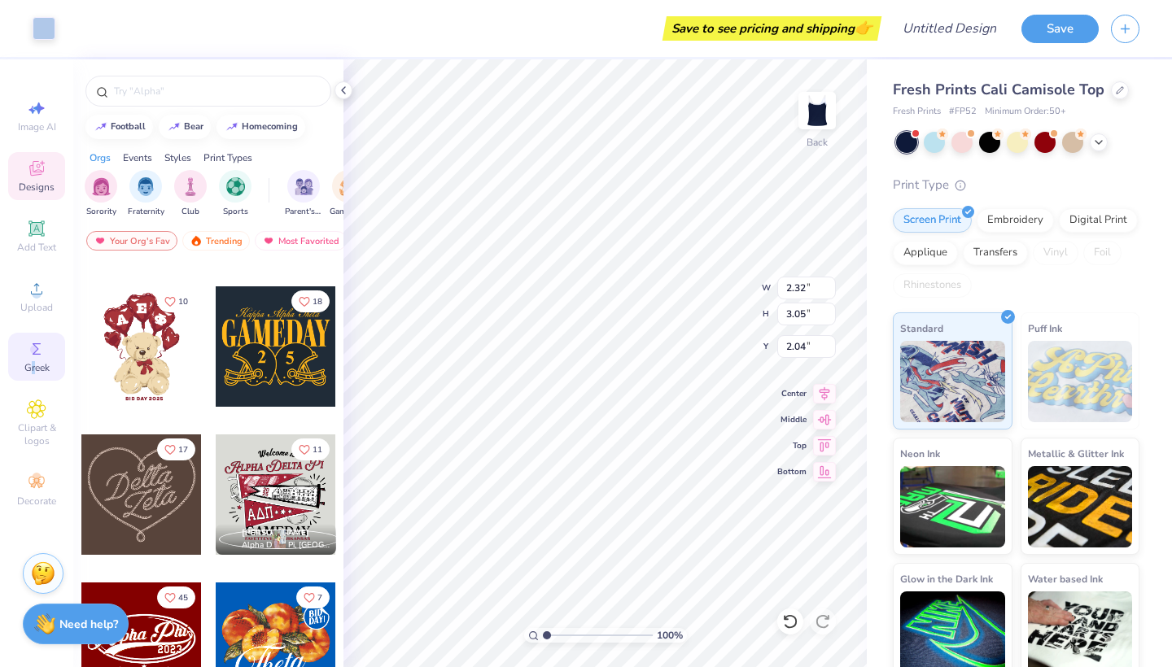
click at [32, 364] on span "Greek" at bounding box center [36, 367] width 25 height 13
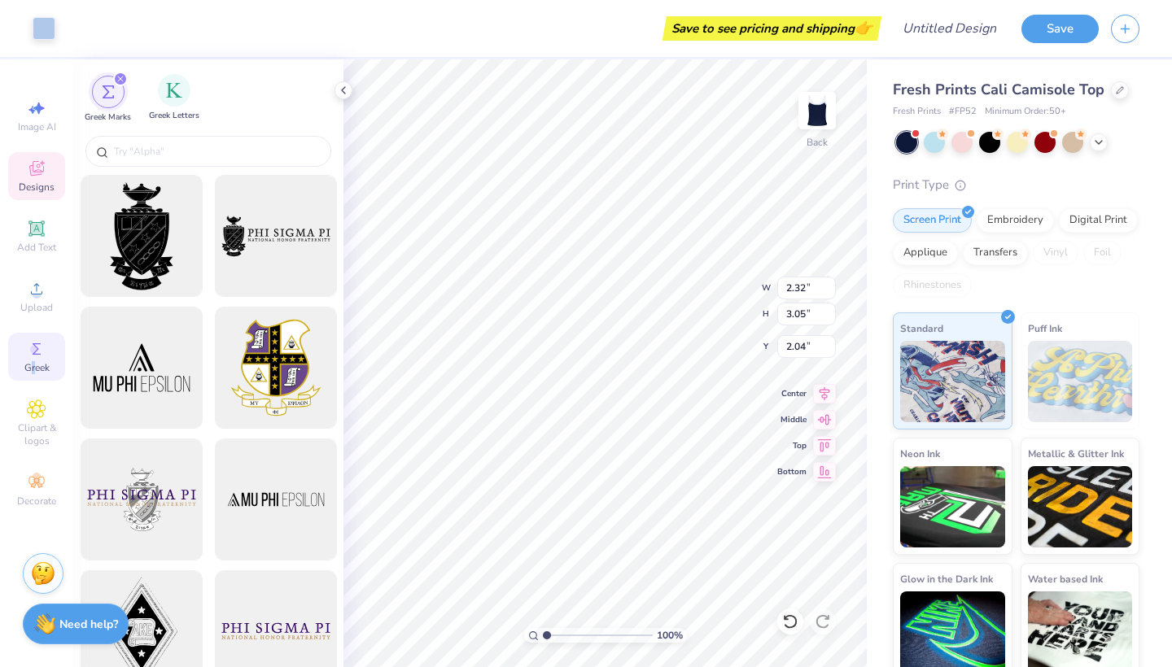
click at [182, 107] on div "Greek Letters" at bounding box center [174, 98] width 50 height 48
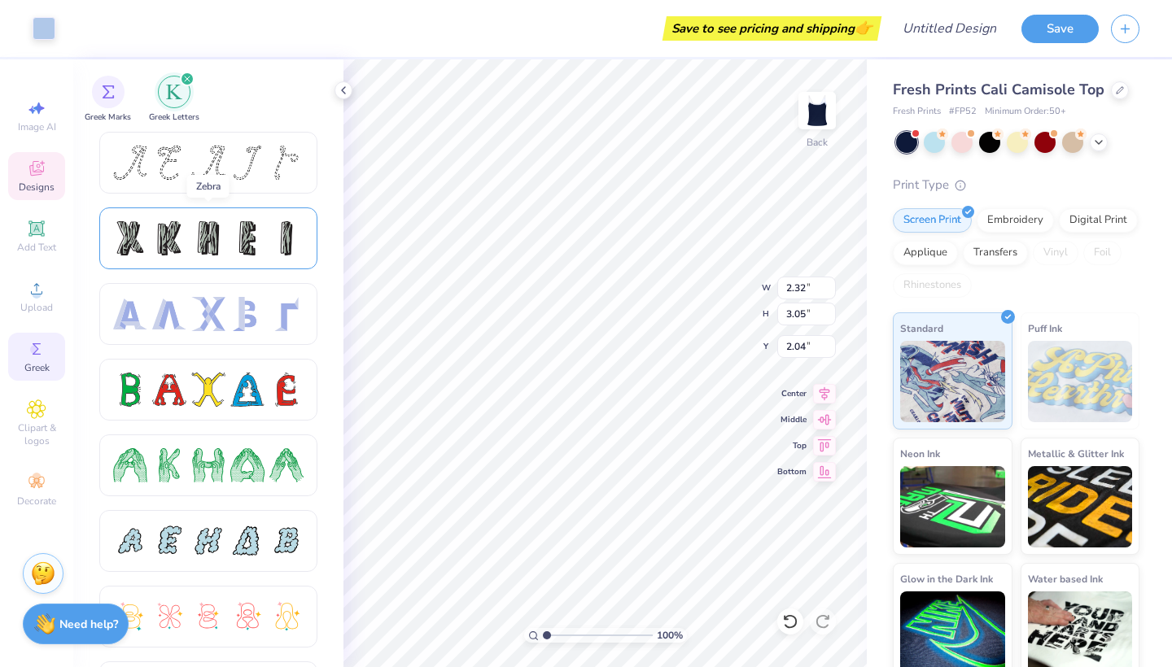
click at [227, 239] on div at bounding box center [208, 238] width 190 height 34
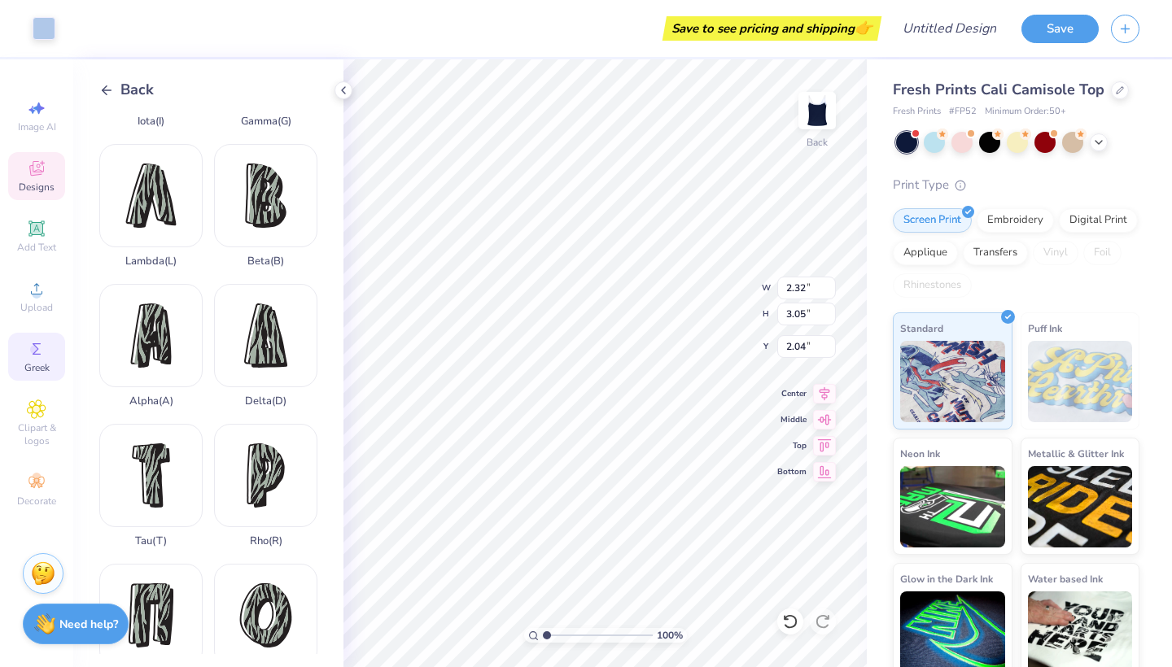
scroll to position [387, 0]
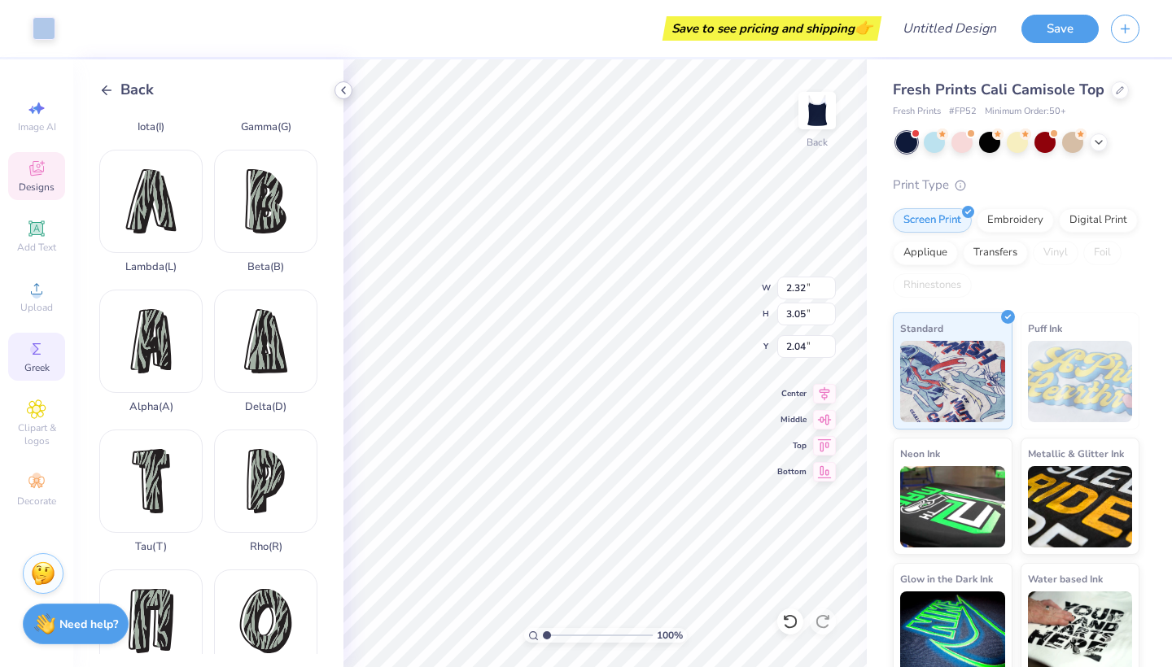
click at [342, 91] on icon at bounding box center [343, 90] width 13 height 13
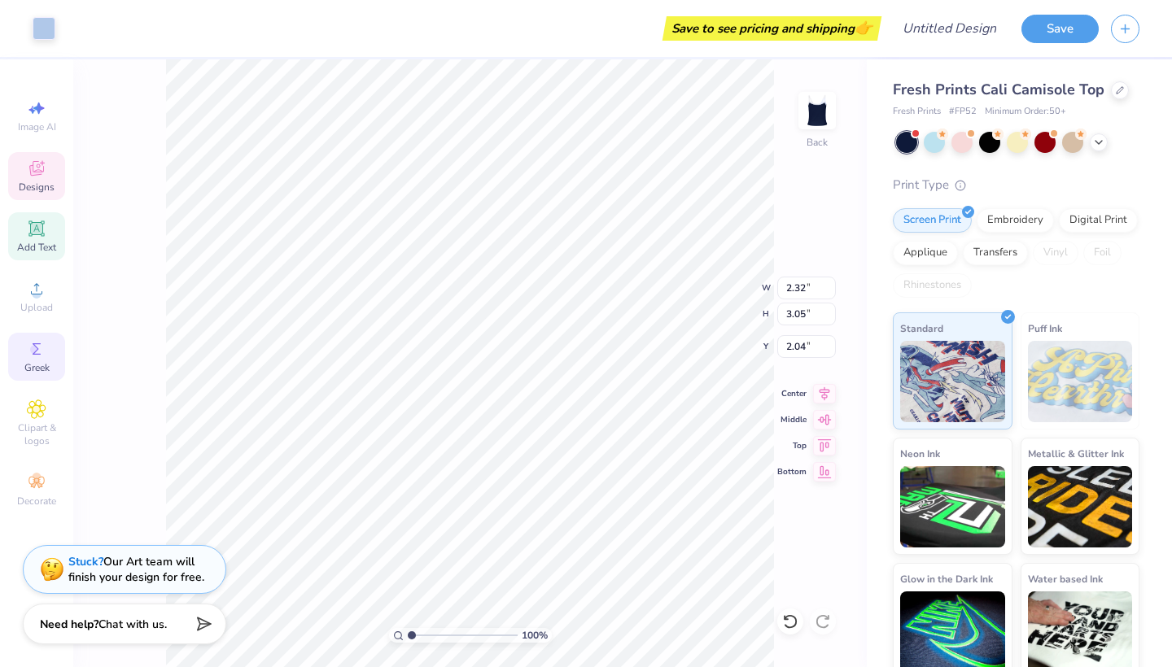
click at [49, 239] on div "Add Text" at bounding box center [36, 236] width 57 height 48
type input "3.96"
type input "1.15"
type input "6.43"
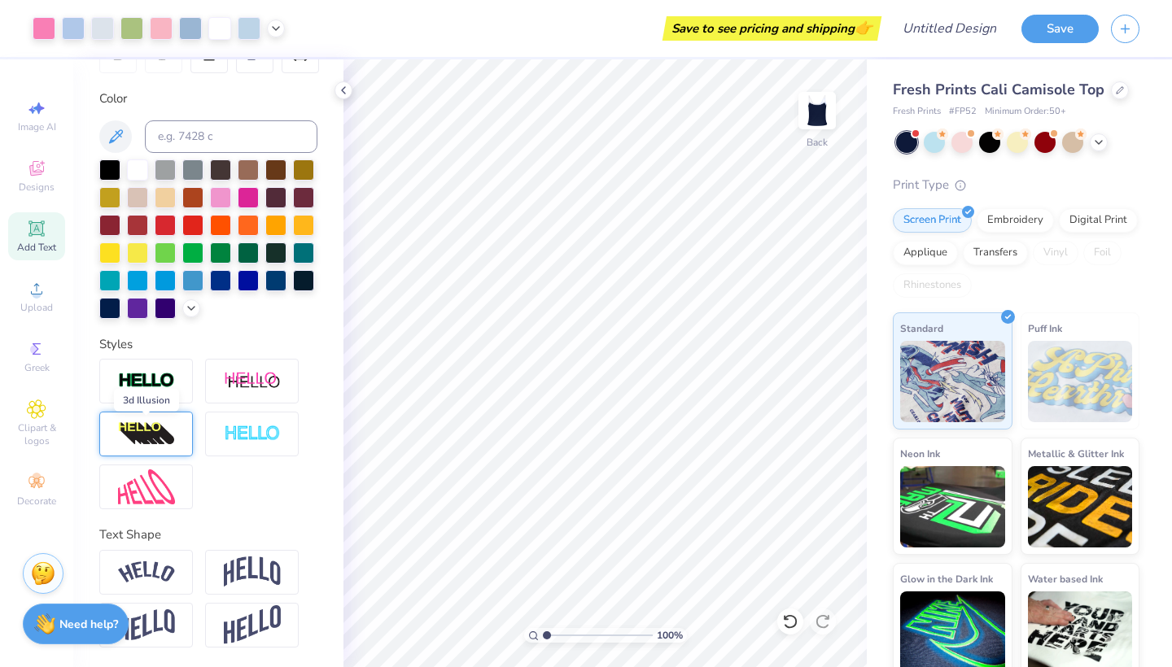
scroll to position [279, 0]
click at [32, 348] on circle at bounding box center [34, 349] width 9 height 9
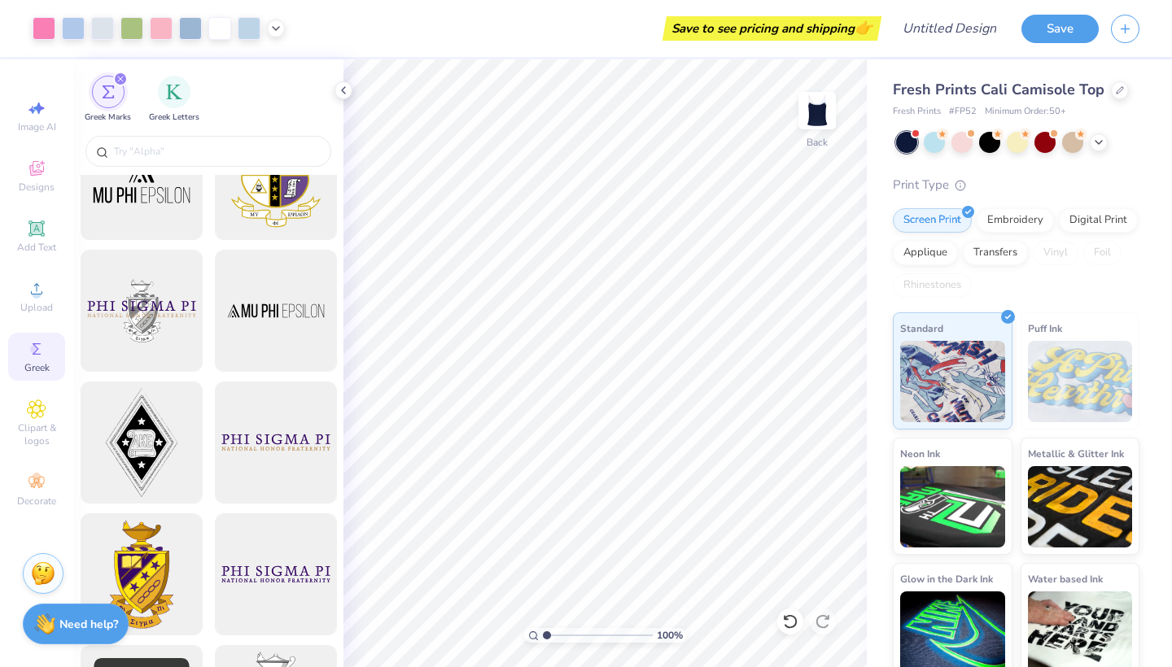
scroll to position [260, 0]
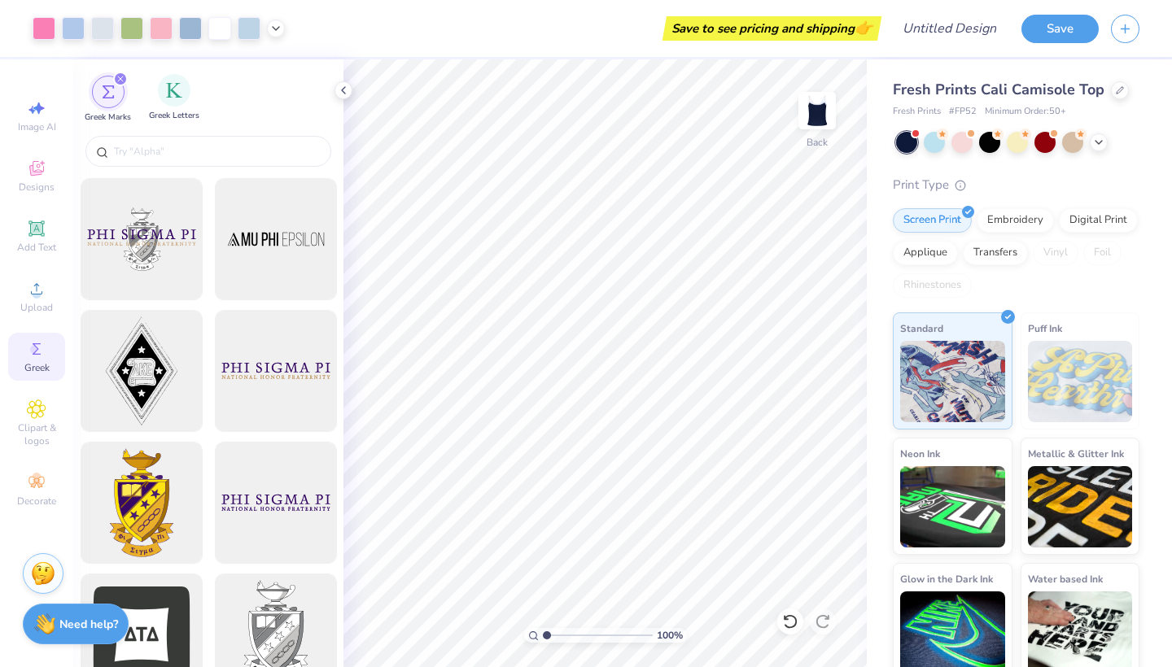
click at [164, 108] on div "Greek Letters" at bounding box center [174, 98] width 50 height 48
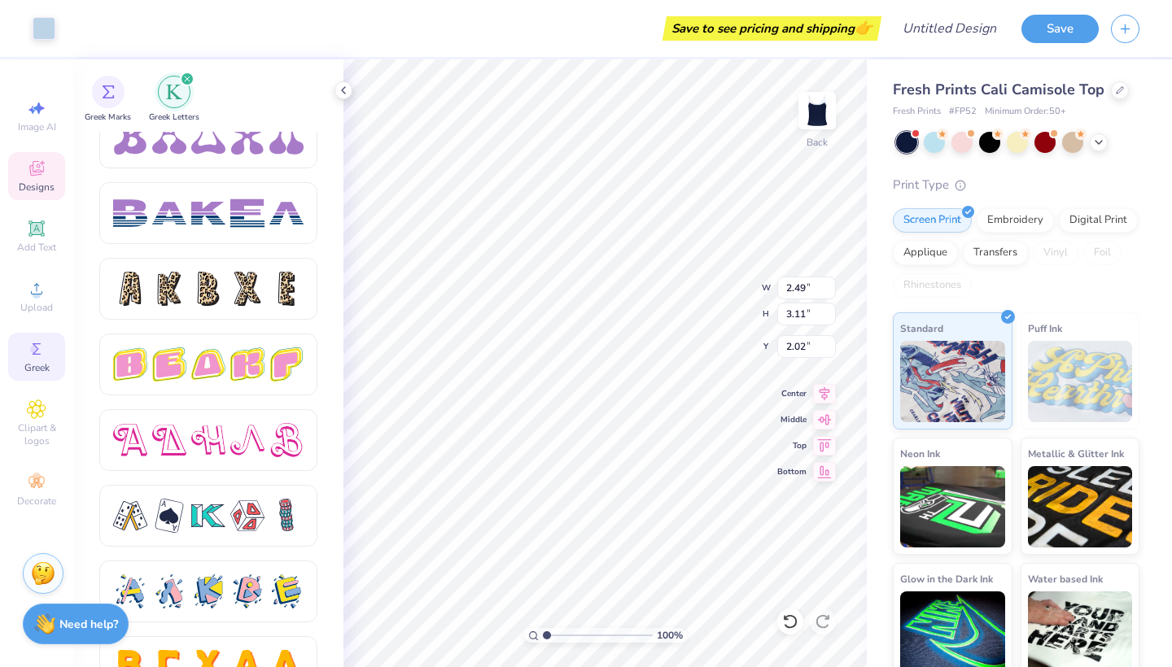
scroll to position [2717, 0]
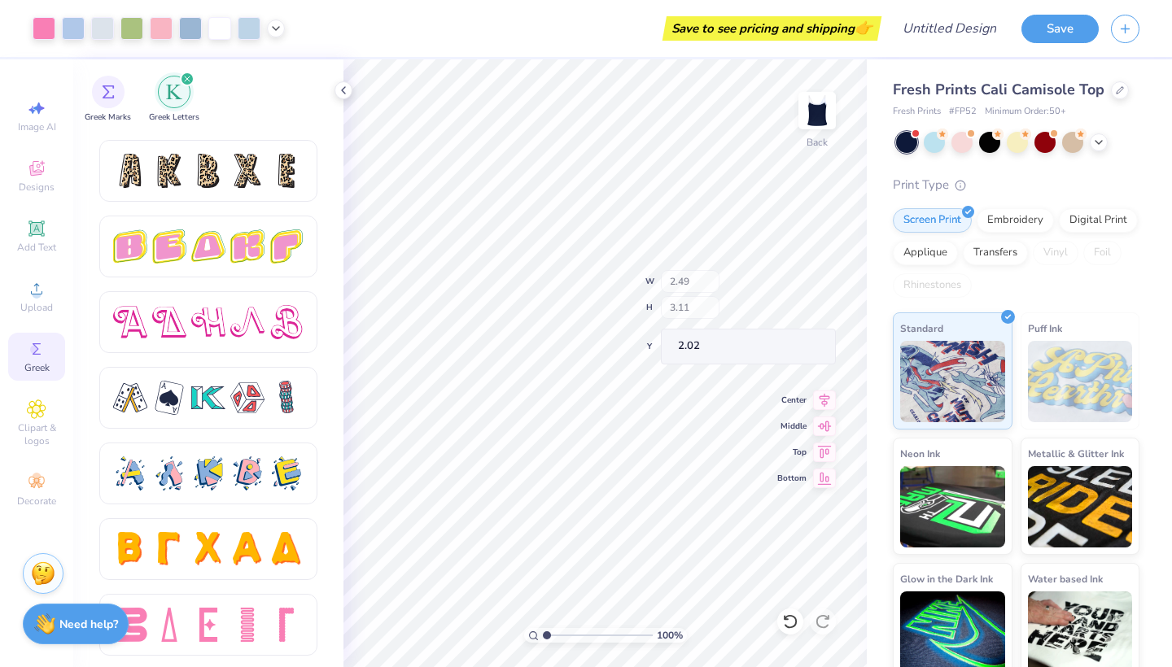
type input "6.75"
type input "3.33"
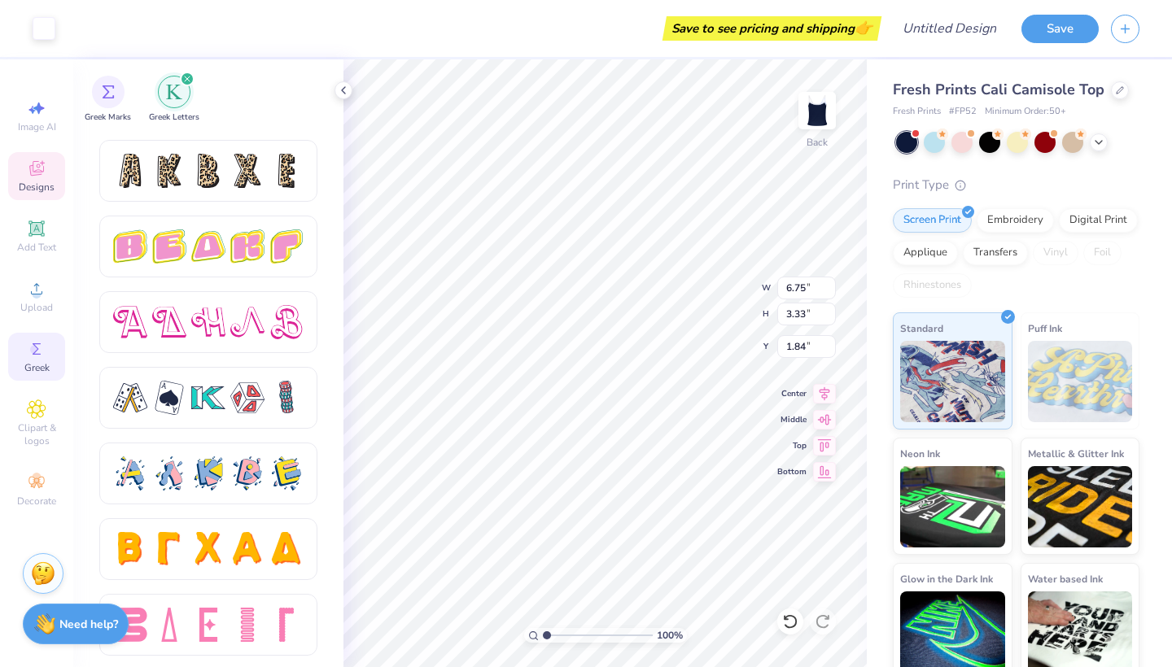
type input "1.90"
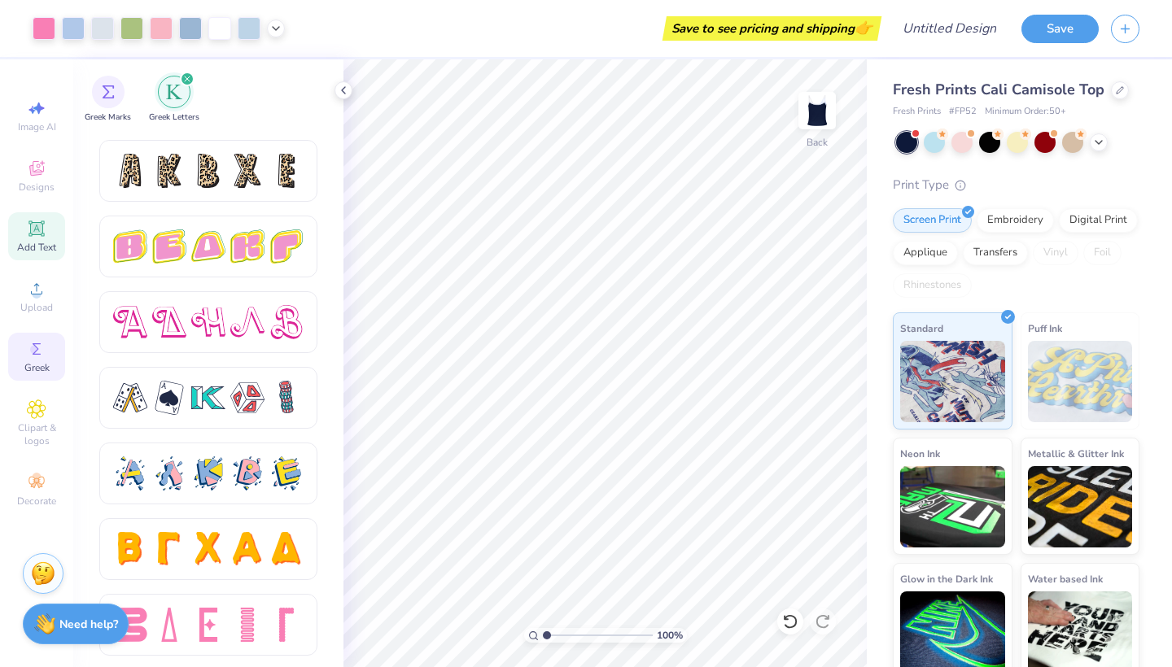
click at [42, 243] on span "Add Text" at bounding box center [36, 247] width 39 height 13
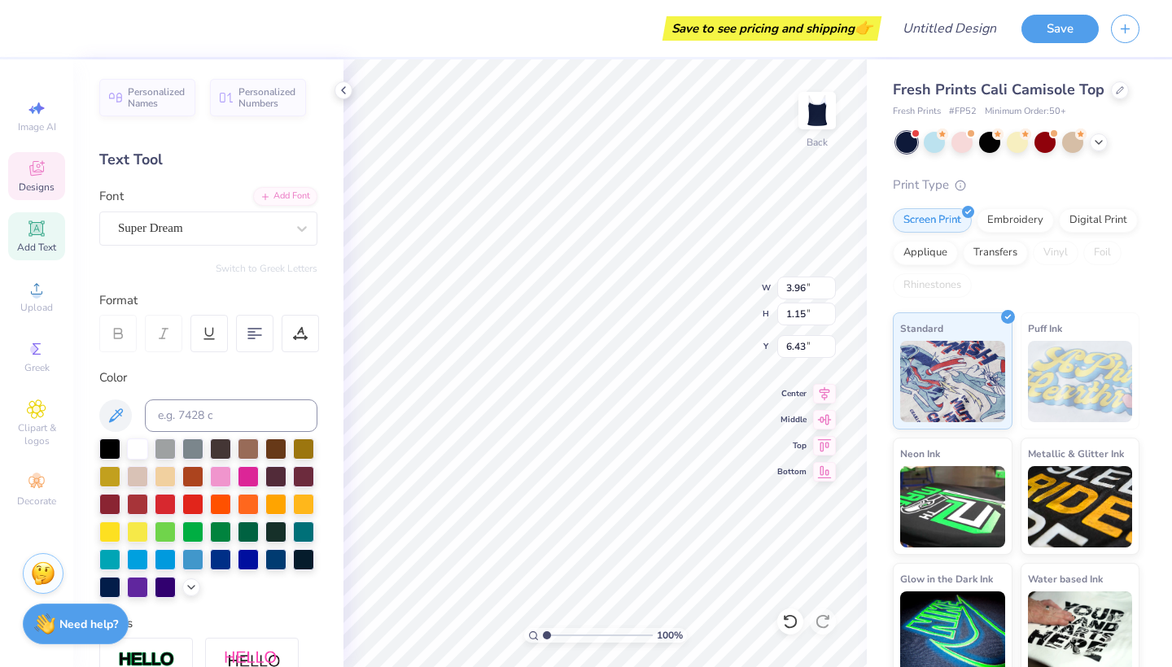
click at [34, 173] on icon at bounding box center [36, 170] width 13 height 11
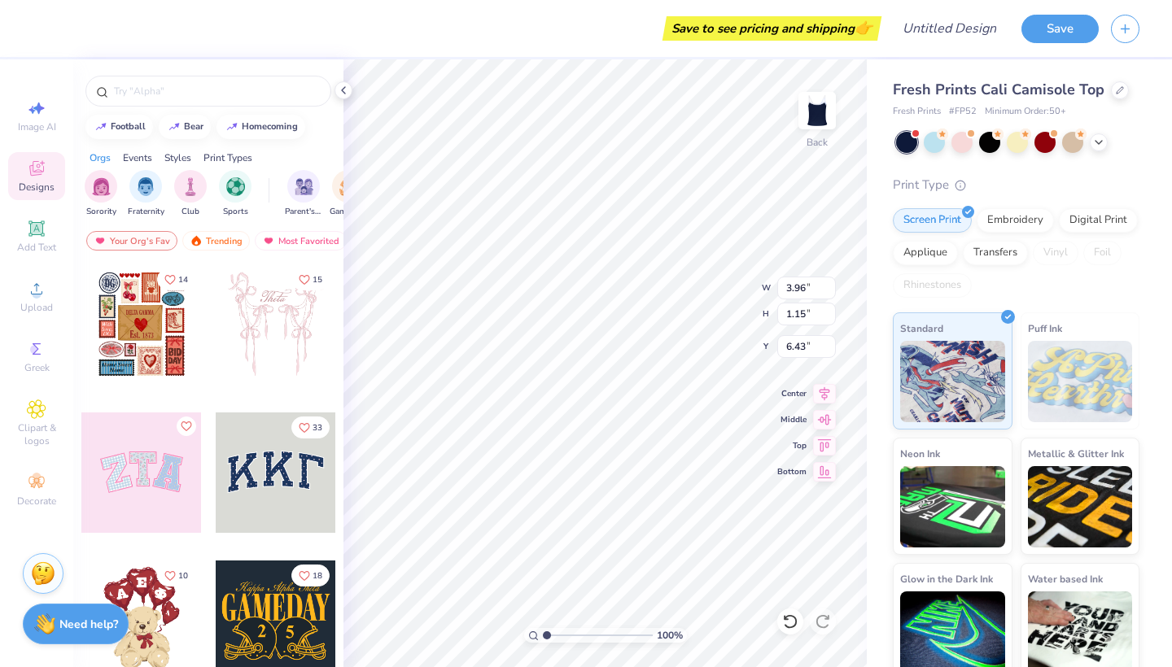
click at [282, 463] on div at bounding box center [276, 473] width 120 height 120
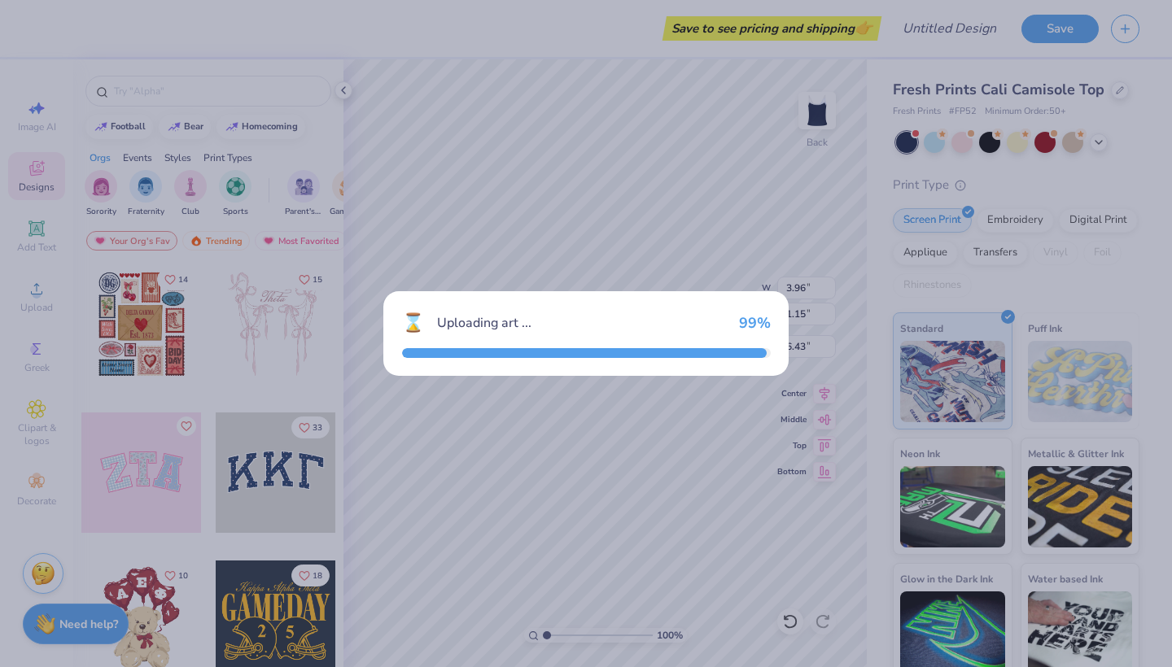
type textarea "x"
type input "7.39"
type input "3.25"
type input "5.38"
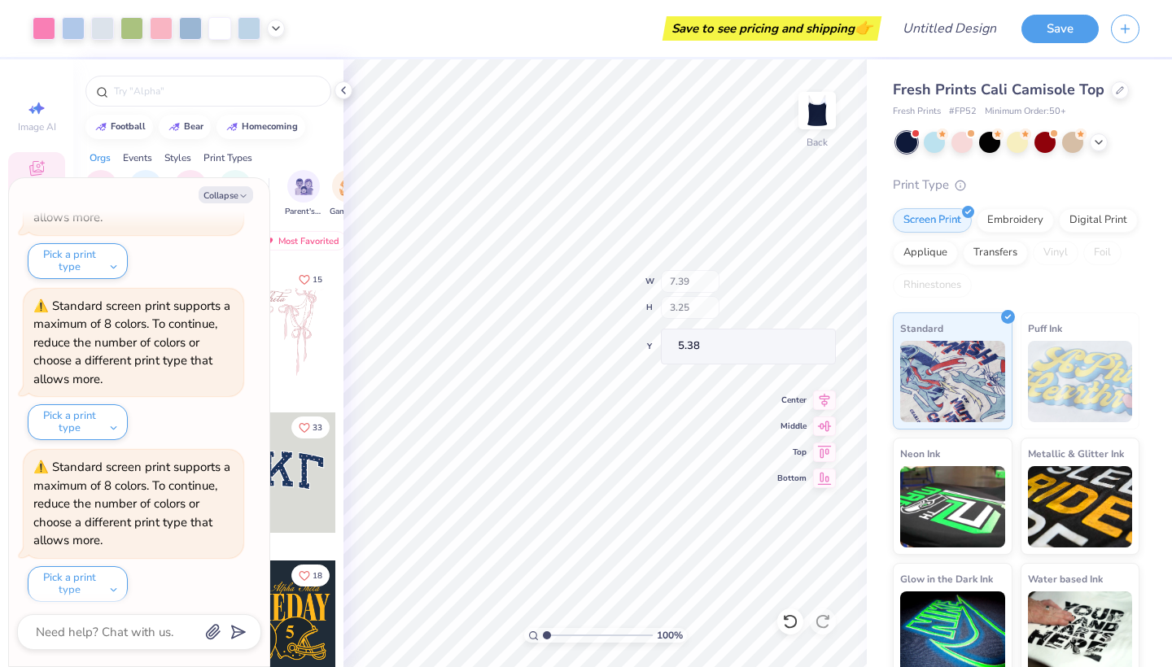
scroll to position [532, 0]
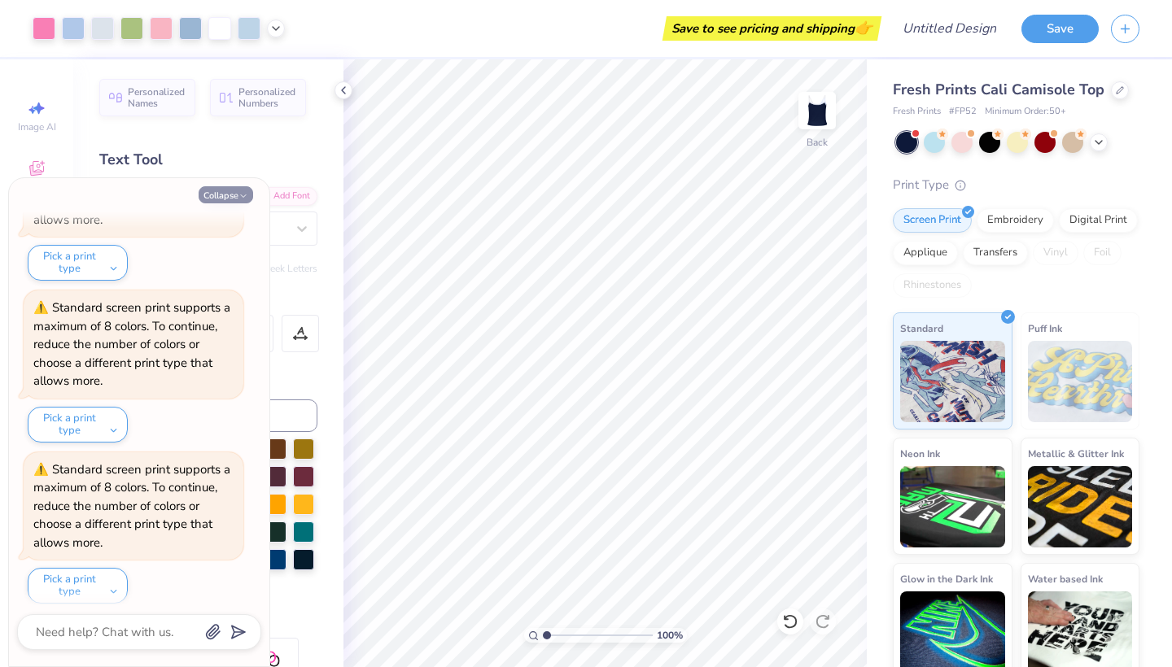
click at [226, 199] on button "Collapse" at bounding box center [226, 194] width 55 height 17
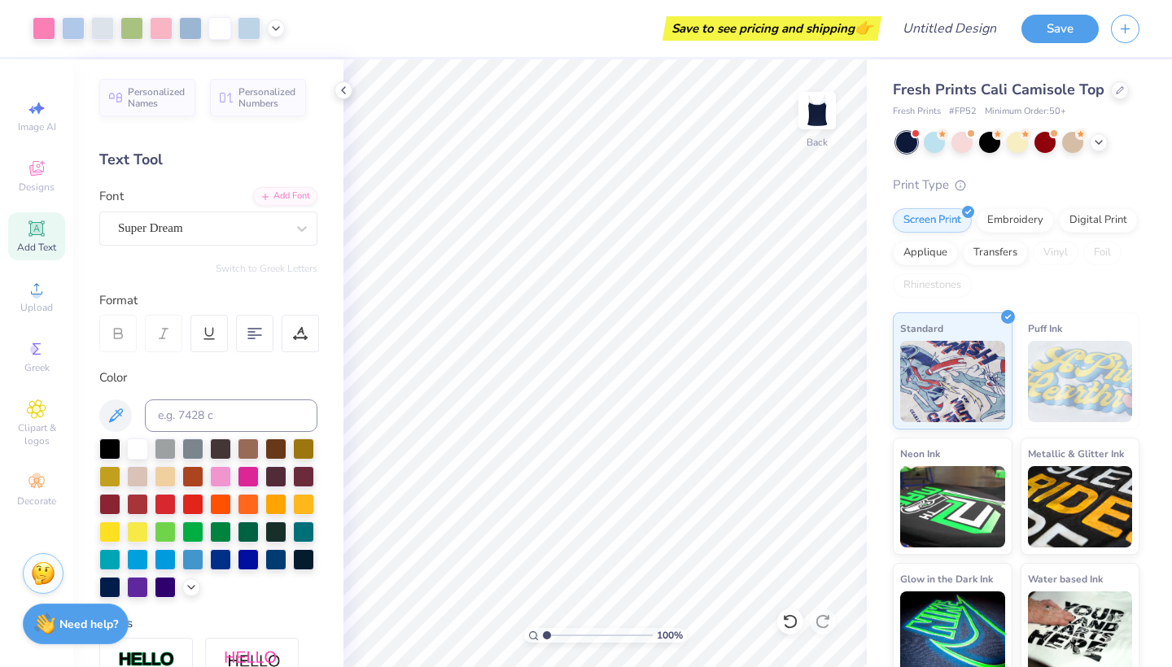
type textarea "x"
click at [157, 103] on span "Personalized Names" at bounding box center [157, 95] width 58 height 23
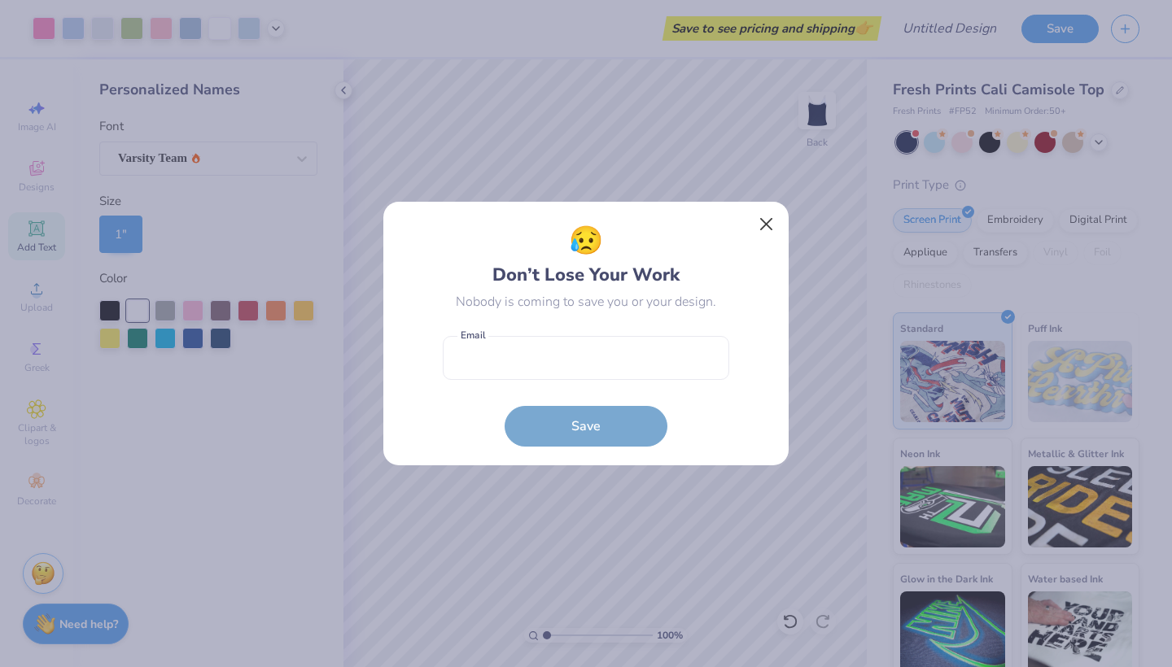
click at [769, 218] on button "Close" at bounding box center [766, 224] width 31 height 31
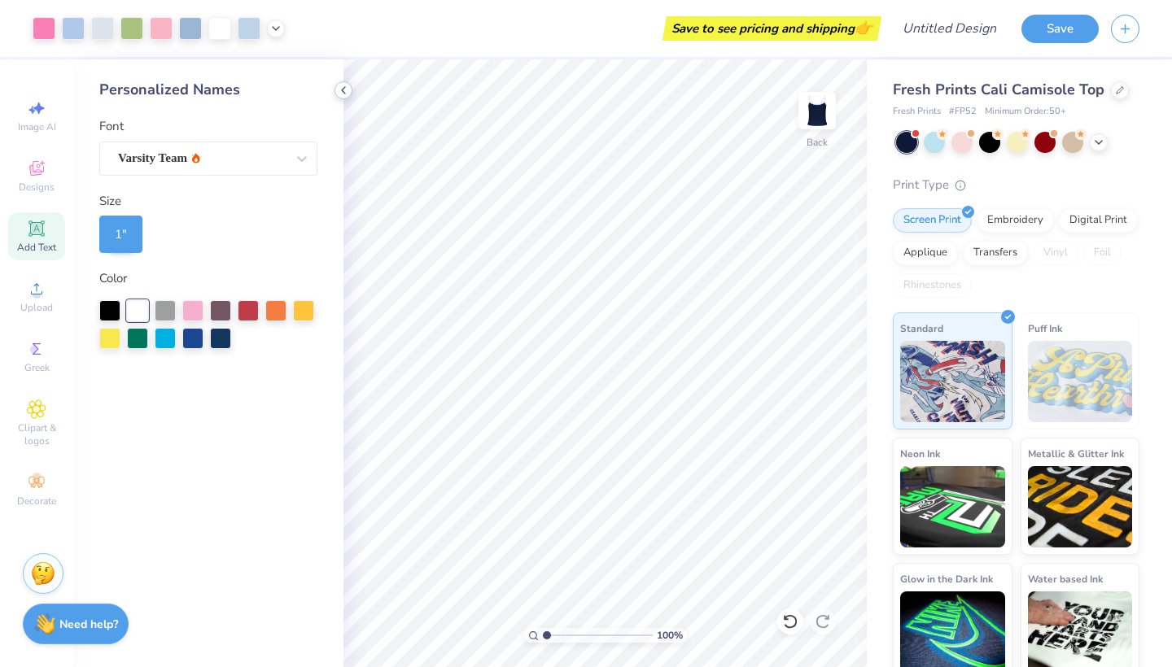
click at [347, 94] on icon at bounding box center [343, 90] width 13 height 13
